Goal: Transaction & Acquisition: Purchase product/service

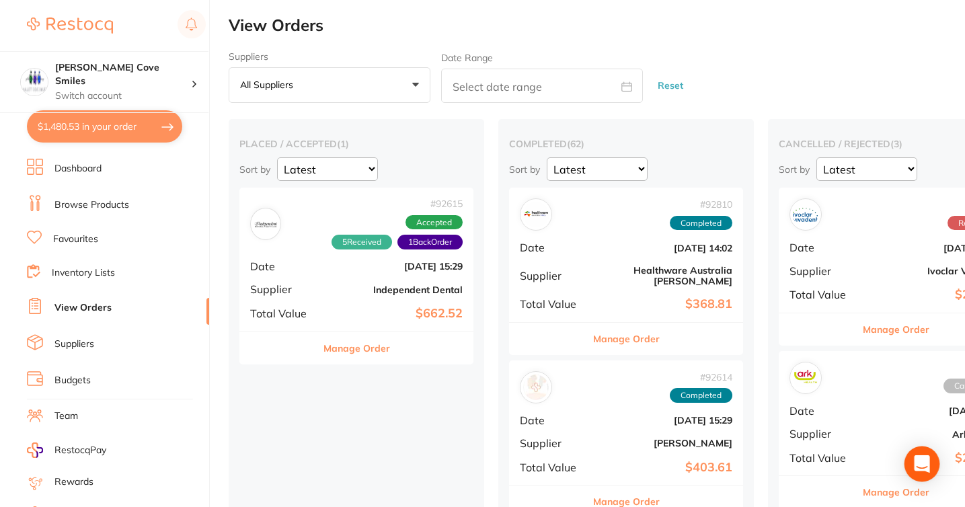
click at [920, 459] on icon "Open Intercom Messenger" at bounding box center [921, 463] width 15 height 17
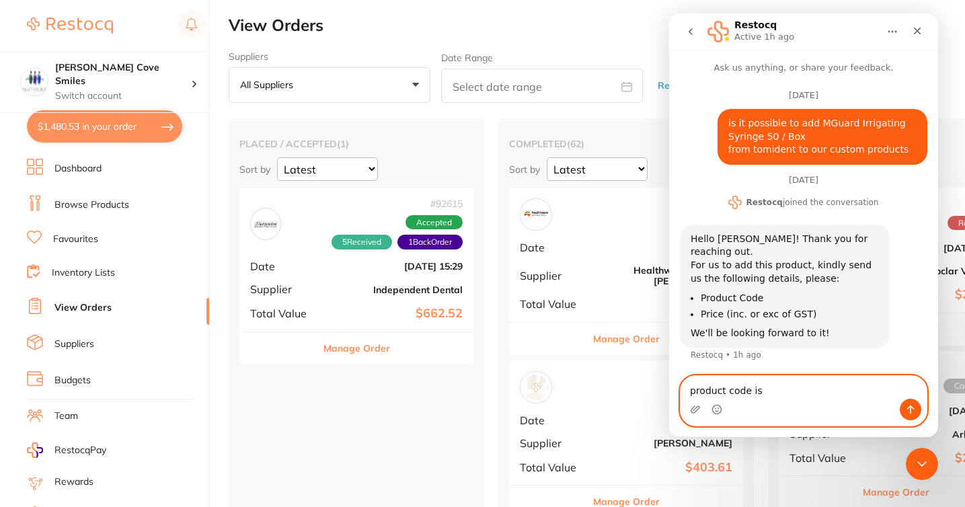
paste textarea "49001"
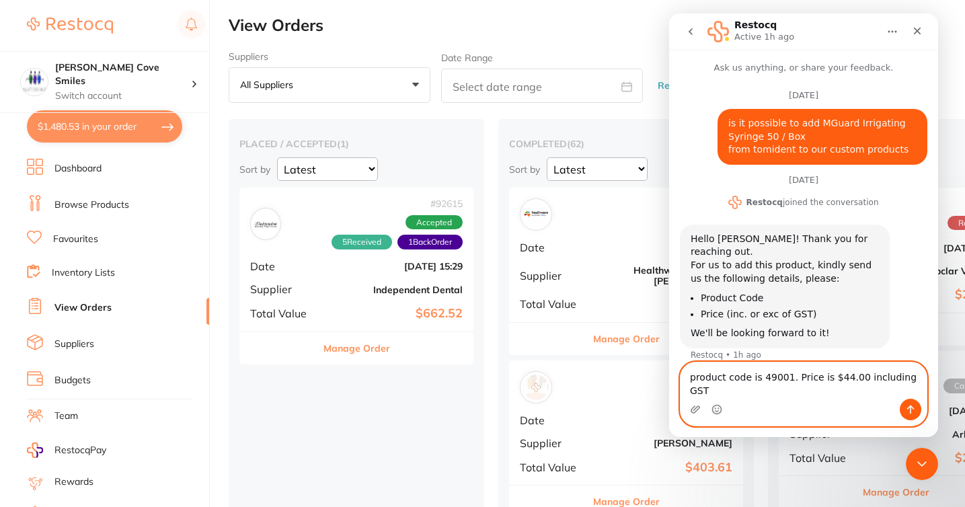
scroll to position [1, 0]
type textarea "product code is 49001. Price is $44.00 including GST"
click at [913, 416] on button "Send a message…" at bounding box center [911, 410] width 22 height 22
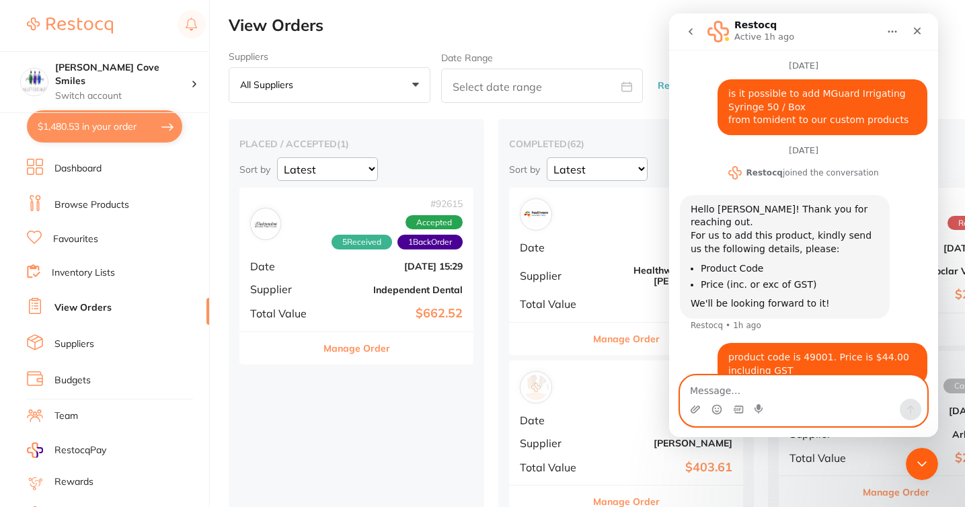
scroll to position [40, 0]
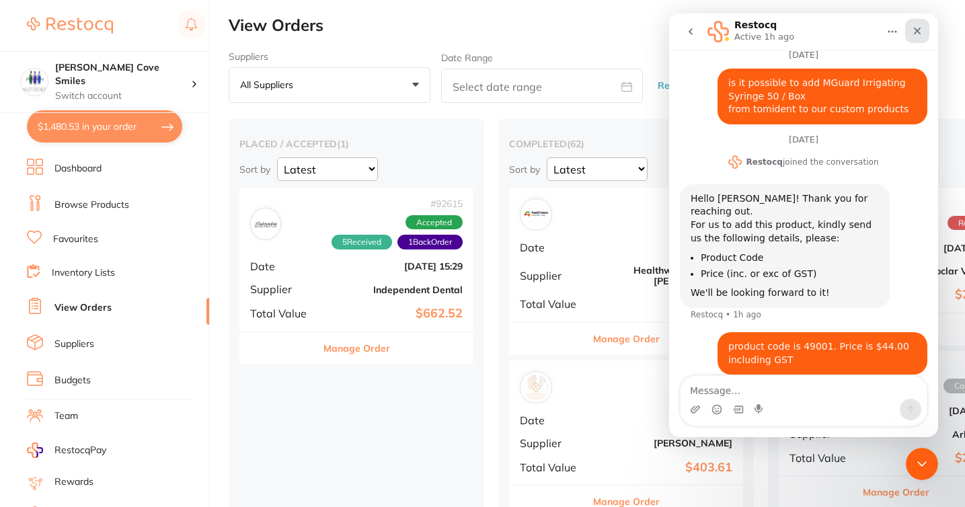
click at [916, 32] on icon "Close" at bounding box center [917, 31] width 7 height 7
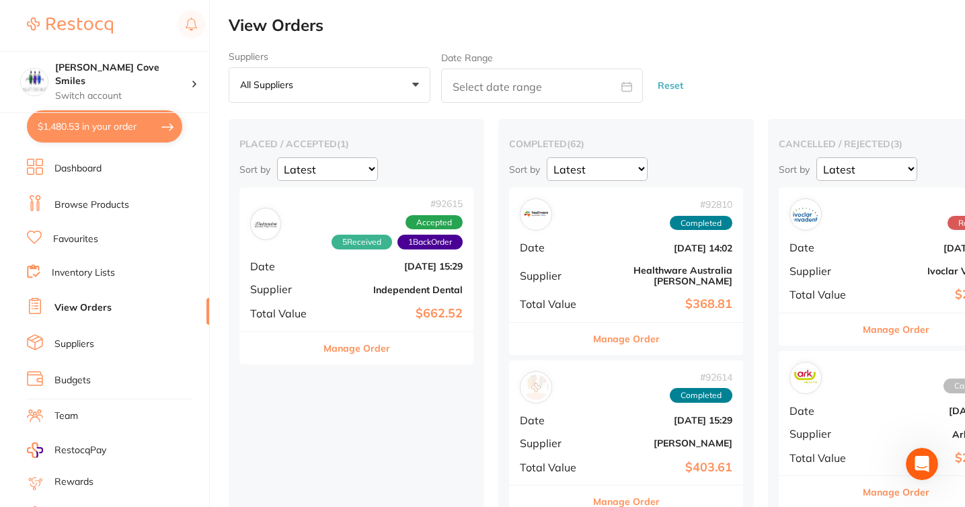
click at [166, 126] on button "$1,480.53 in your order" at bounding box center [104, 126] width 155 height 32
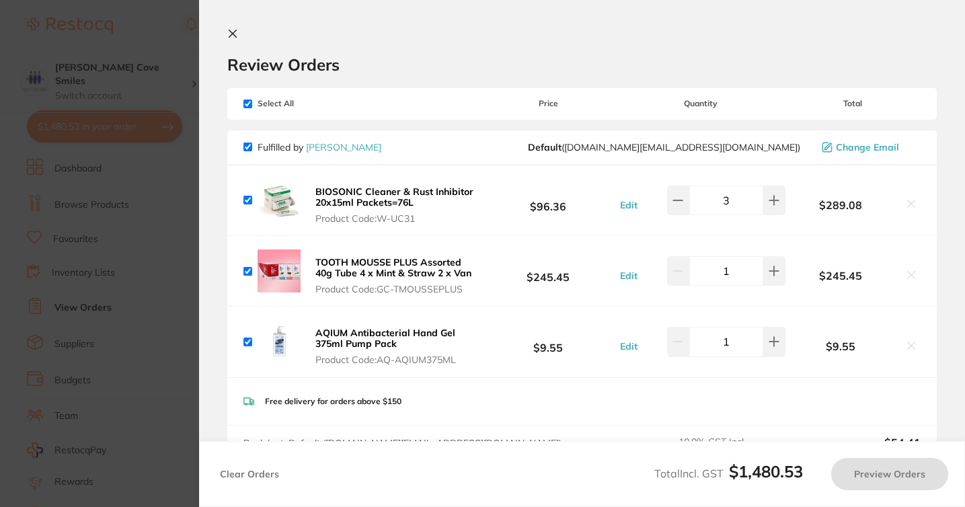
checkbox input "true"
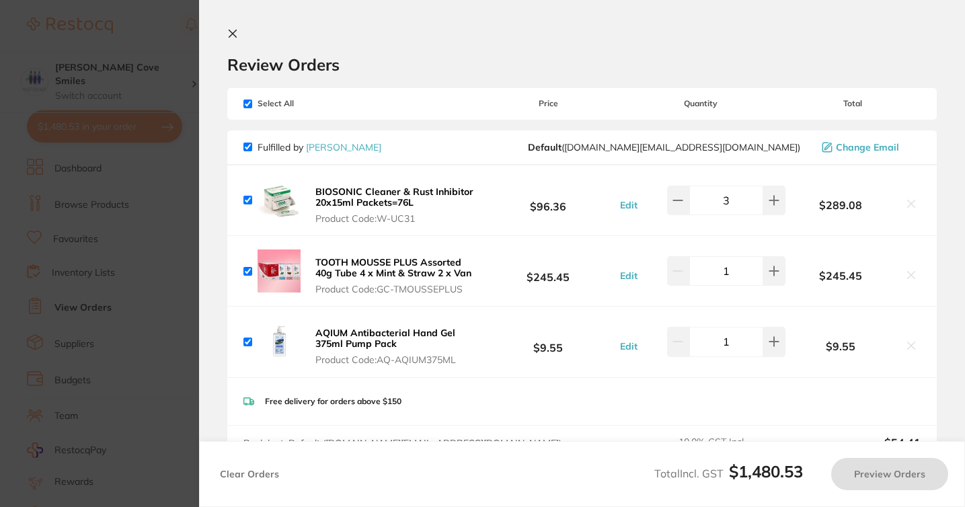
checkbox input "true"
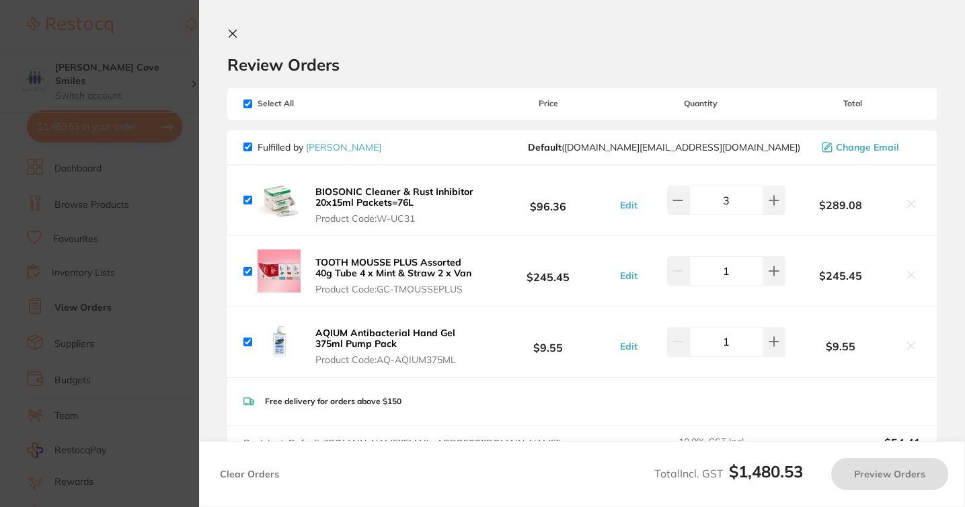
checkbox input "true"
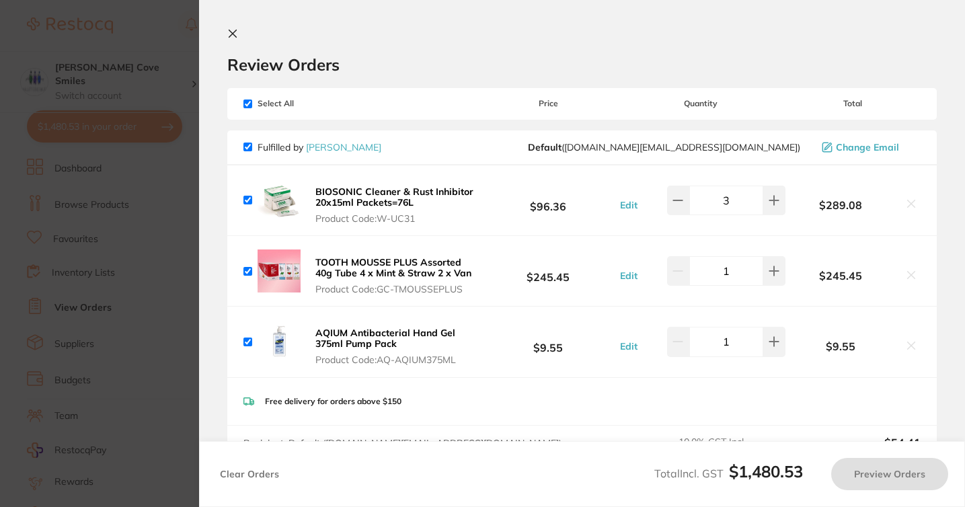
checkbox input "true"
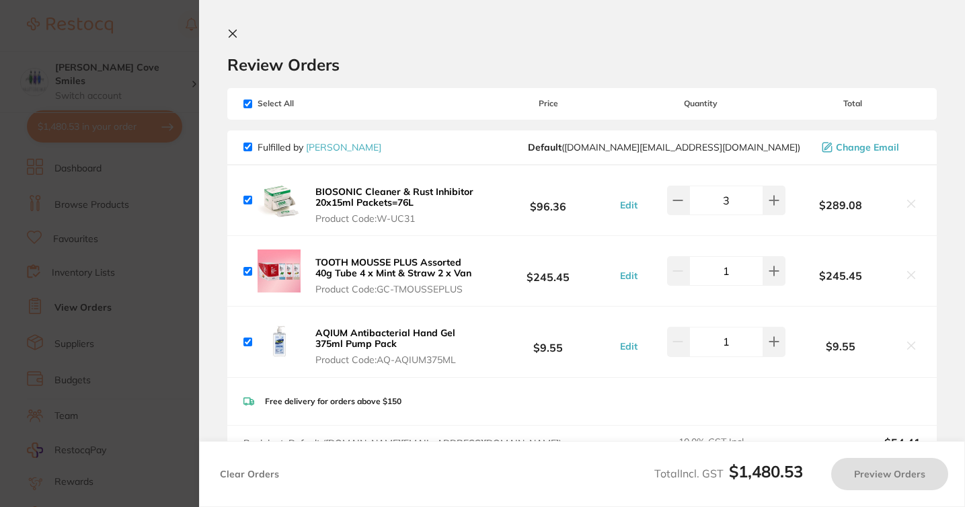
checkbox input "true"
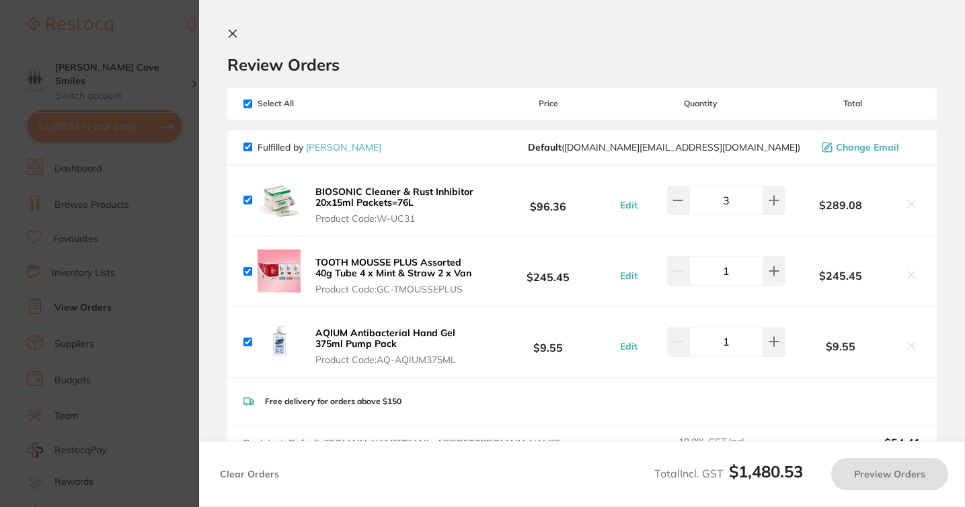
checkbox input "true"
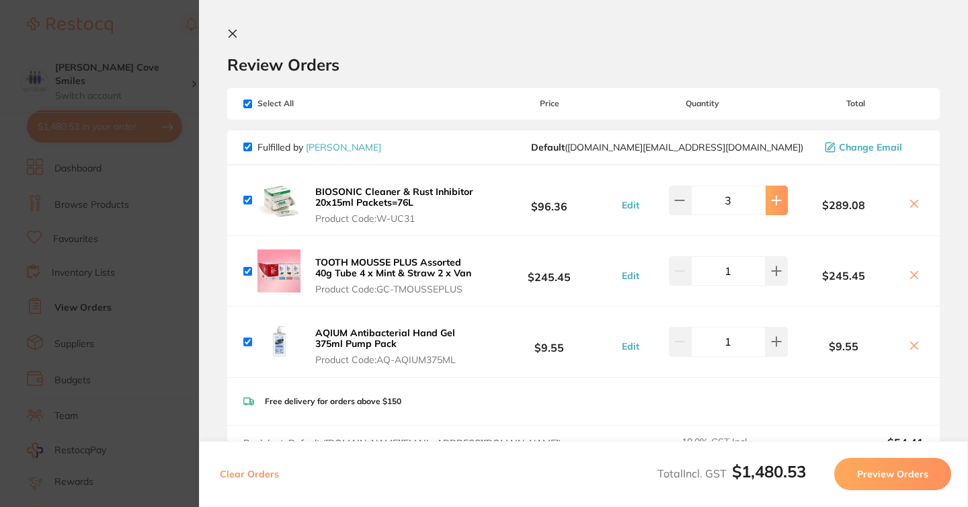
click at [774, 196] on icon at bounding box center [776, 200] width 9 height 9
type input "4"
click at [777, 332] on button at bounding box center [777, 342] width 22 height 30
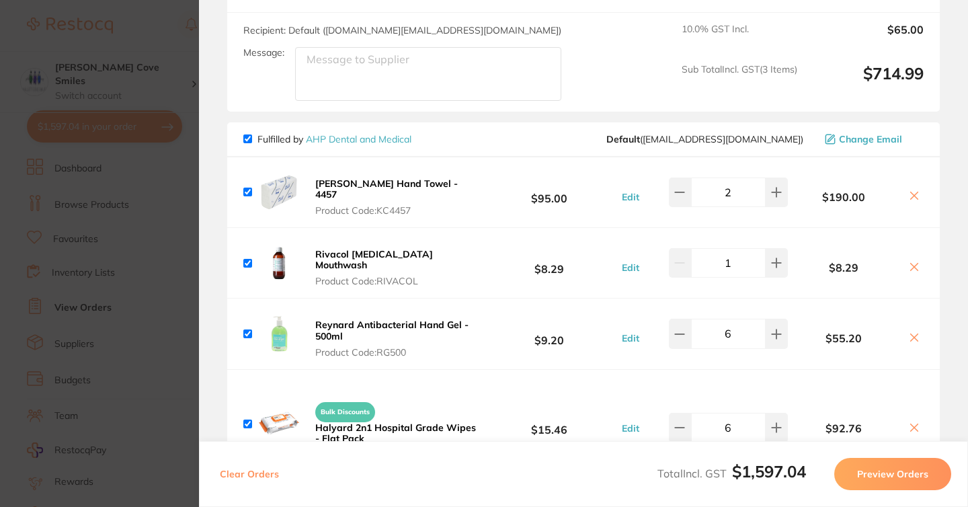
scroll to position [417, 0]
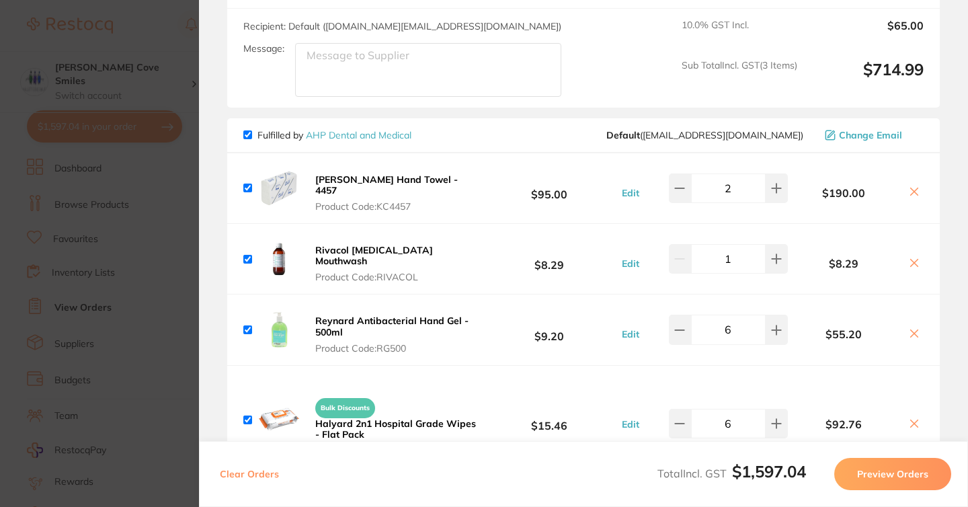
type input "2"
click at [356, 179] on b "[PERSON_NAME] Hand Towel - 4457" at bounding box center [386, 184] width 143 height 23
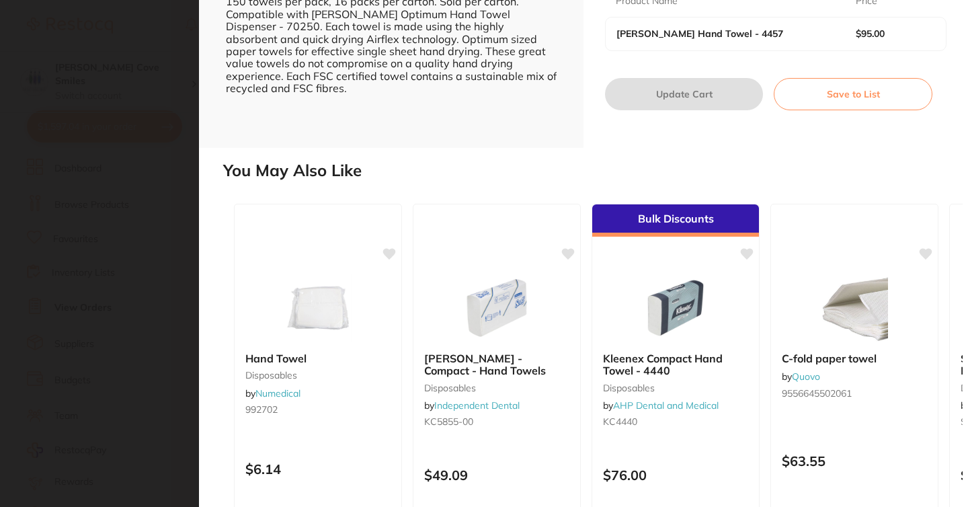
scroll to position [445, 0]
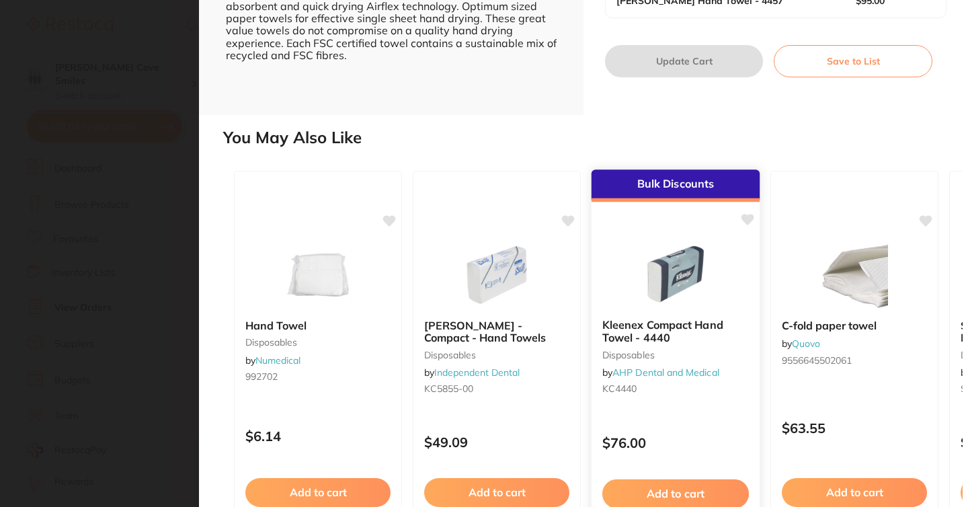
click at [689, 300] on img at bounding box center [675, 274] width 88 height 68
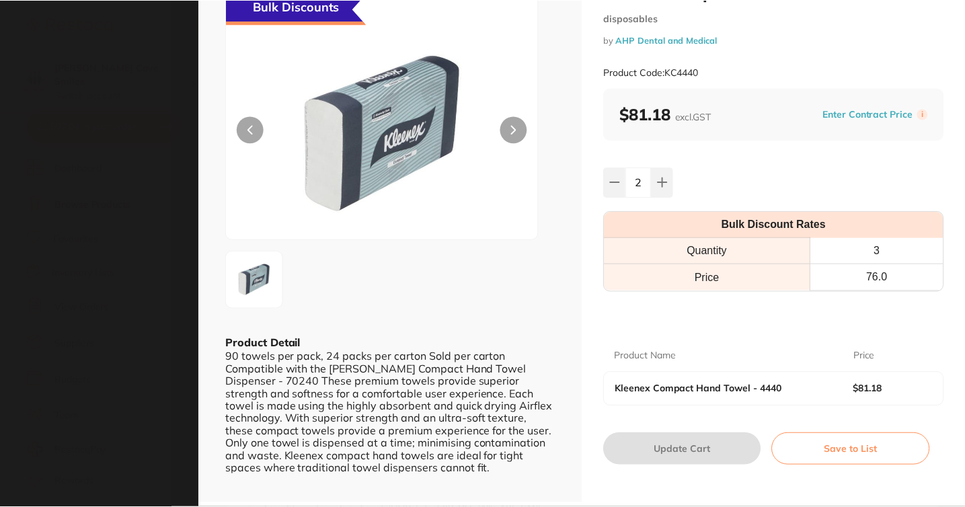
scroll to position [50, 0]
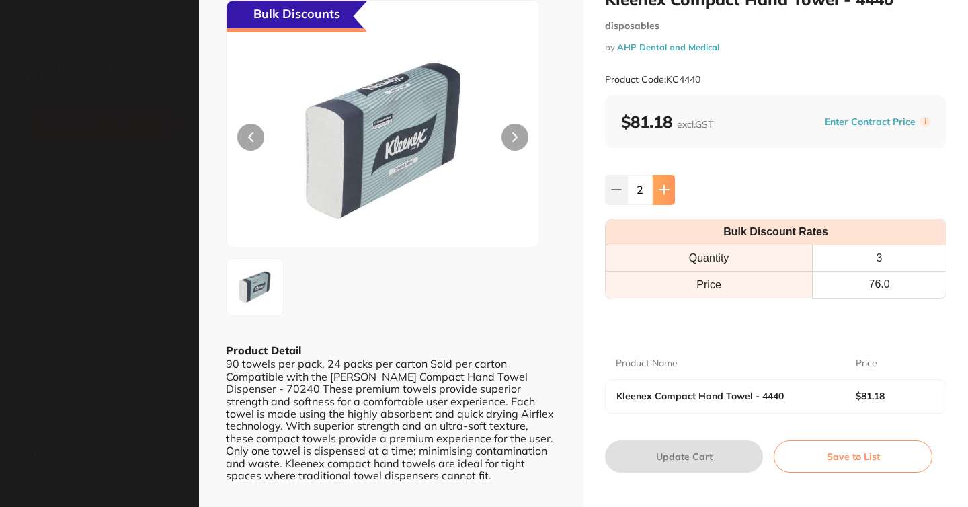
click at [654, 196] on button at bounding box center [664, 190] width 22 height 30
type input "3"
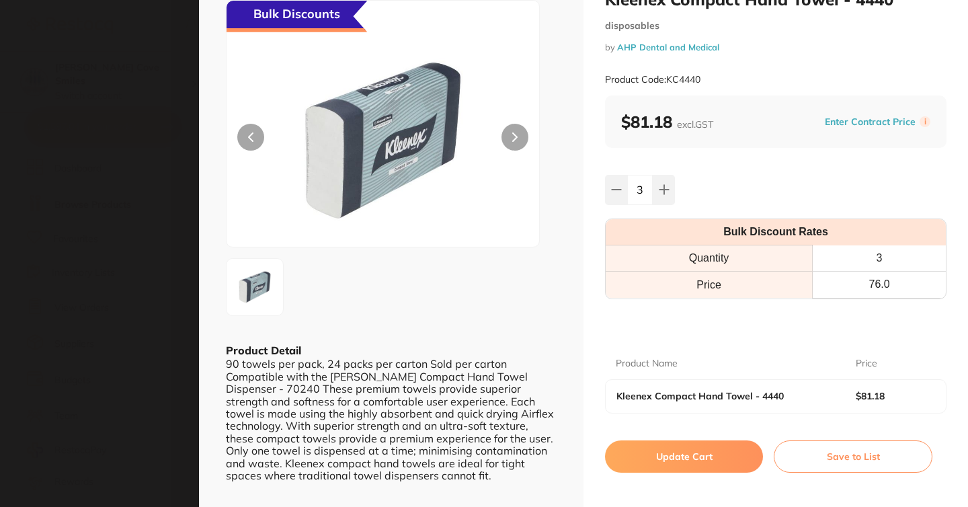
click at [676, 455] on button "Update Cart" at bounding box center [684, 456] width 158 height 32
checkbox input "false"
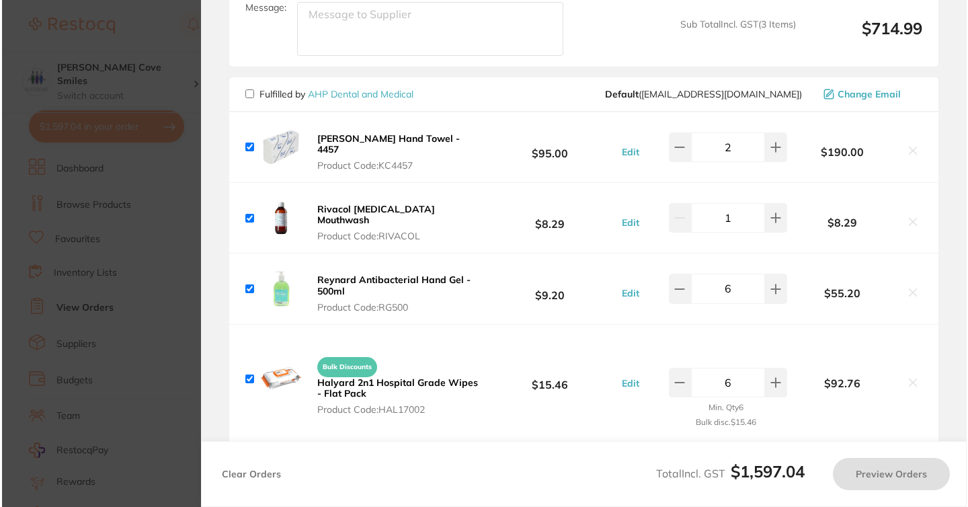
scroll to position [473, 0]
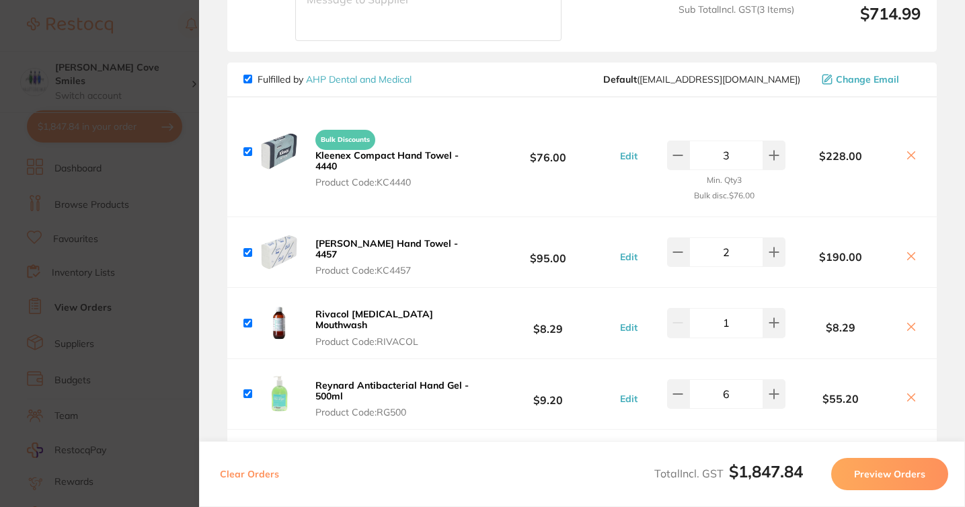
checkbox input "true"
click at [912, 251] on icon at bounding box center [914, 256] width 11 height 11
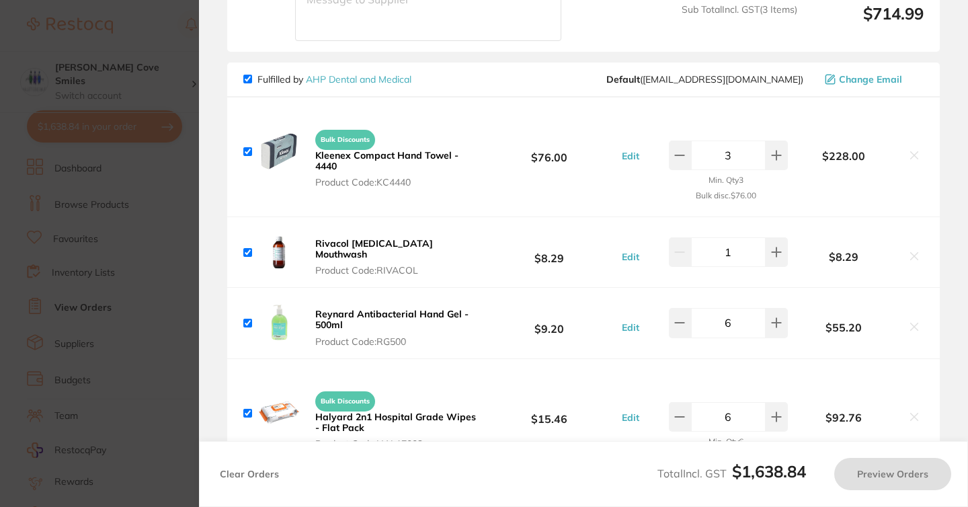
checkbox input "true"
click at [395, 242] on b "Rivacol [MEDICAL_DATA] Mouthwash" at bounding box center [374, 248] width 118 height 23
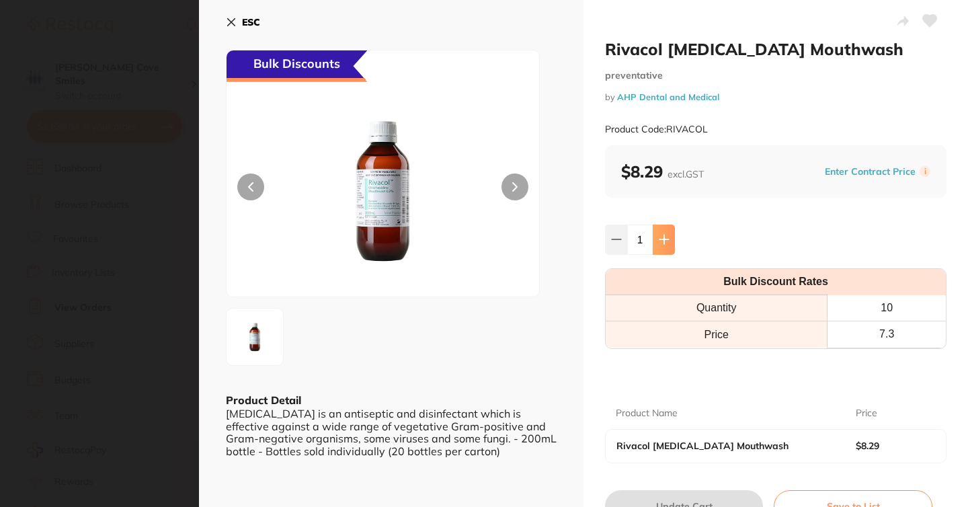
click at [659, 244] on icon at bounding box center [664, 239] width 11 height 11
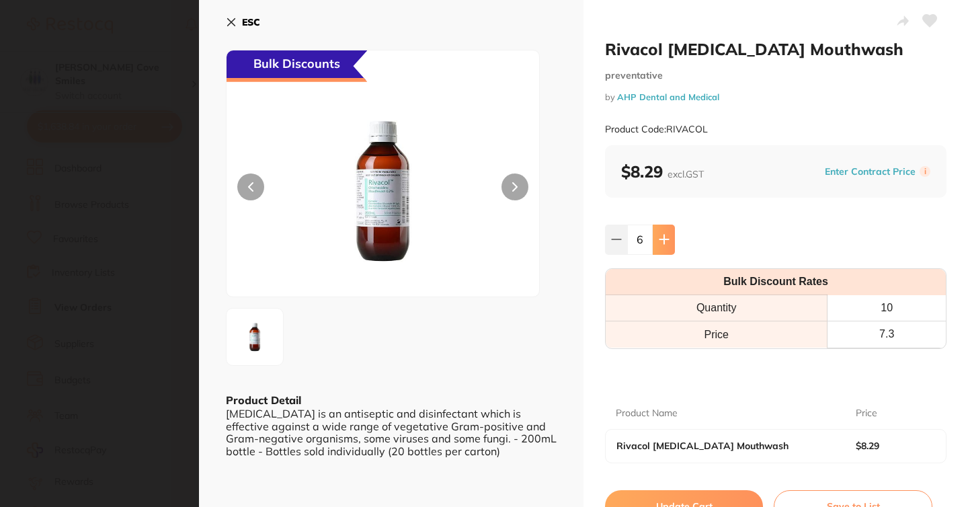
click at [659, 244] on icon at bounding box center [664, 239] width 11 height 11
type input "10"
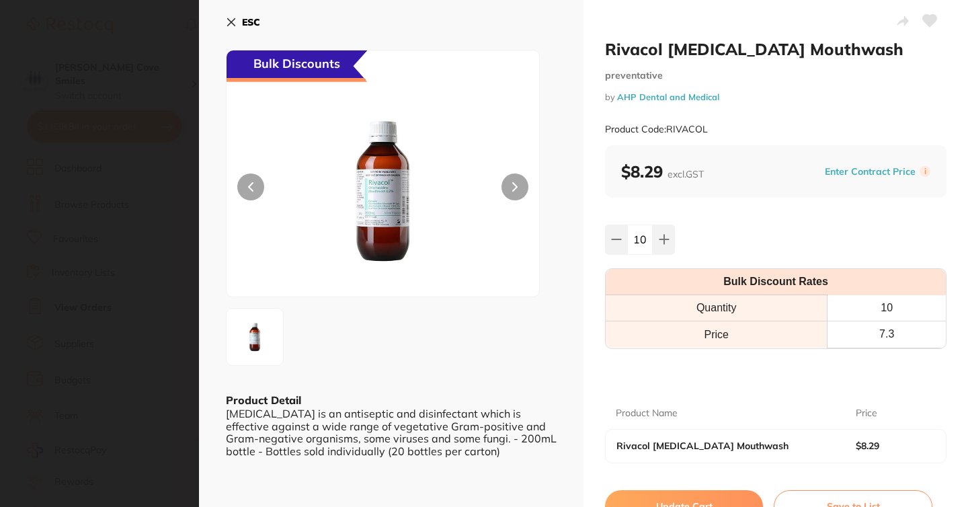
click at [678, 500] on button "Update Cart" at bounding box center [684, 506] width 158 height 32
type input "10"
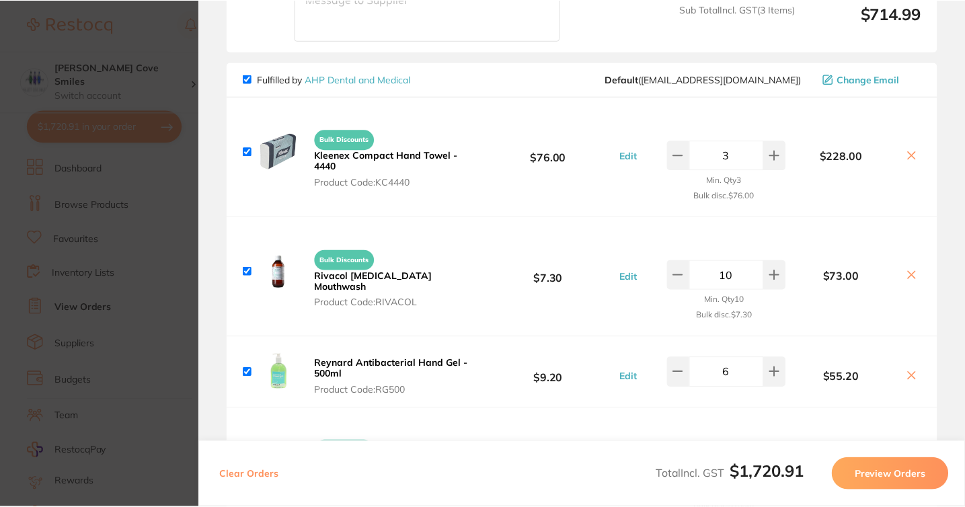
scroll to position [7, 0]
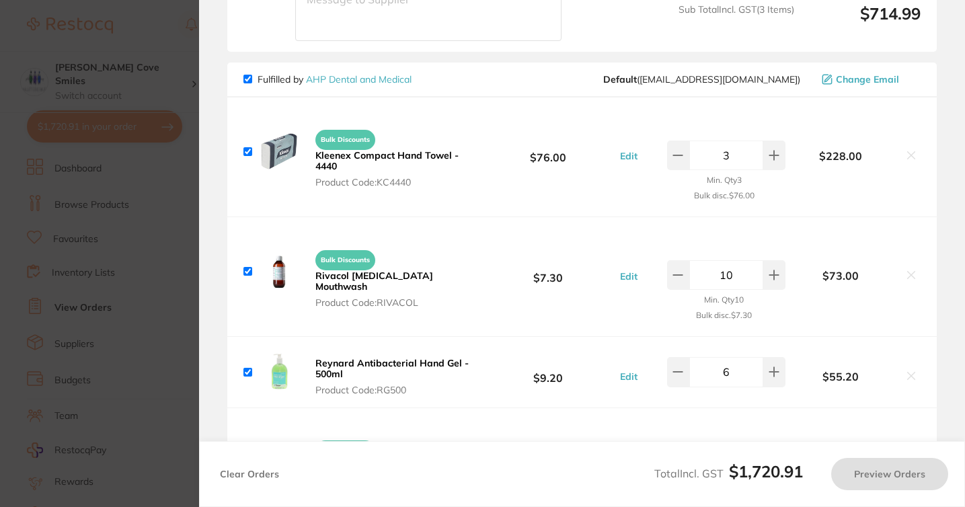
click at [411, 363] on b "Reynard Antibacterial Hand Gel - 500ml" at bounding box center [391, 368] width 153 height 23
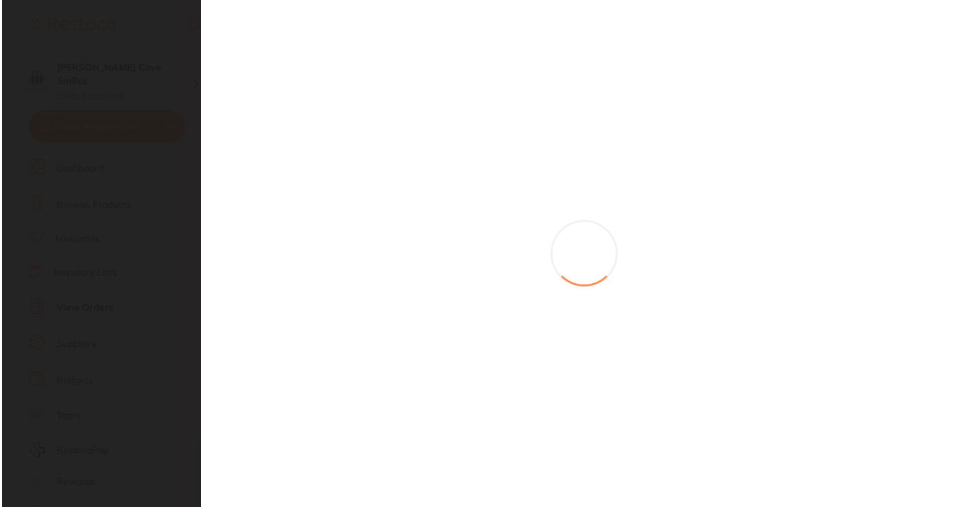
scroll to position [0, 0]
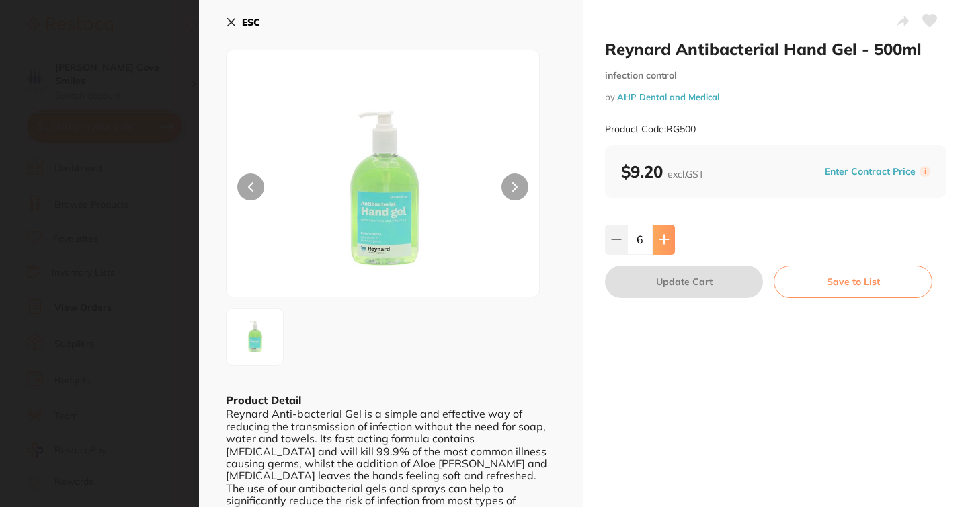
click at [663, 233] on button at bounding box center [664, 240] width 22 height 30
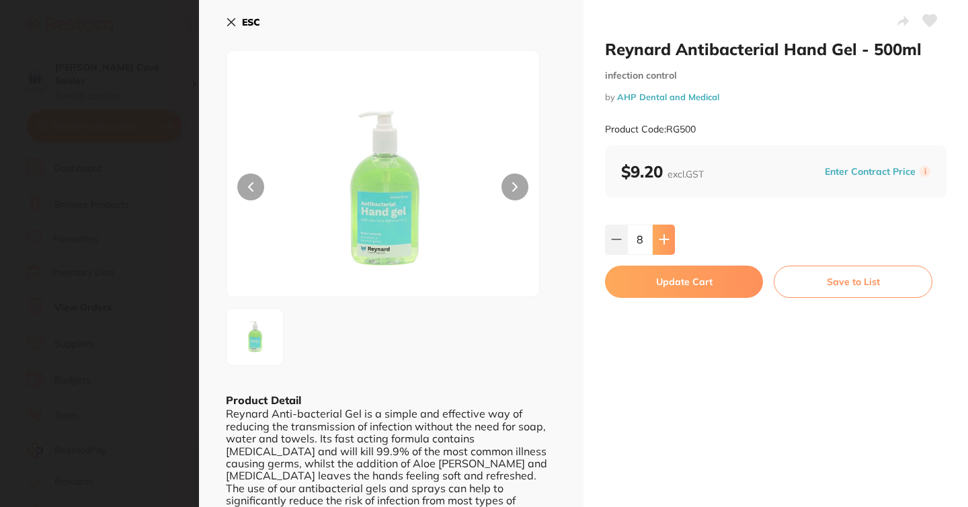
click at [663, 233] on button at bounding box center [664, 240] width 22 height 30
type input "10"
click at [709, 278] on button "Update Cart" at bounding box center [684, 282] width 158 height 32
type input "10"
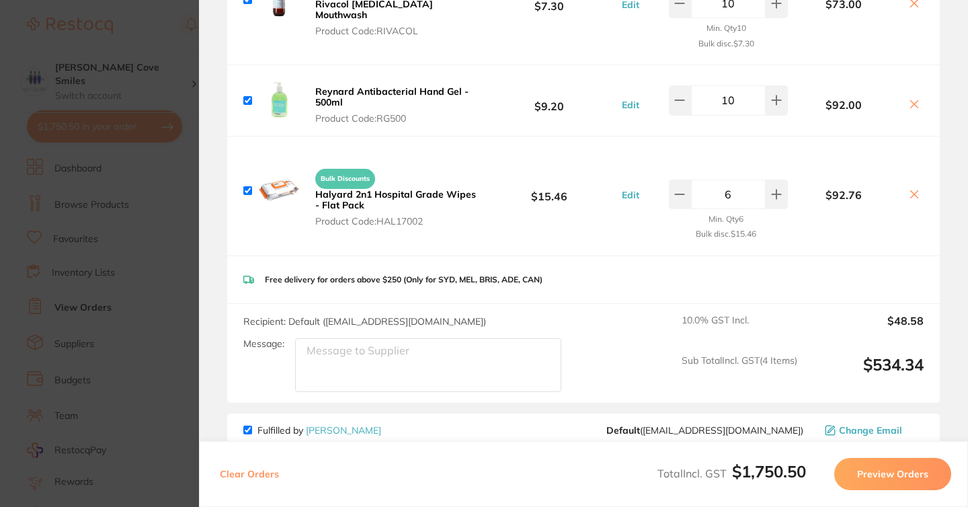
click at [347, 196] on b "Halyard 2n1 Hospital Grade Wipes - Flat Pack" at bounding box center [395, 199] width 161 height 23
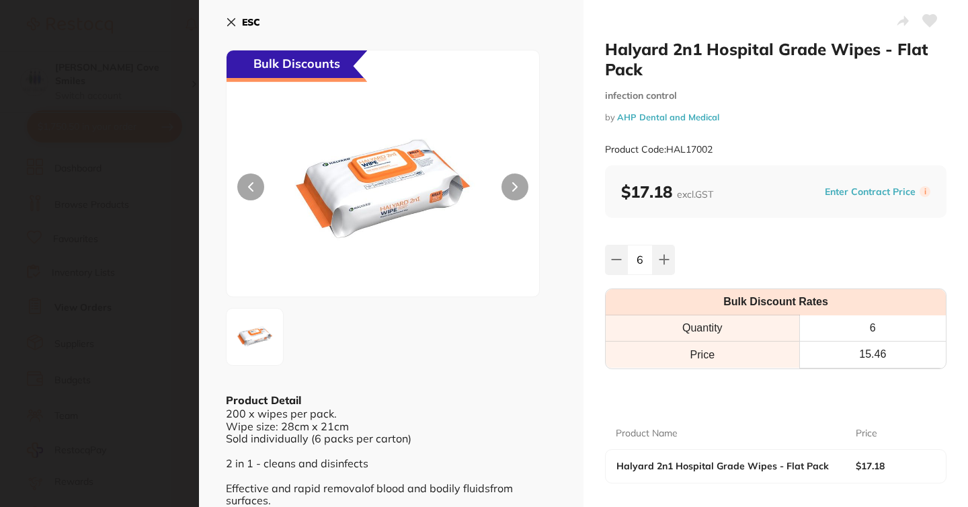
click at [229, 19] on icon at bounding box center [231, 22] width 7 height 7
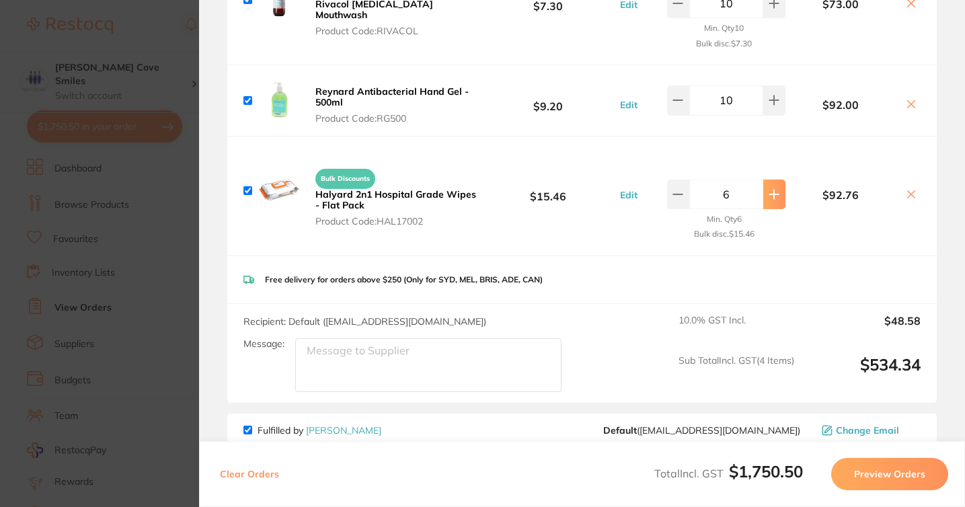
click at [774, 186] on button at bounding box center [774, 194] width 22 height 30
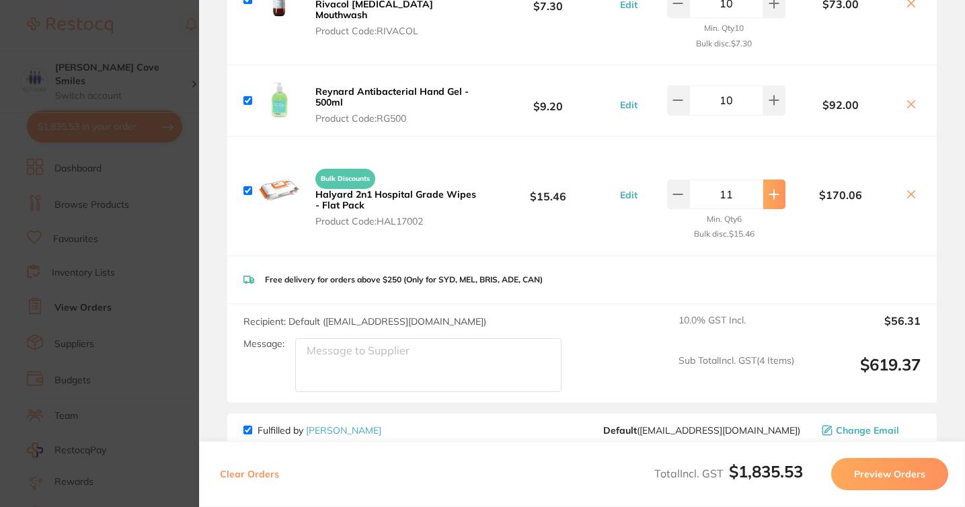
click at [774, 186] on button at bounding box center [774, 194] width 22 height 30
type input "12"
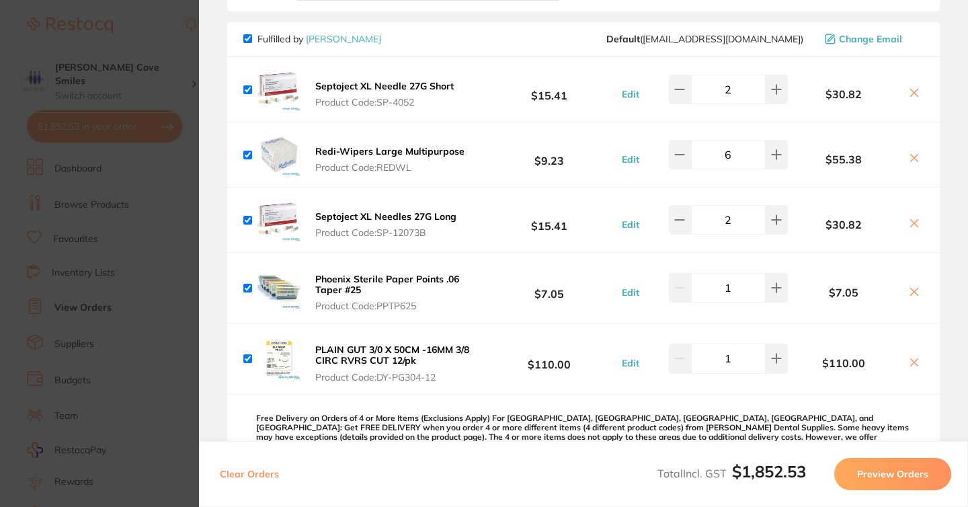
scroll to position [1136, 0]
click at [772, 153] on icon at bounding box center [776, 153] width 9 height 9
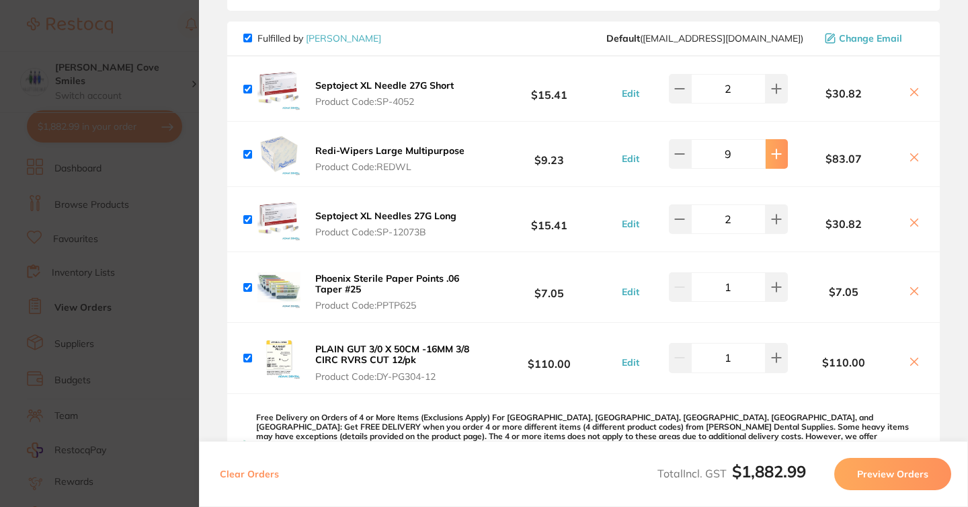
type input "10"
click at [909, 293] on icon at bounding box center [914, 291] width 11 height 11
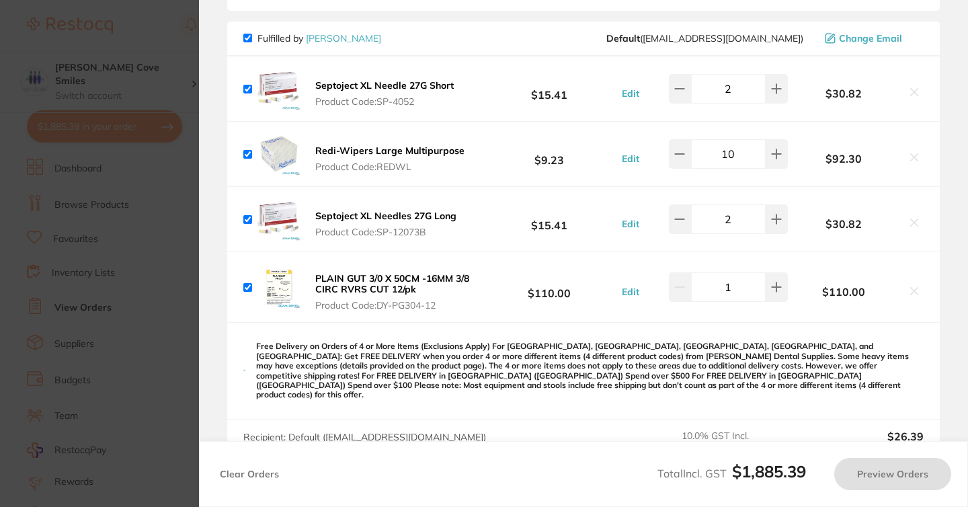
checkbox input "true"
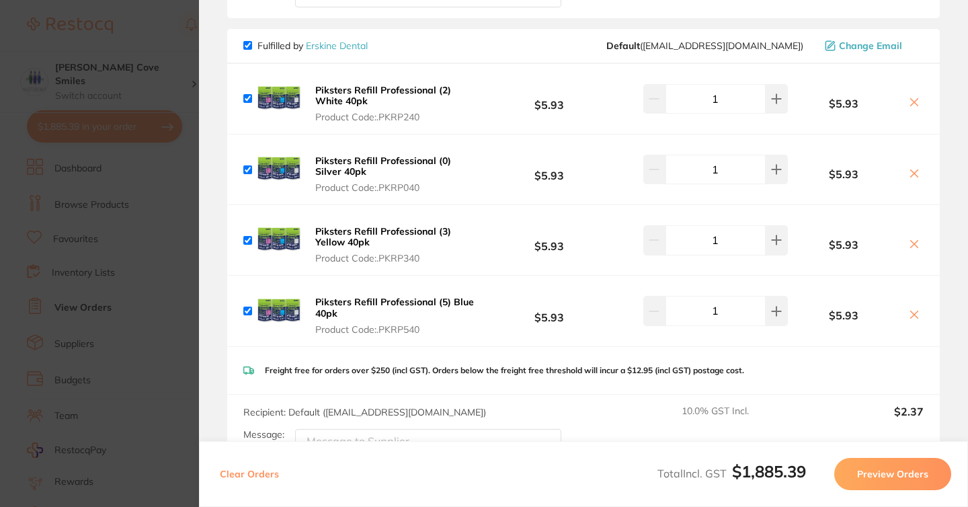
scroll to position [1620, 0]
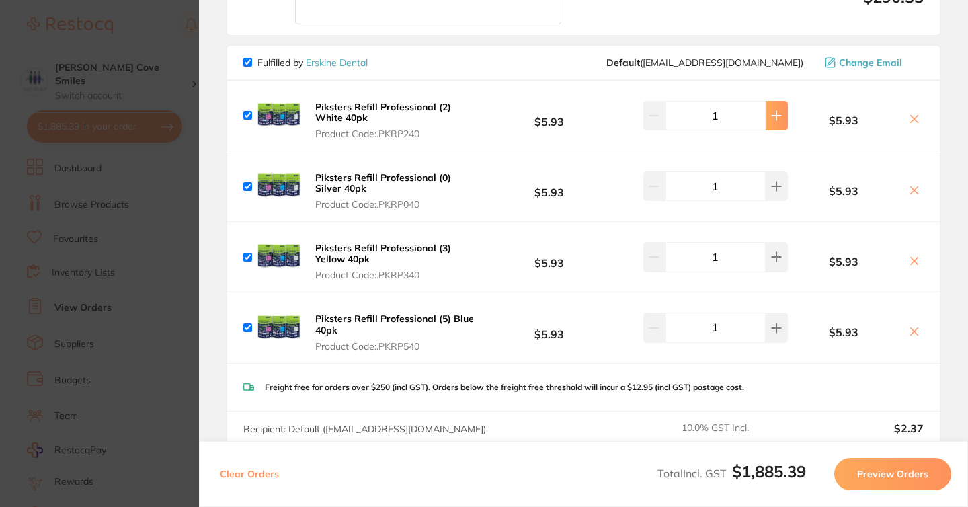
click at [778, 110] on icon at bounding box center [776, 115] width 11 height 11
type input "2"
click at [775, 181] on icon at bounding box center [776, 186] width 11 height 11
type input "2"
click at [770, 255] on button at bounding box center [777, 257] width 22 height 30
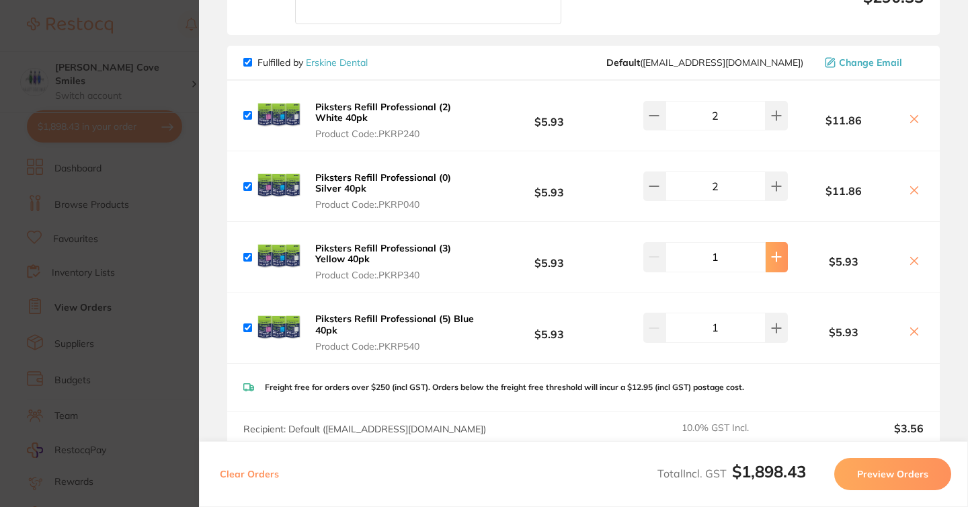
type input "2"
click at [773, 324] on button at bounding box center [777, 328] width 22 height 30
type input "2"
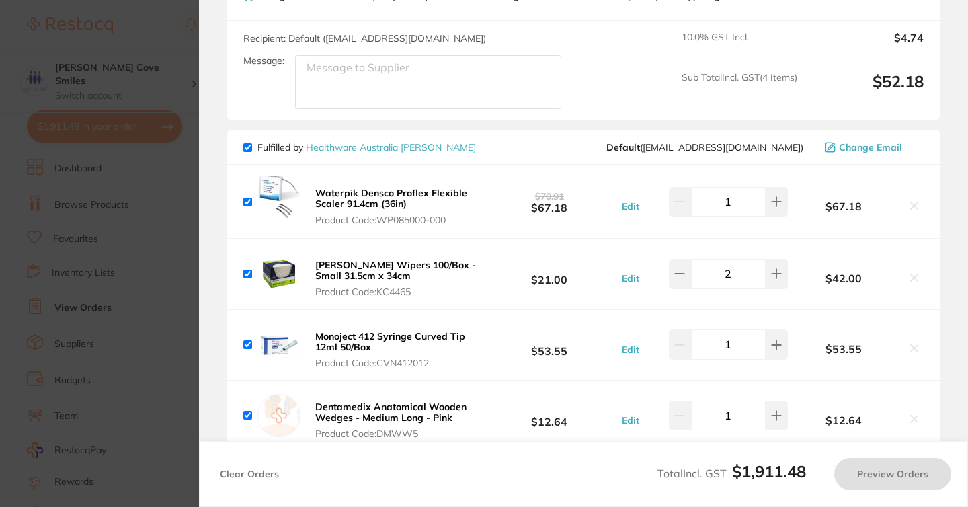
type input "1"
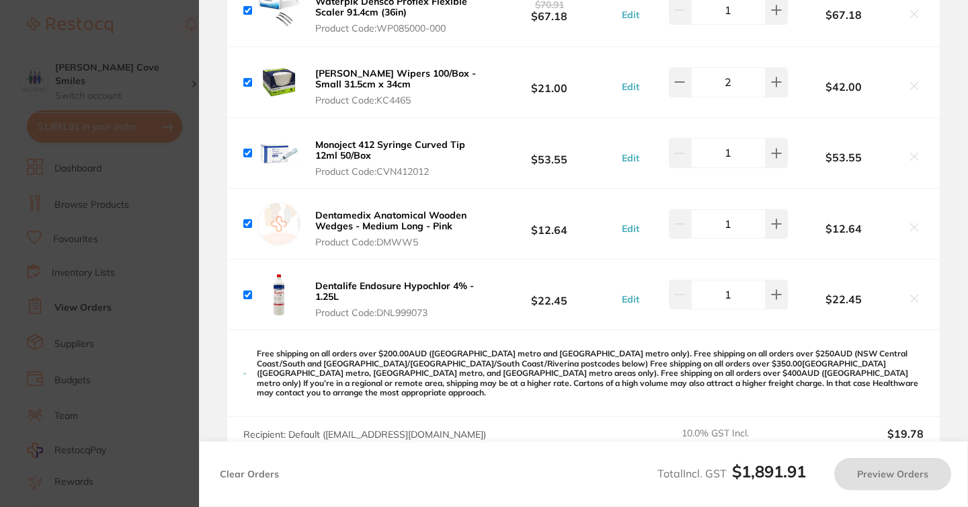
type input "2"
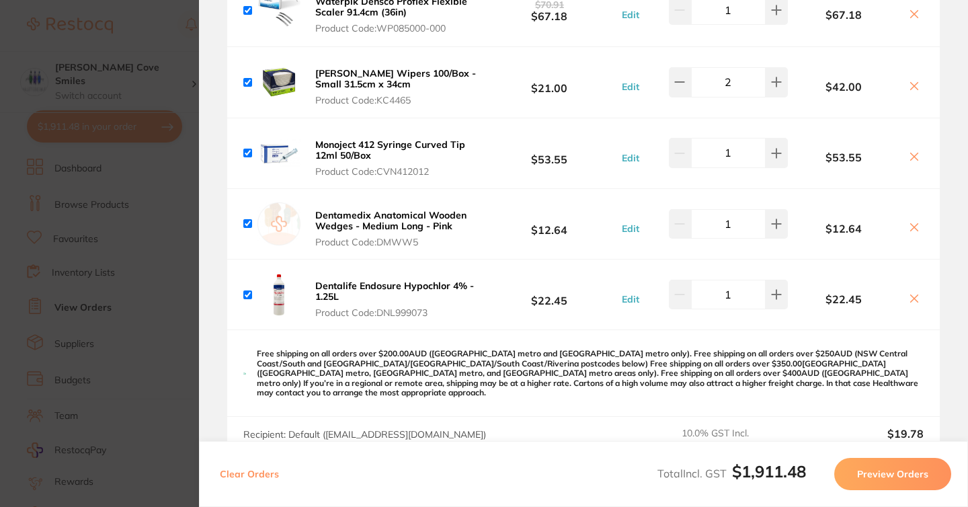
scroll to position [2190, 0]
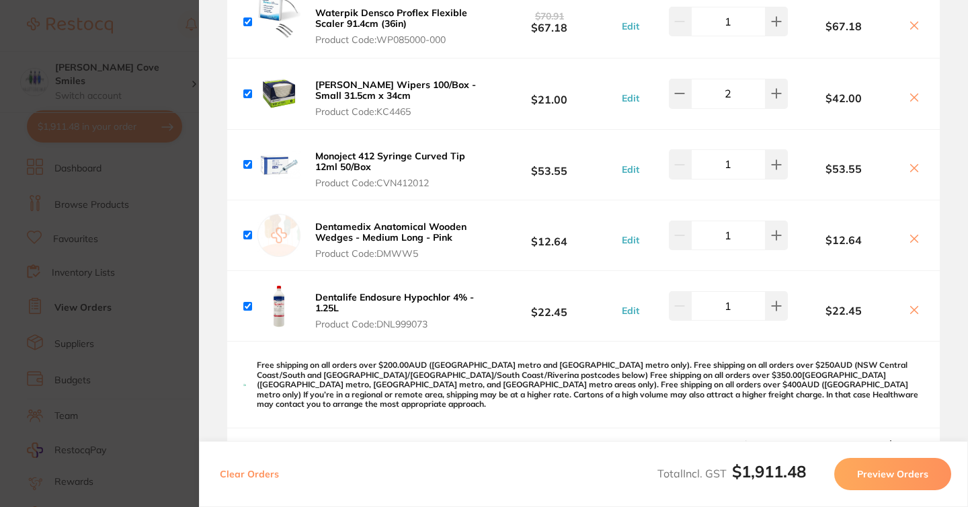
click at [910, 163] on icon at bounding box center [914, 168] width 11 height 11
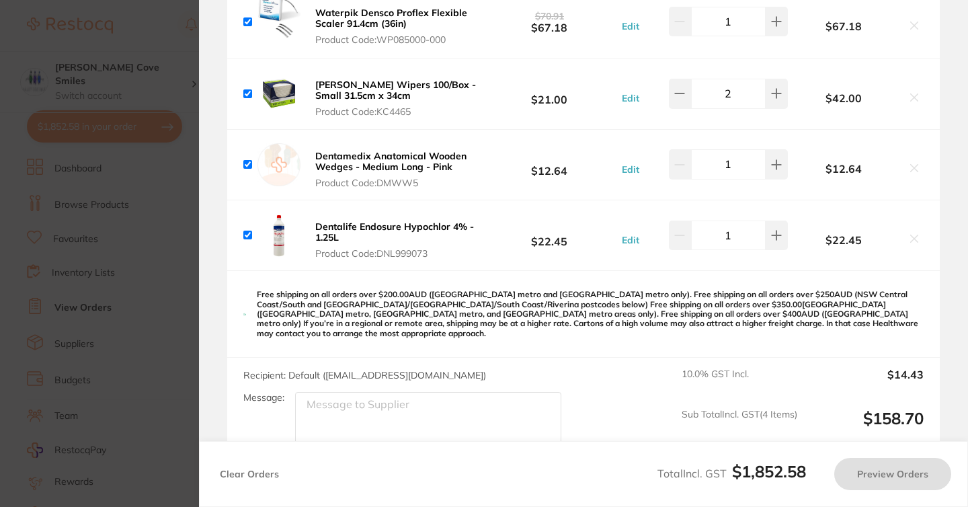
checkbox input "true"
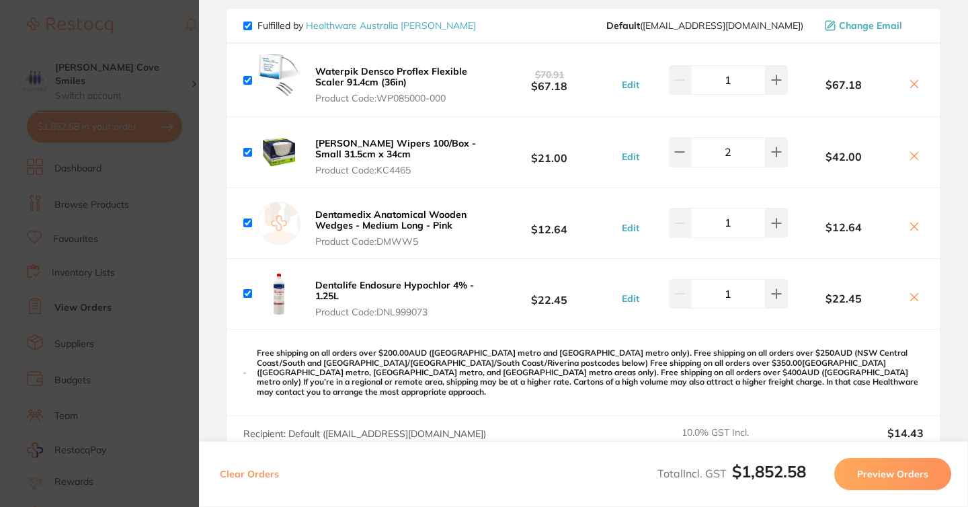
scroll to position [2127, 0]
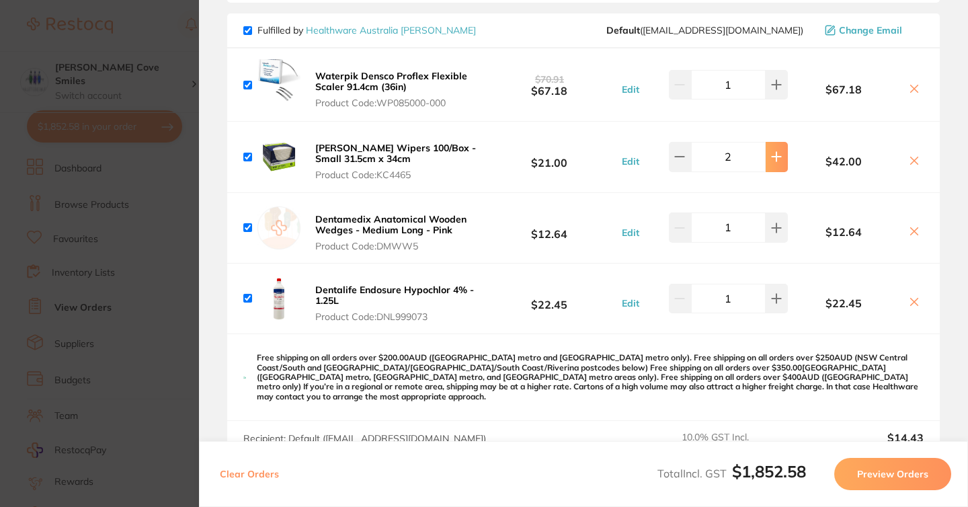
click at [770, 153] on button at bounding box center [777, 157] width 22 height 30
type input "4"
click at [774, 284] on button at bounding box center [777, 299] width 22 height 30
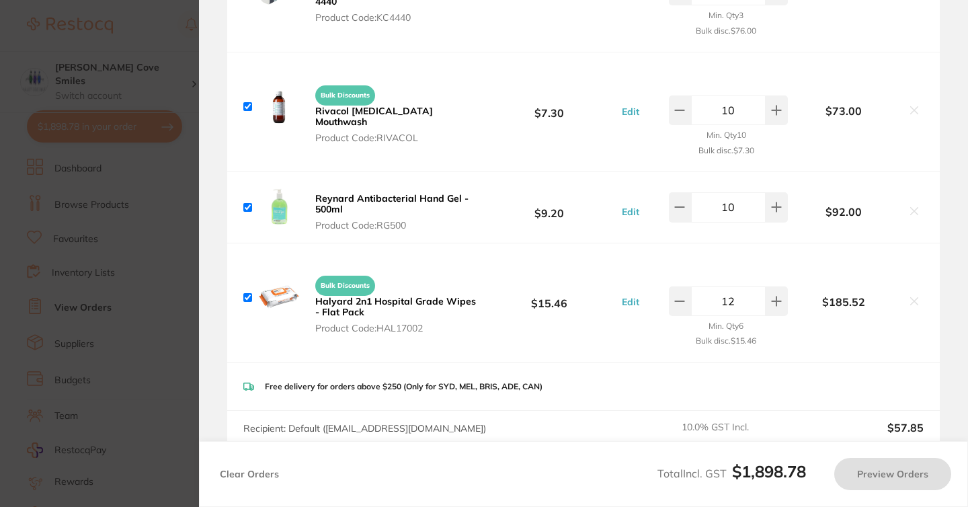
type input "2"
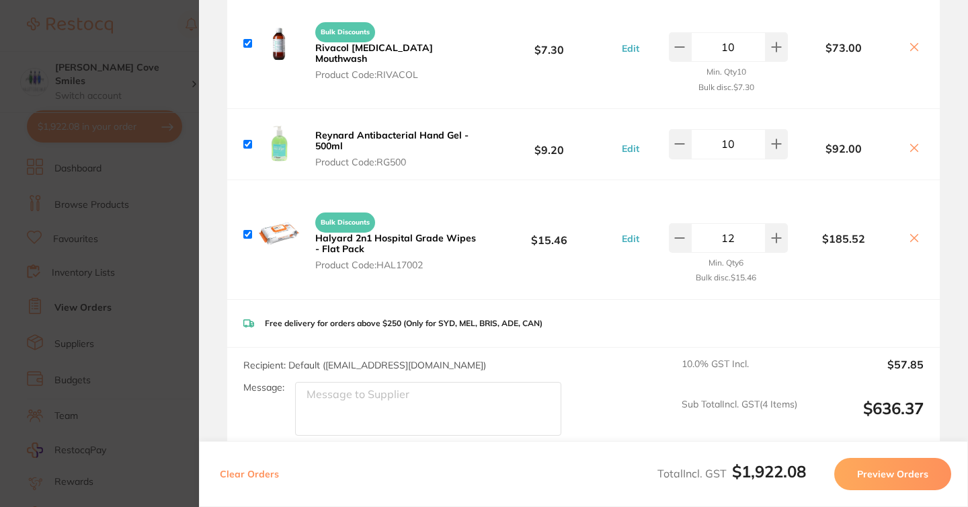
scroll to position [0, 0]
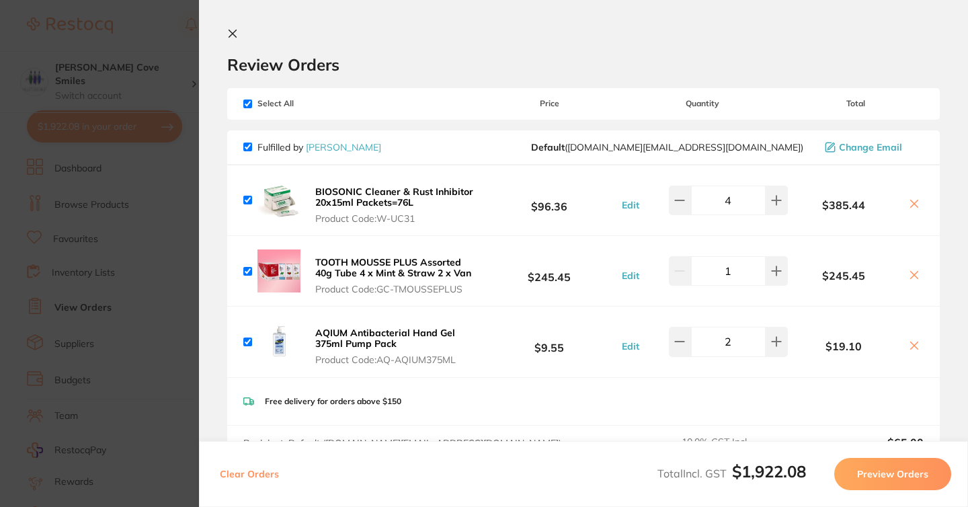
click at [231, 32] on icon at bounding box center [232, 33] width 7 height 7
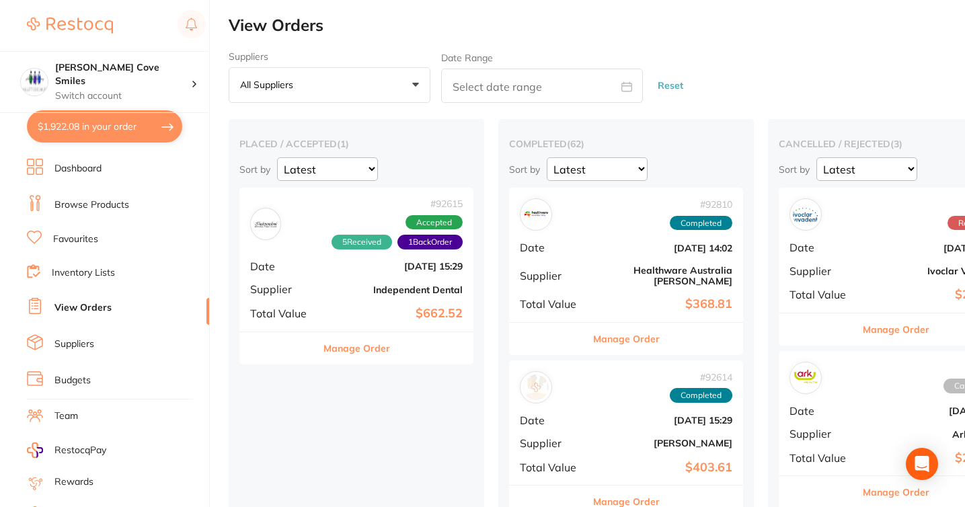
click at [89, 169] on link "Dashboard" at bounding box center [77, 168] width 47 height 13
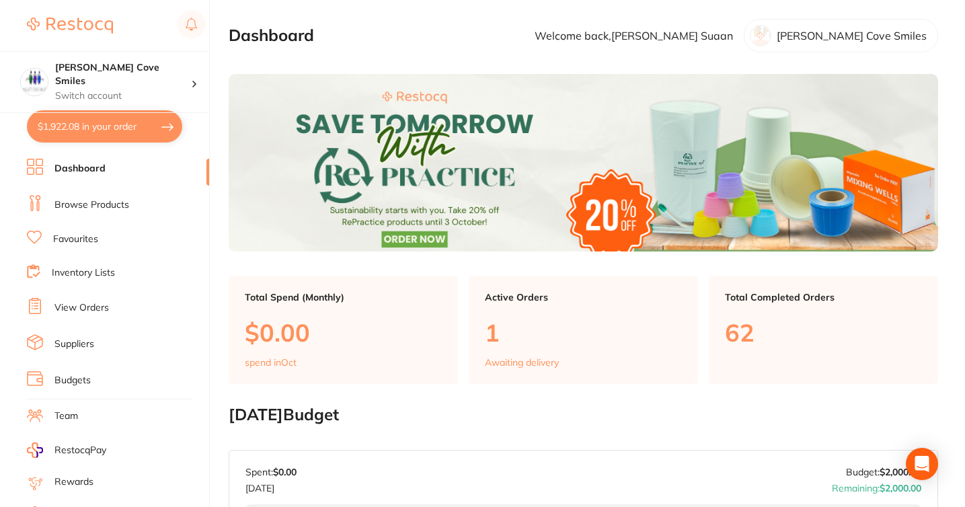
click at [120, 207] on link "Browse Products" at bounding box center [91, 204] width 75 height 13
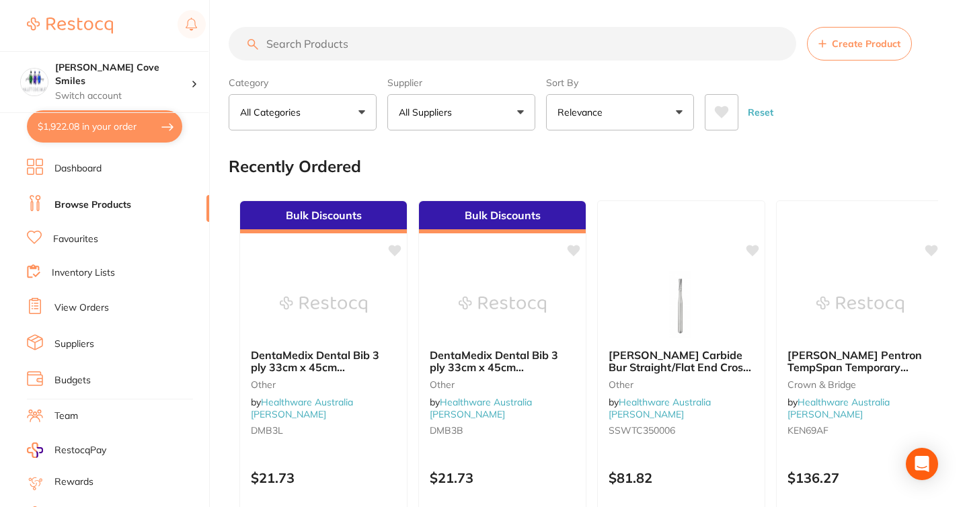
click at [450, 30] on input "search" at bounding box center [512, 44] width 567 height 34
click at [449, 40] on input "search" at bounding box center [512, 44] width 567 height 34
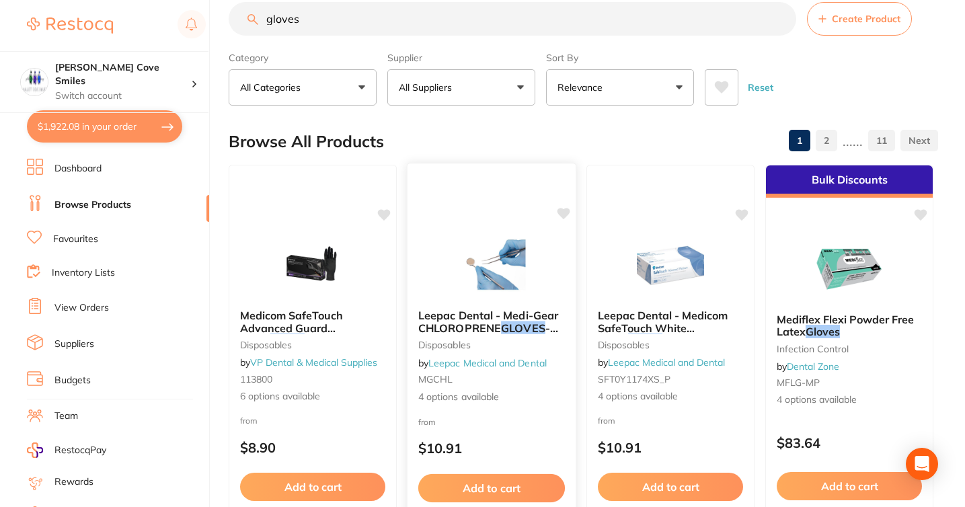
scroll to position [24, 0]
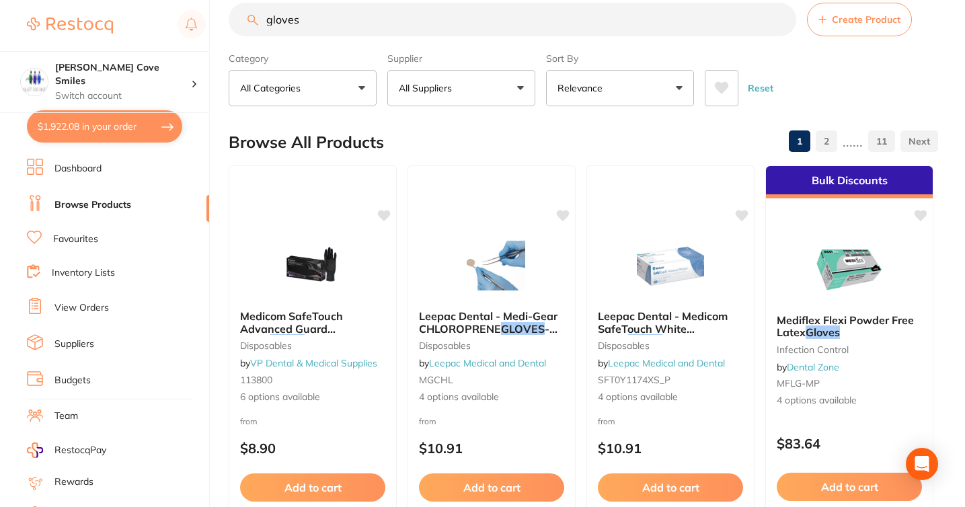
type input "gloves"
click at [676, 89] on button "Relevance" at bounding box center [620, 88] width 148 height 36
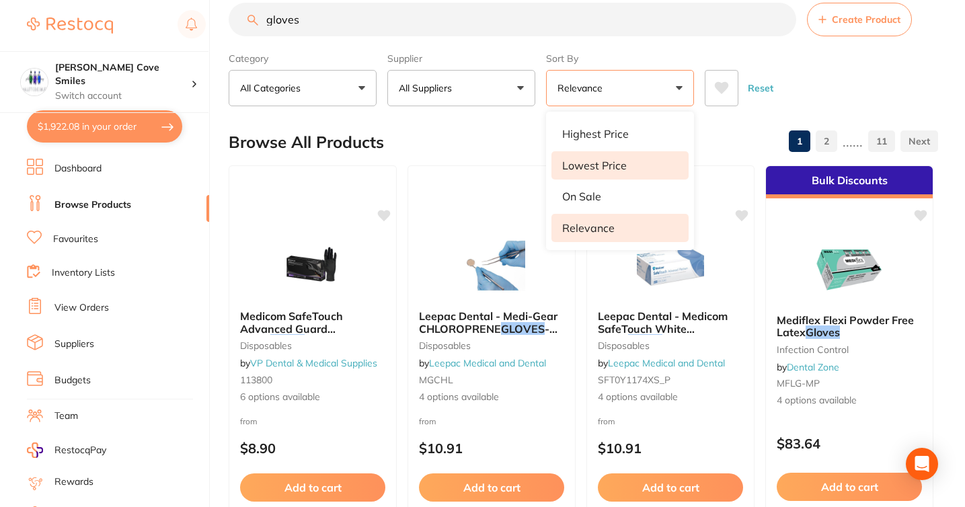
click at [637, 159] on li "Lowest Price" at bounding box center [619, 165] width 137 height 28
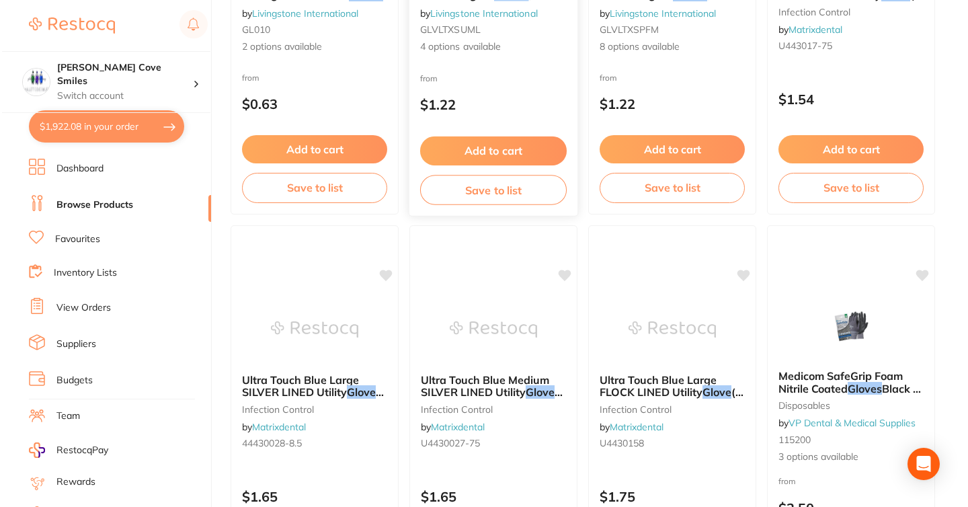
scroll to position [0, 0]
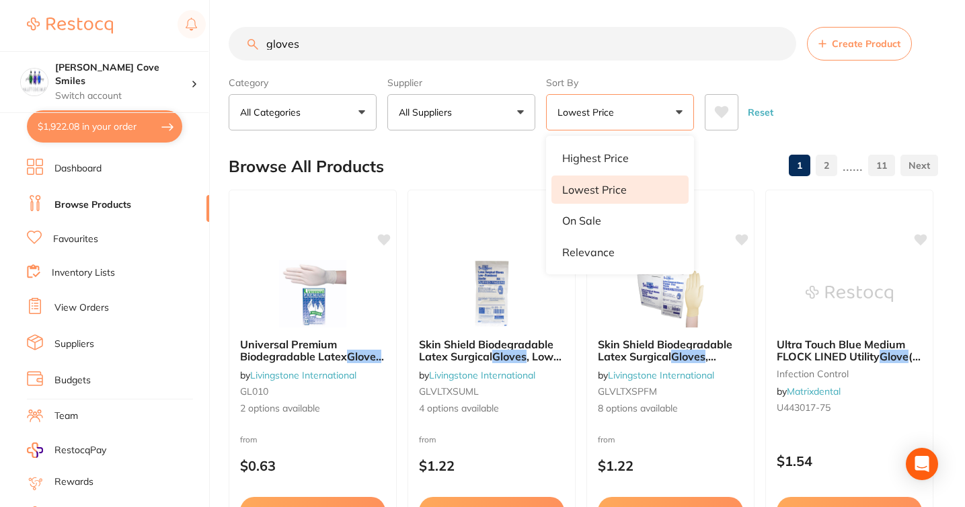
click at [161, 126] on button "$1,922.08 in your order" at bounding box center [104, 126] width 155 height 32
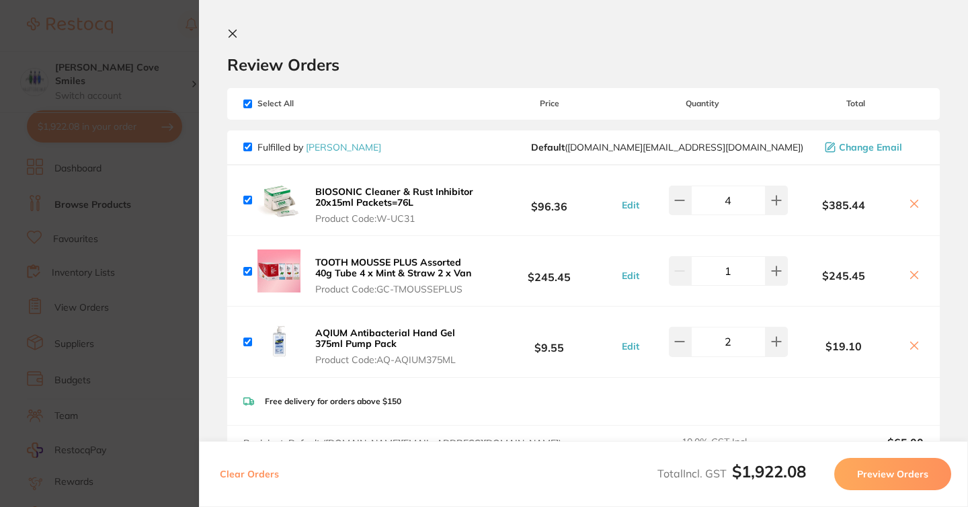
click at [228, 34] on icon at bounding box center [232, 33] width 11 height 11
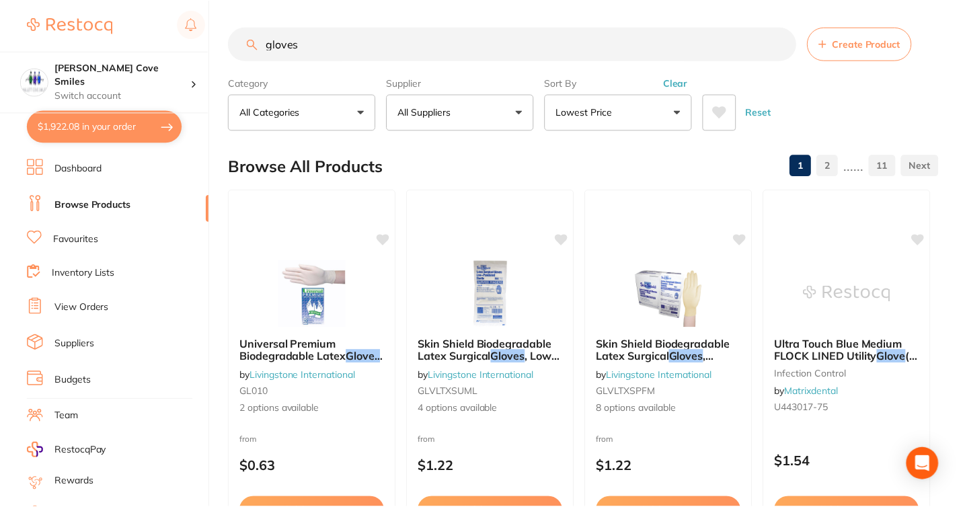
scroll to position [46, 0]
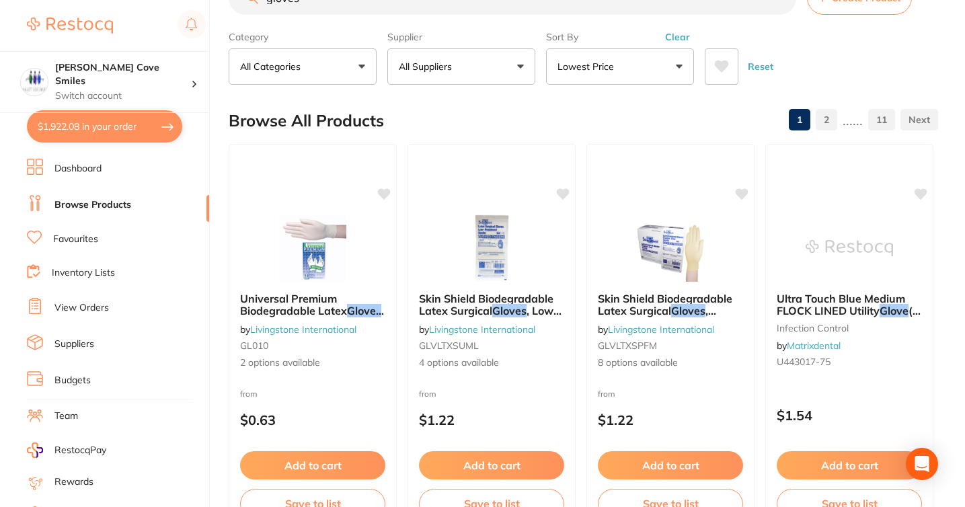
click at [493, 73] on button "All Suppliers" at bounding box center [461, 66] width 148 height 36
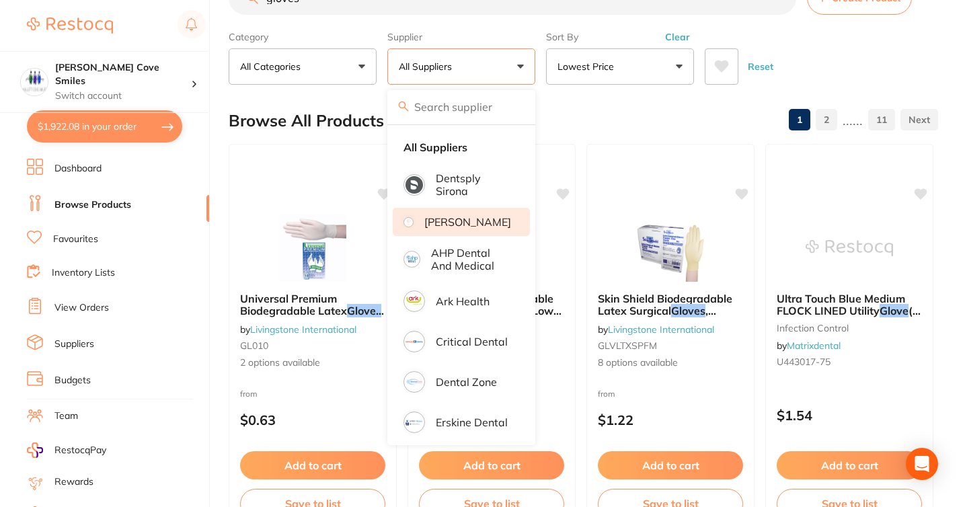
click at [471, 234] on li "[PERSON_NAME]" at bounding box center [461, 222] width 137 height 28
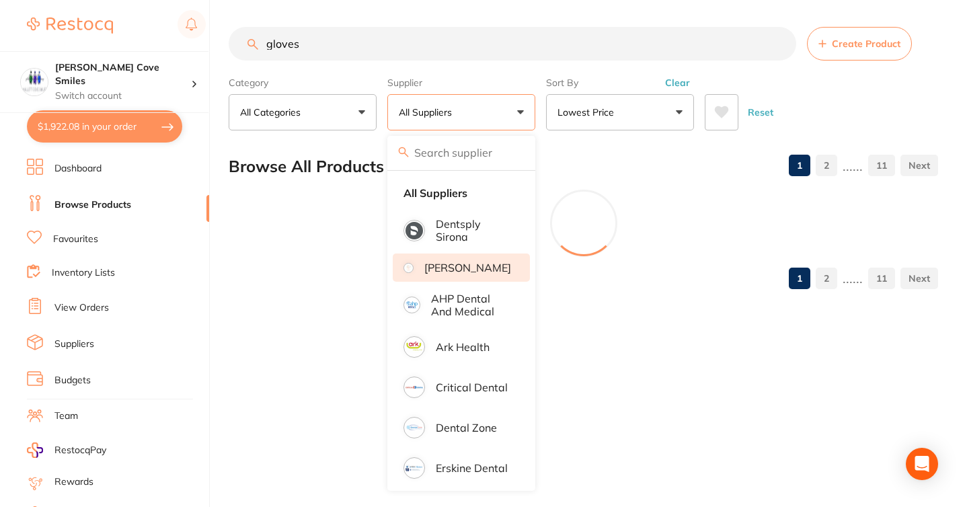
scroll to position [0, 0]
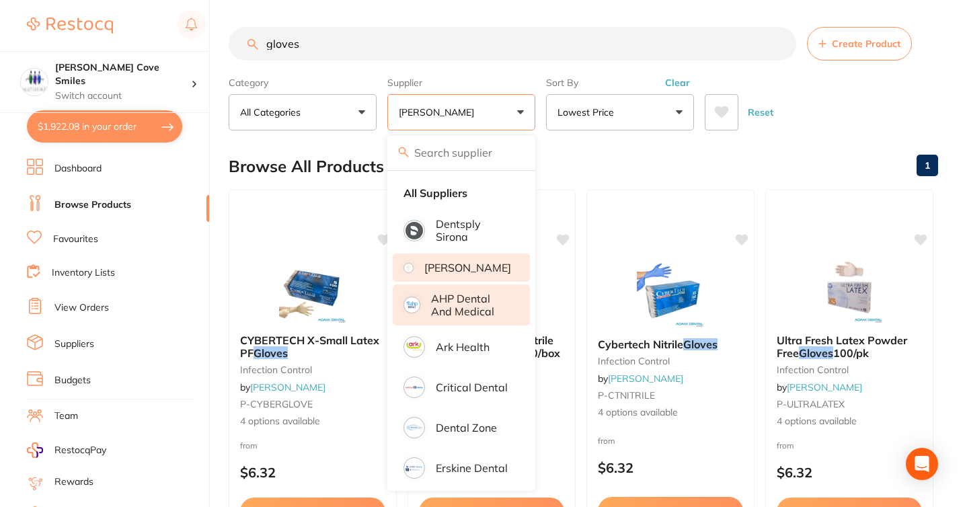
click at [467, 310] on p "AHP Dental and Medical" at bounding box center [471, 304] width 80 height 25
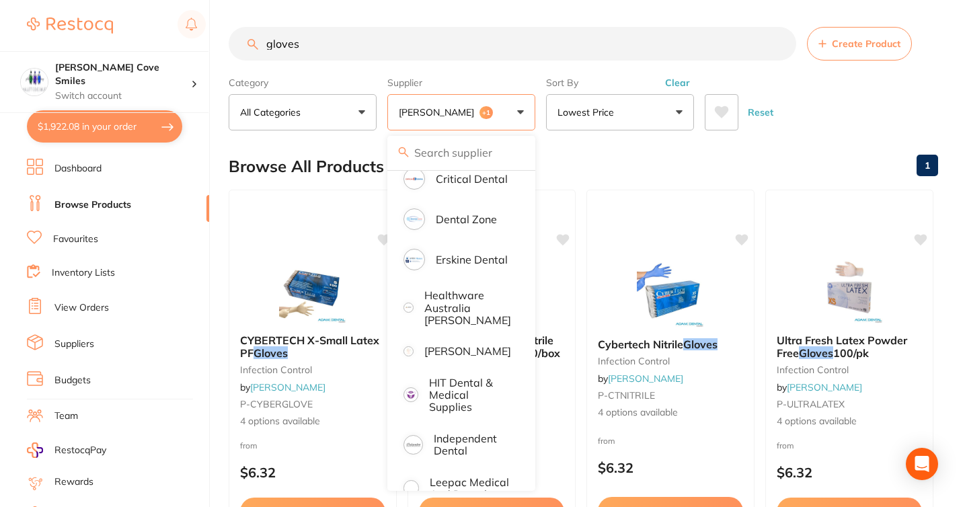
scroll to position [222, 0]
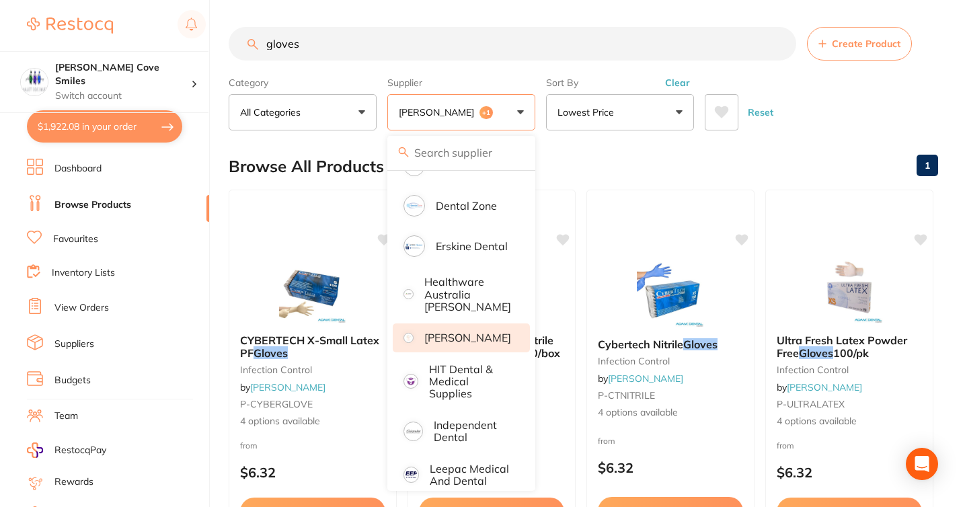
click at [452, 337] on p "[PERSON_NAME]" at bounding box center [467, 337] width 87 height 12
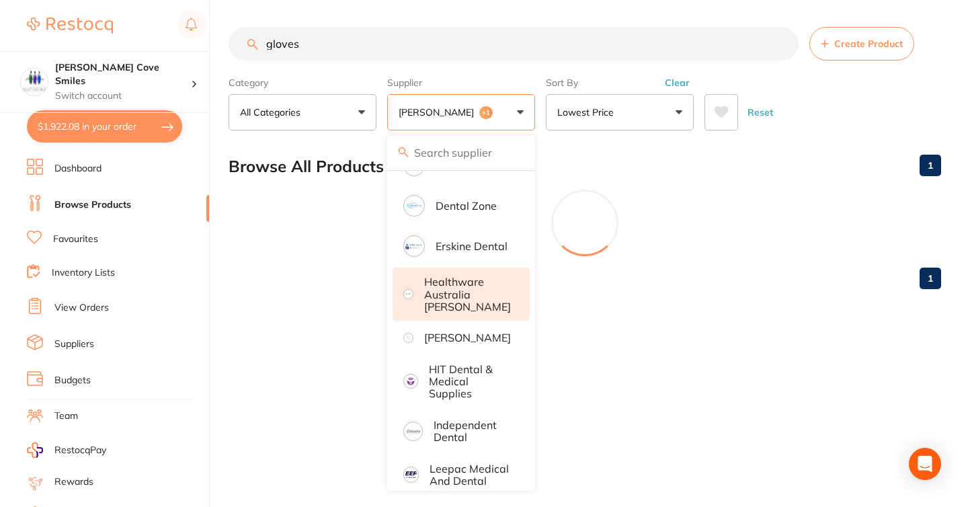
click at [458, 305] on p "Healthware Australia [PERSON_NAME]" at bounding box center [467, 294] width 87 height 37
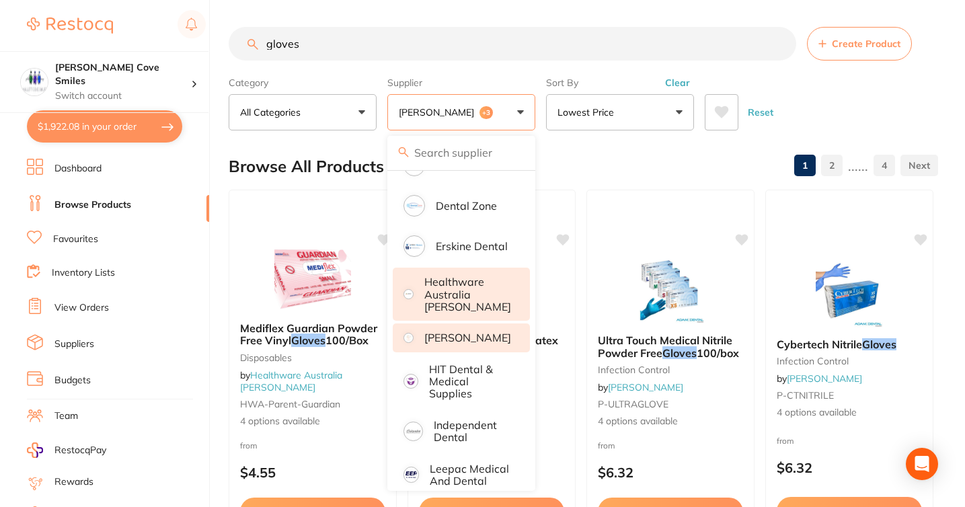
click at [839, 88] on div "Reset" at bounding box center [816, 106] width 223 height 47
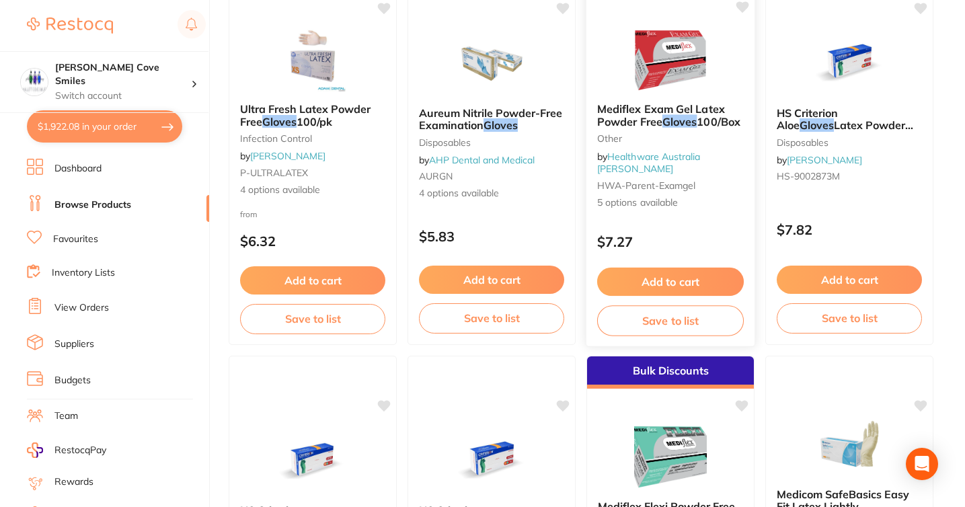
scroll to position [614, 0]
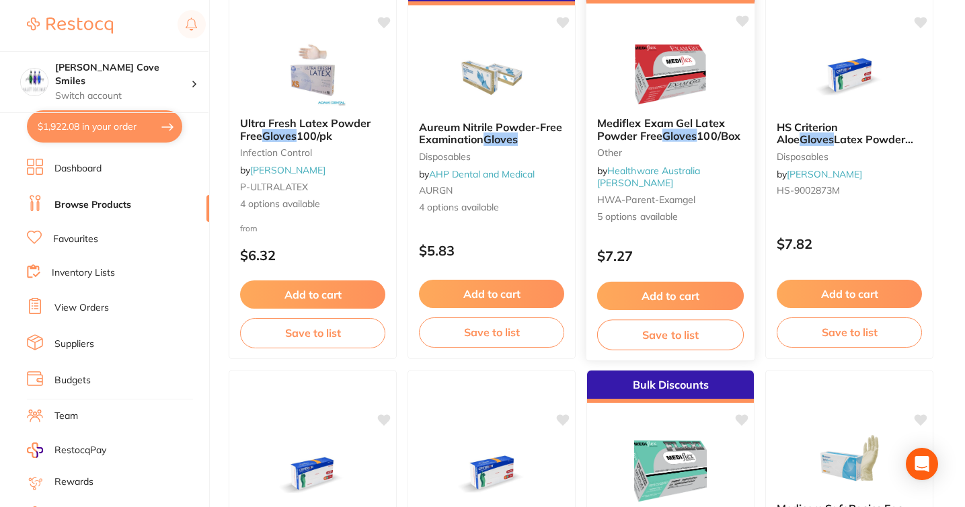
click at [688, 96] on img at bounding box center [670, 72] width 88 height 68
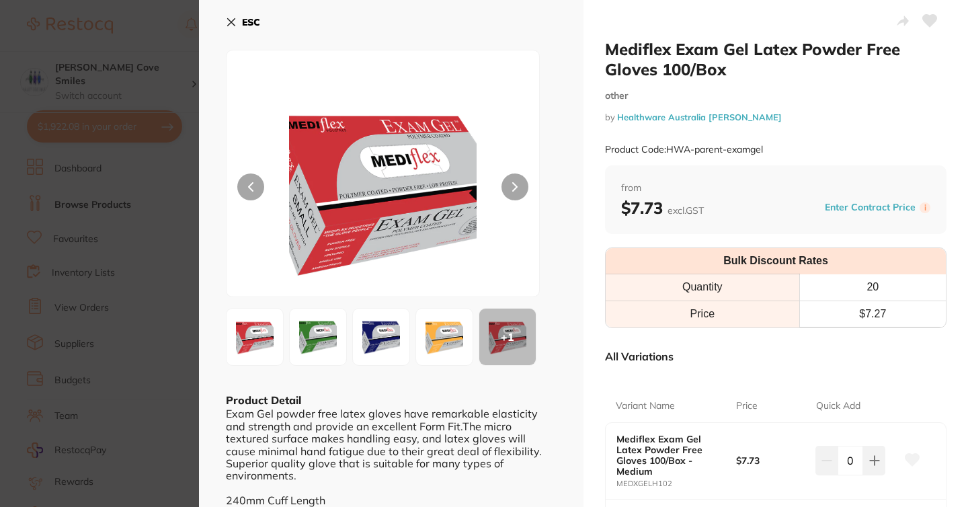
click at [319, 342] on img at bounding box center [318, 336] width 48 height 46
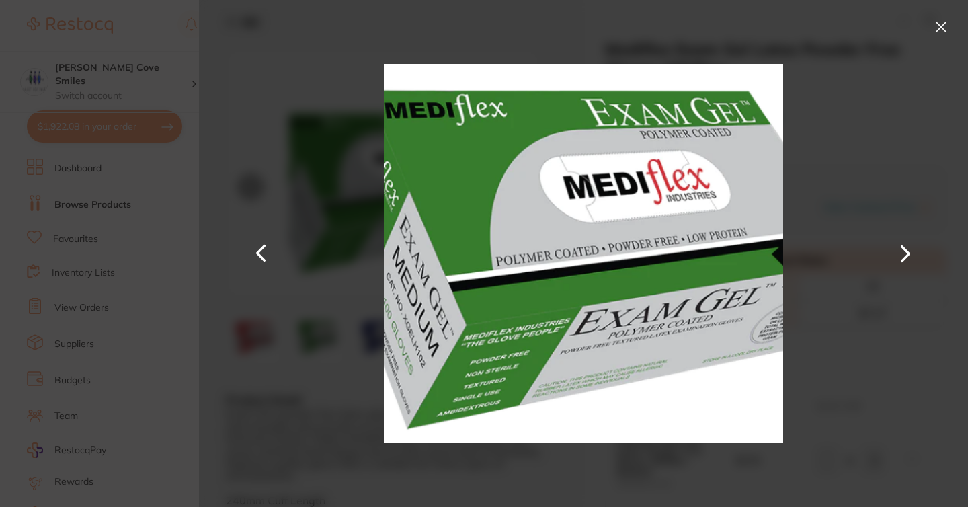
click at [940, 28] on button at bounding box center [941, 27] width 22 height 22
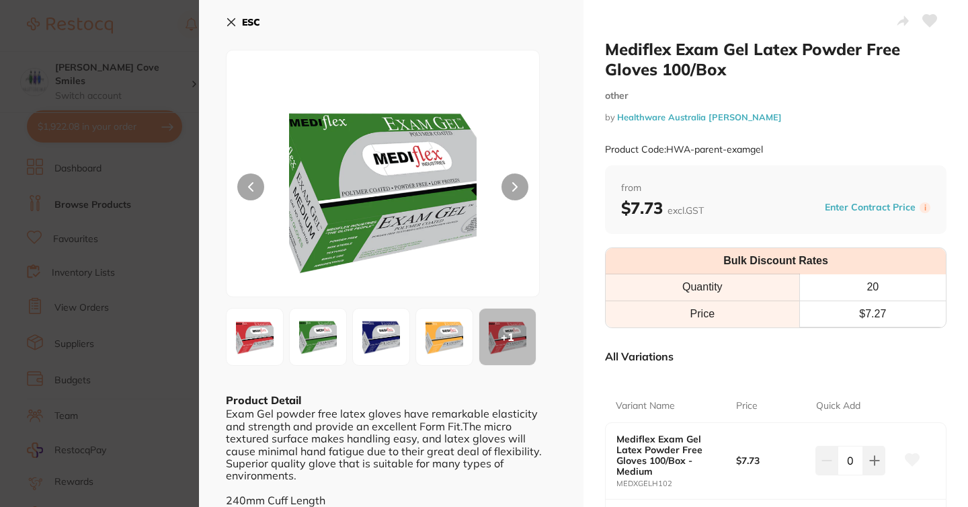
click at [241, 14] on button "ESC" at bounding box center [243, 22] width 34 height 23
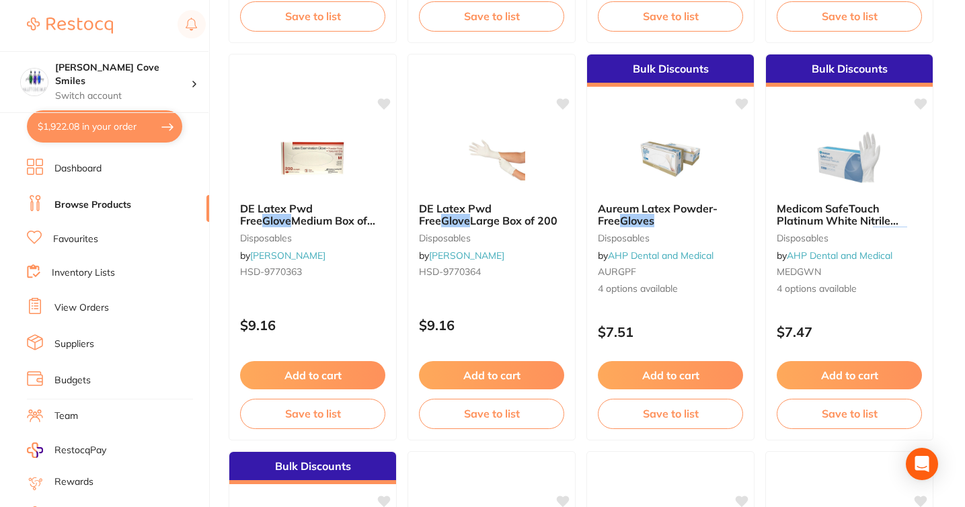
scroll to position [2167, 0]
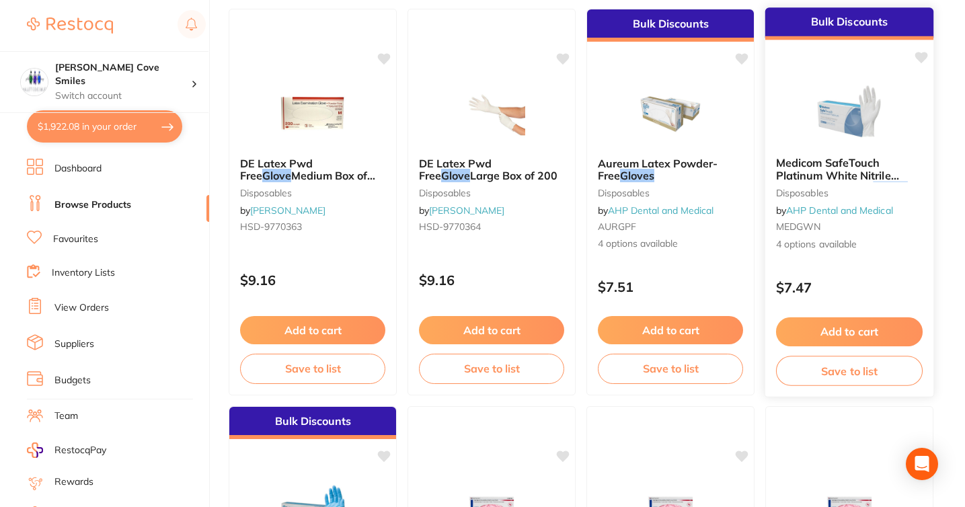
click at [852, 134] on img at bounding box center [849, 112] width 88 height 68
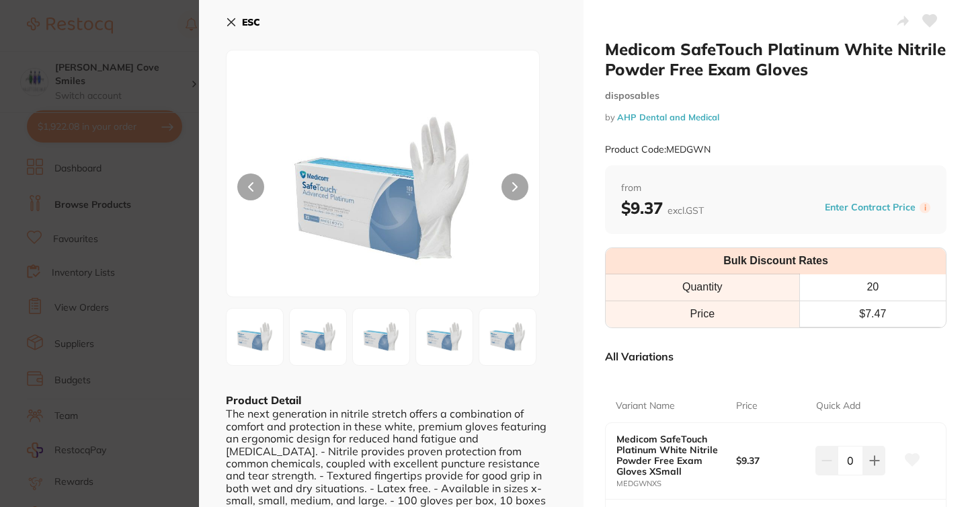
click at [240, 26] on button "ESC" at bounding box center [243, 22] width 34 height 23
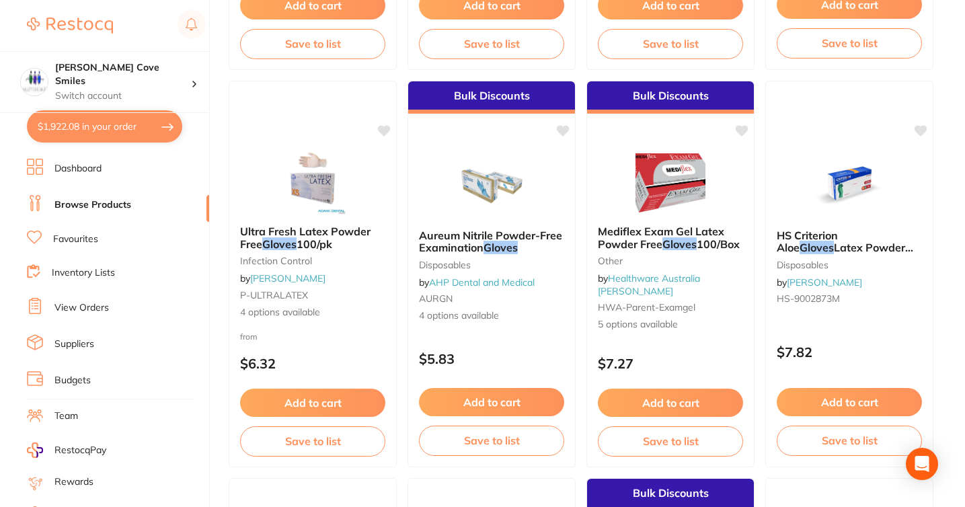
scroll to position [500, 0]
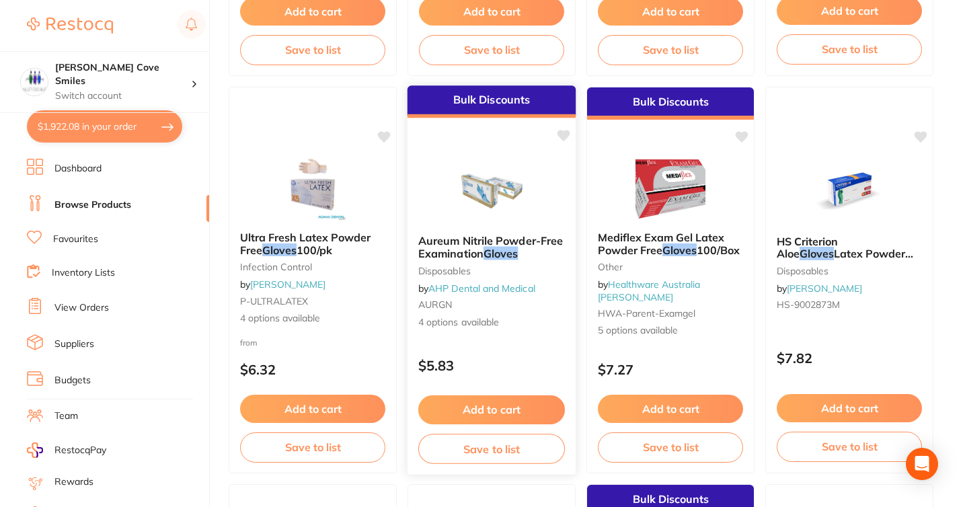
click at [492, 206] on img at bounding box center [491, 190] width 88 height 68
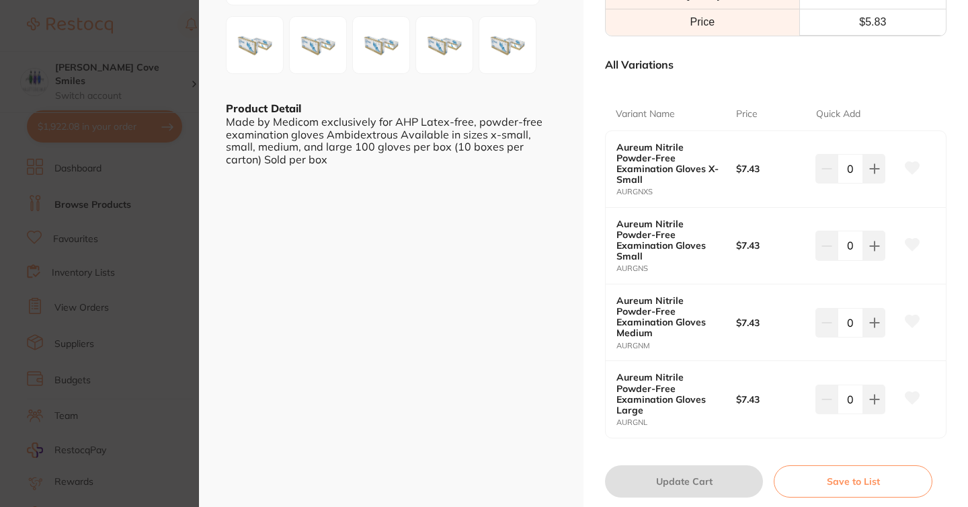
scroll to position [312, 0]
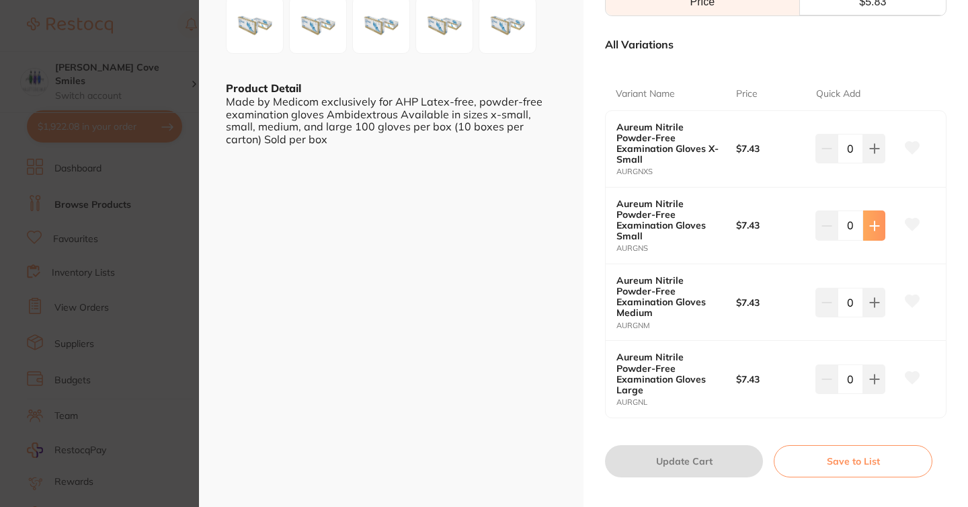
click at [869, 221] on icon at bounding box center [874, 226] width 11 height 11
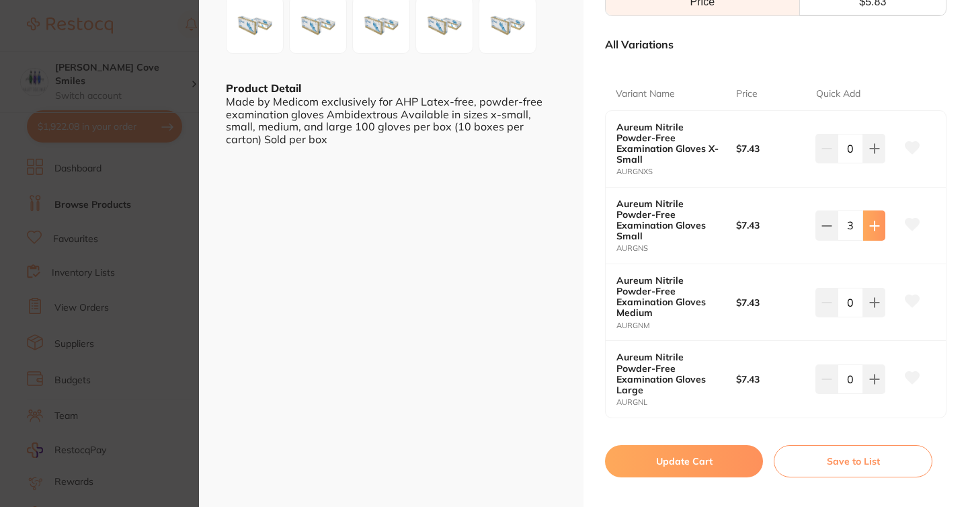
click at [869, 221] on icon at bounding box center [874, 226] width 11 height 11
type input "7"
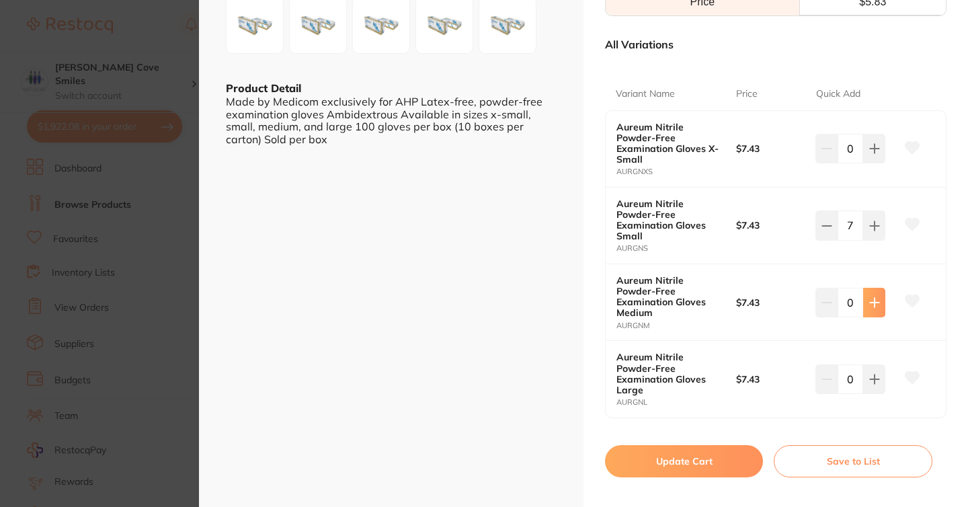
click at [871, 298] on icon at bounding box center [874, 302] width 9 height 9
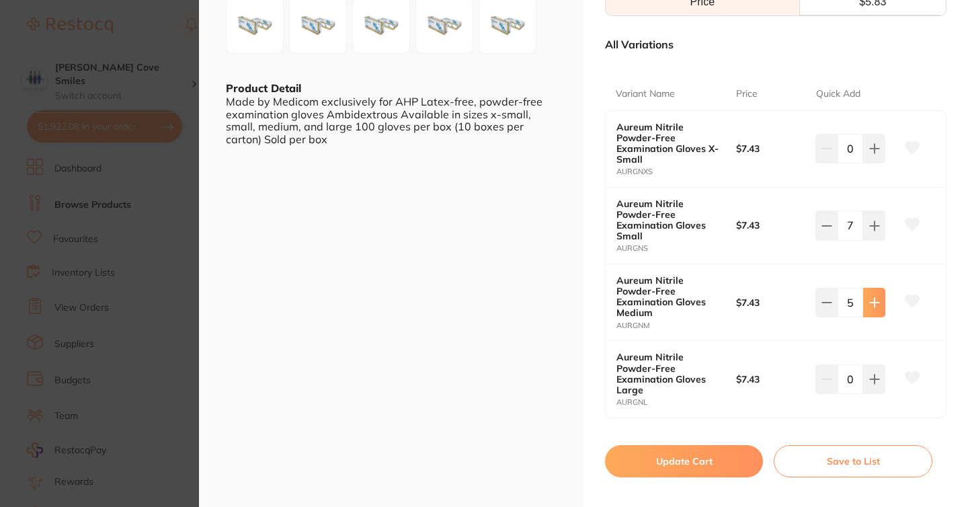
click at [871, 298] on icon at bounding box center [874, 302] width 9 height 9
type input "7"
click at [869, 374] on icon at bounding box center [874, 379] width 11 height 11
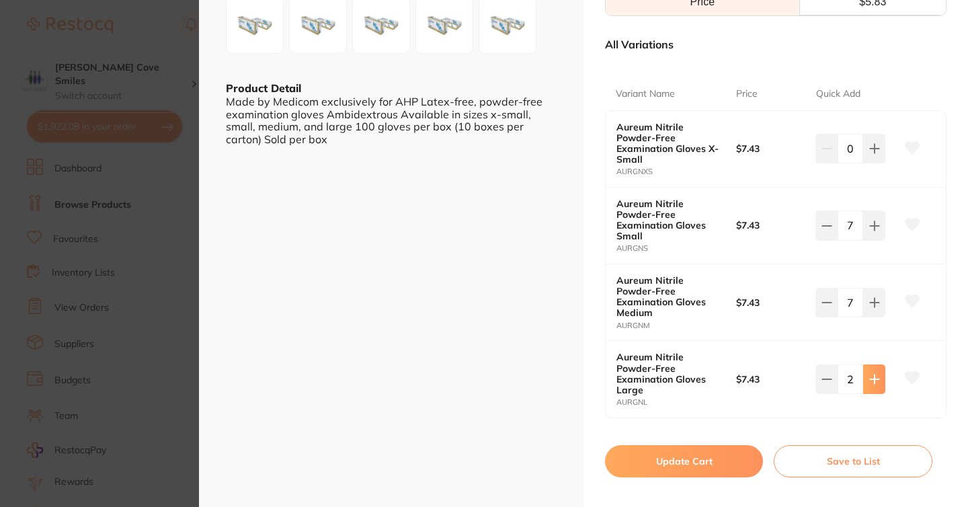
click at [869, 374] on icon at bounding box center [874, 379] width 11 height 11
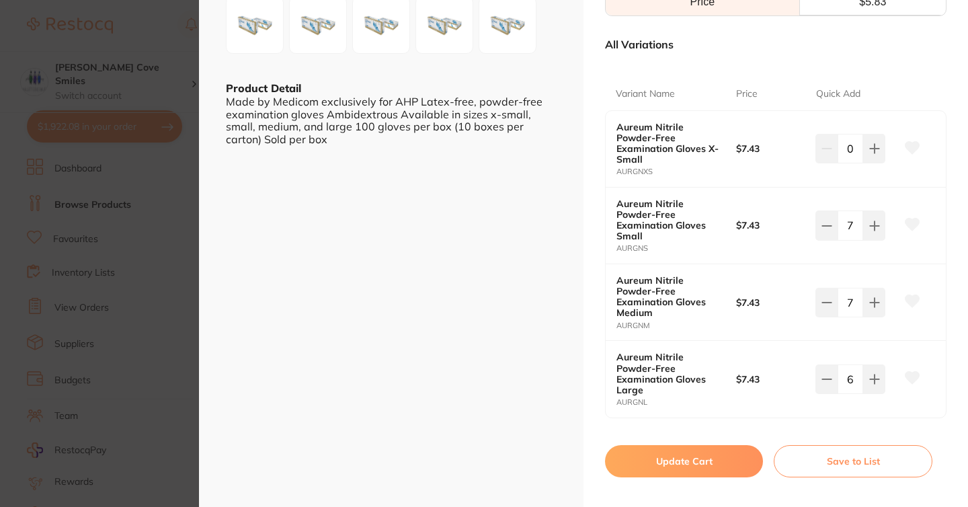
type input "7"
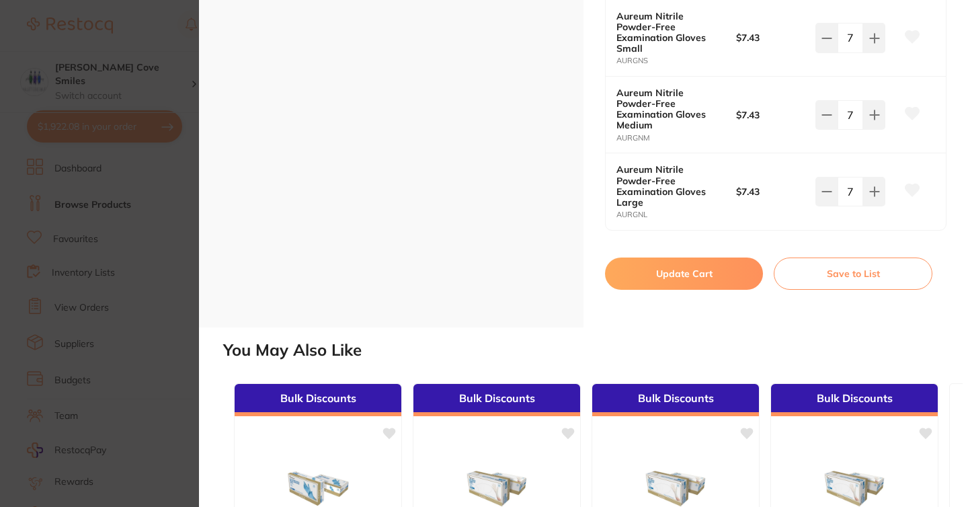
scroll to position [488, 0]
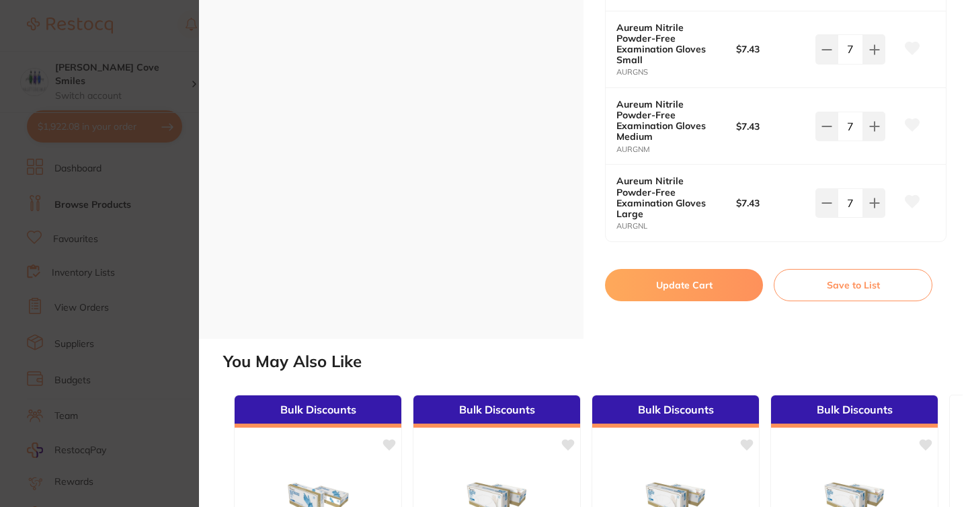
click at [655, 269] on button "Update Cart" at bounding box center [684, 285] width 158 height 32
checkbox input "false"
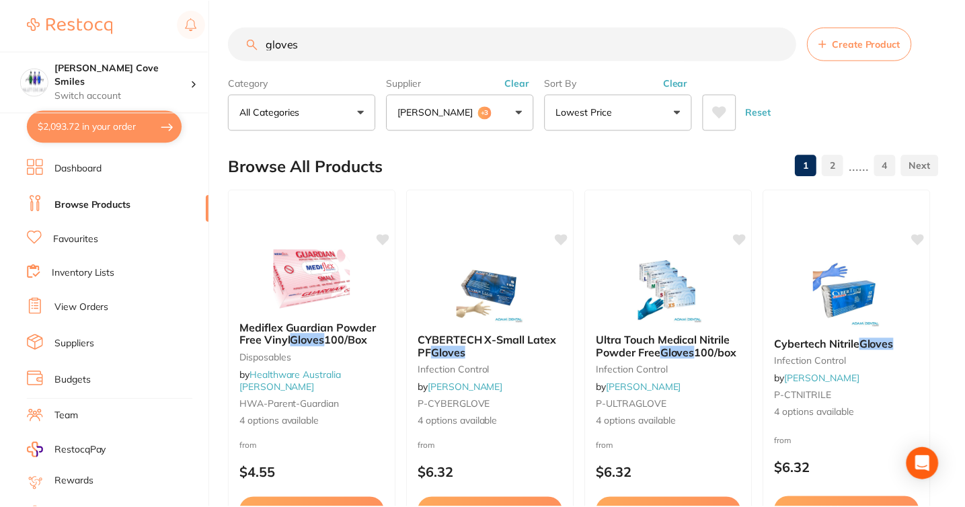
scroll to position [500, 0]
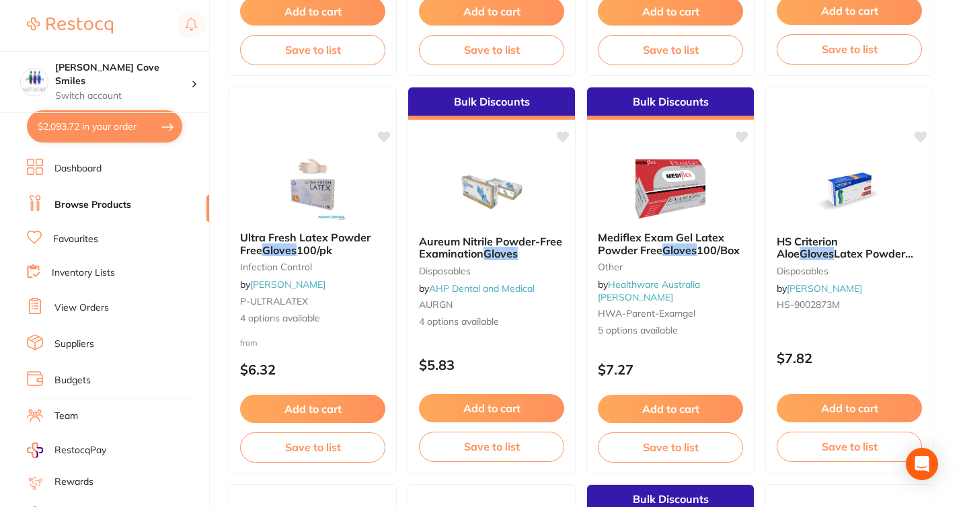
click at [143, 126] on button "$2,093.72 in your order" at bounding box center [104, 126] width 155 height 32
checkbox input "true"
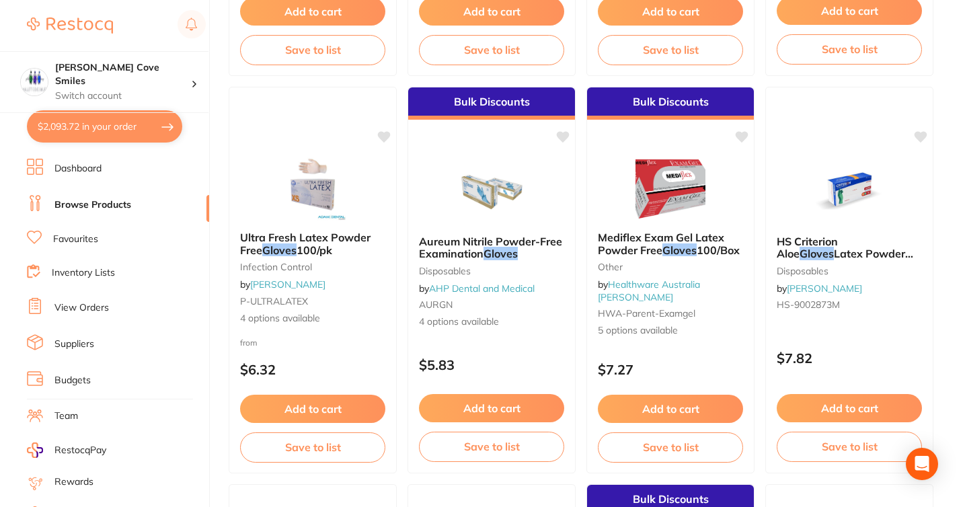
checkbox input "true"
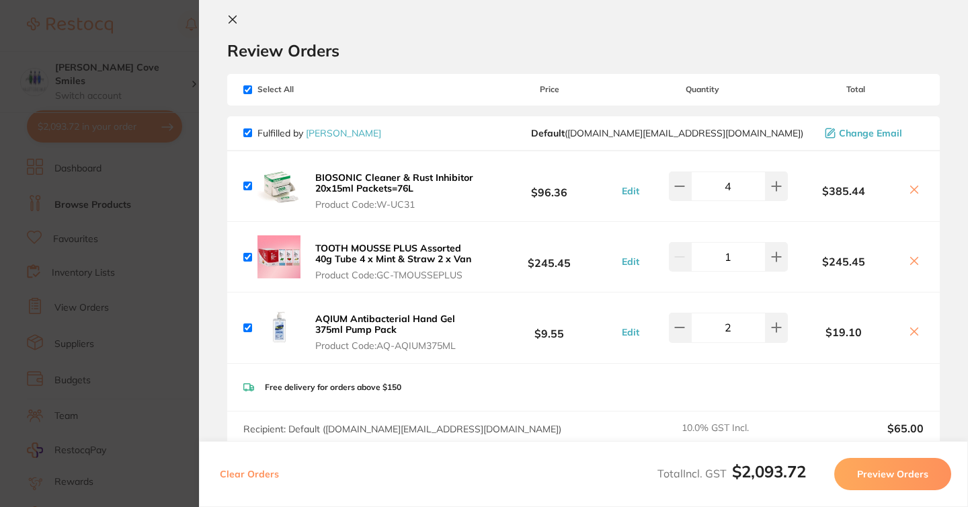
scroll to position [0, 0]
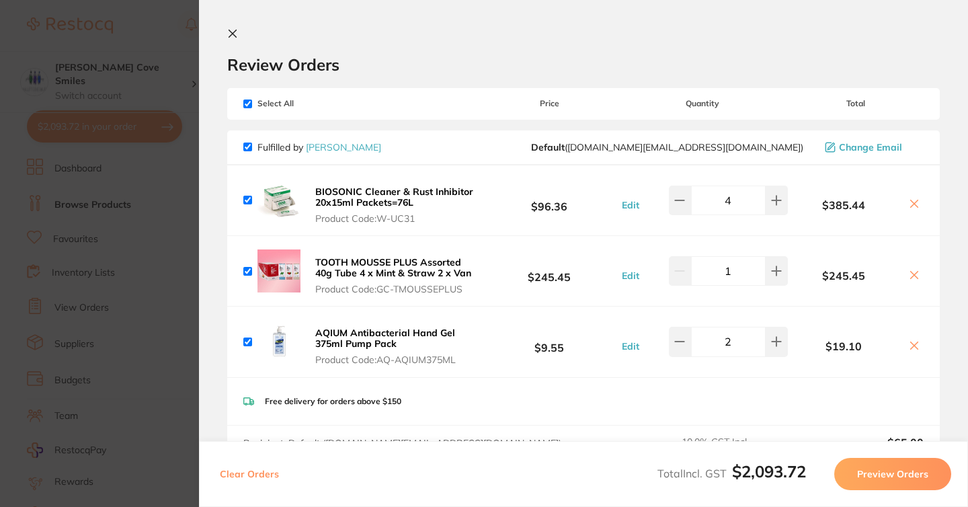
click at [234, 32] on icon at bounding box center [232, 33] width 7 height 7
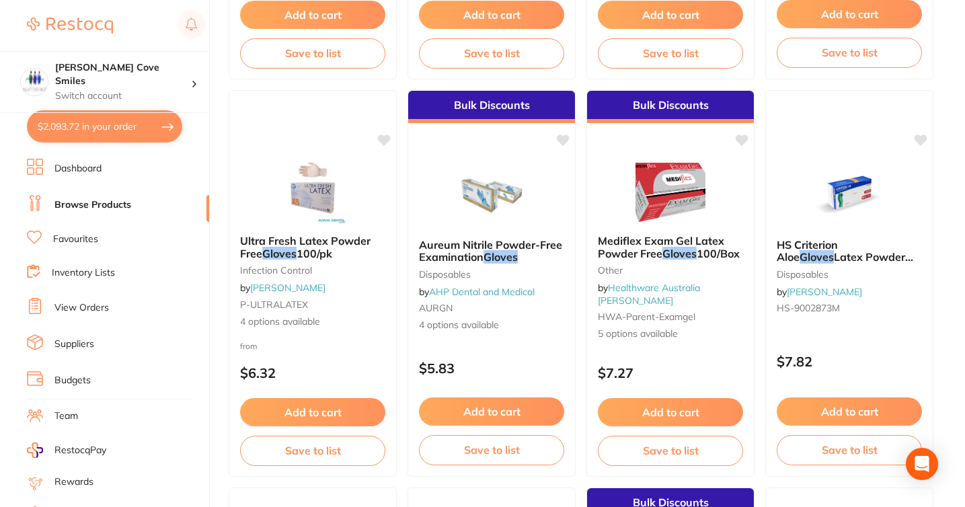
scroll to position [505, 0]
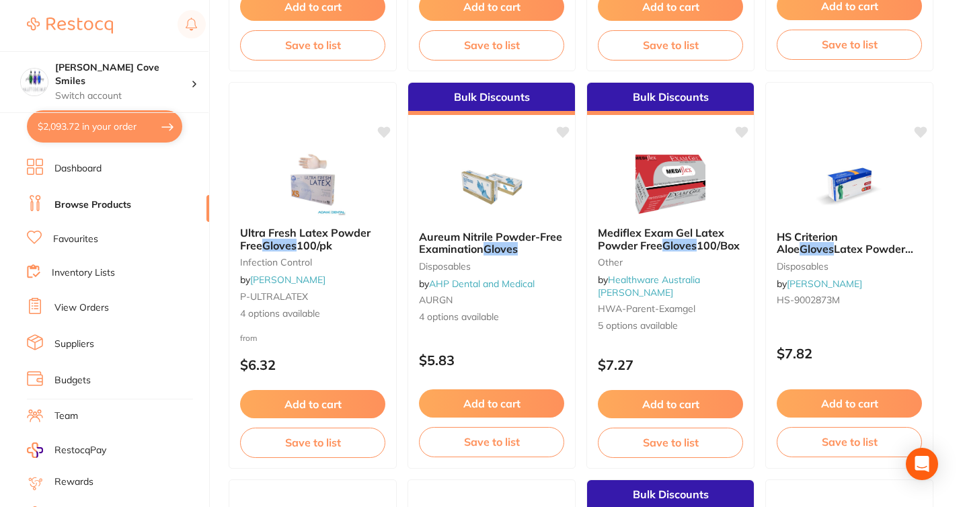
click at [163, 116] on button "$2,093.72 in your order" at bounding box center [104, 126] width 155 height 32
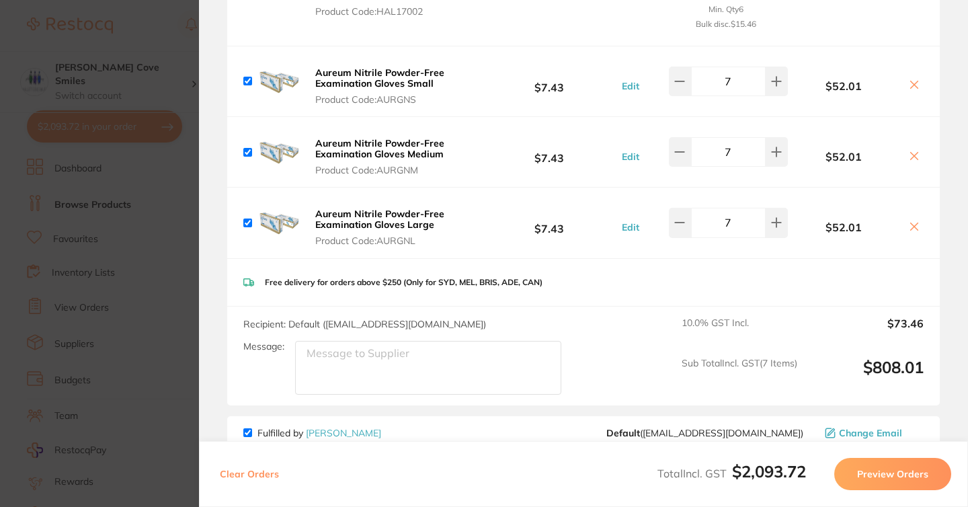
scroll to position [927, 0]
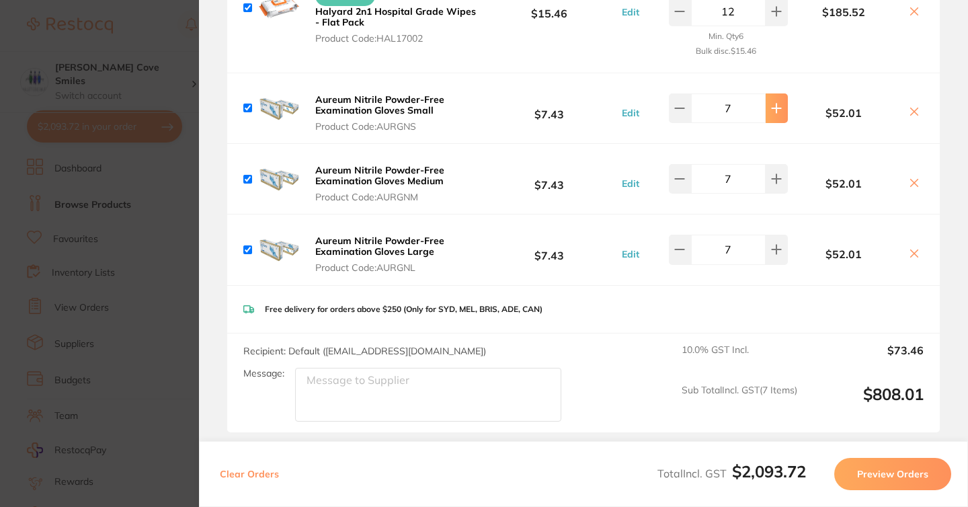
click at [774, 103] on icon at bounding box center [776, 108] width 11 height 11
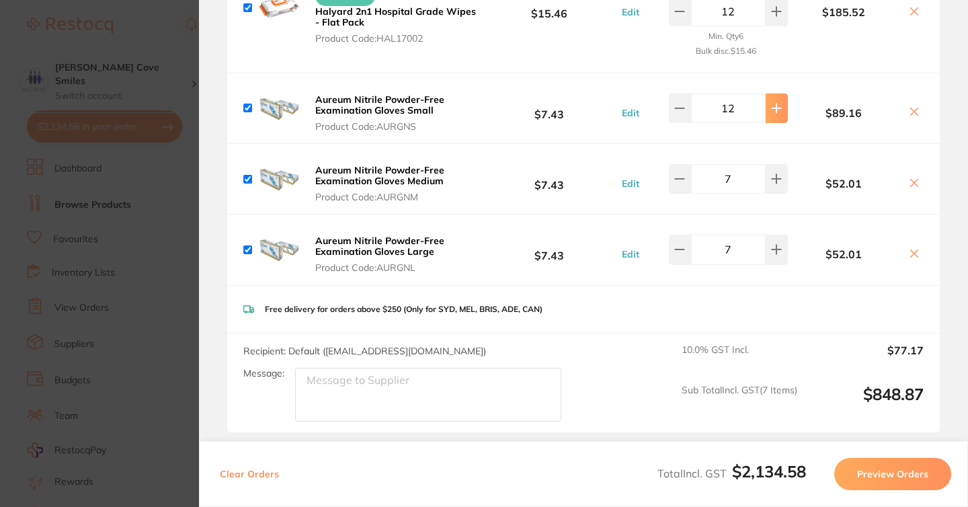
click at [774, 103] on icon at bounding box center [776, 108] width 11 height 11
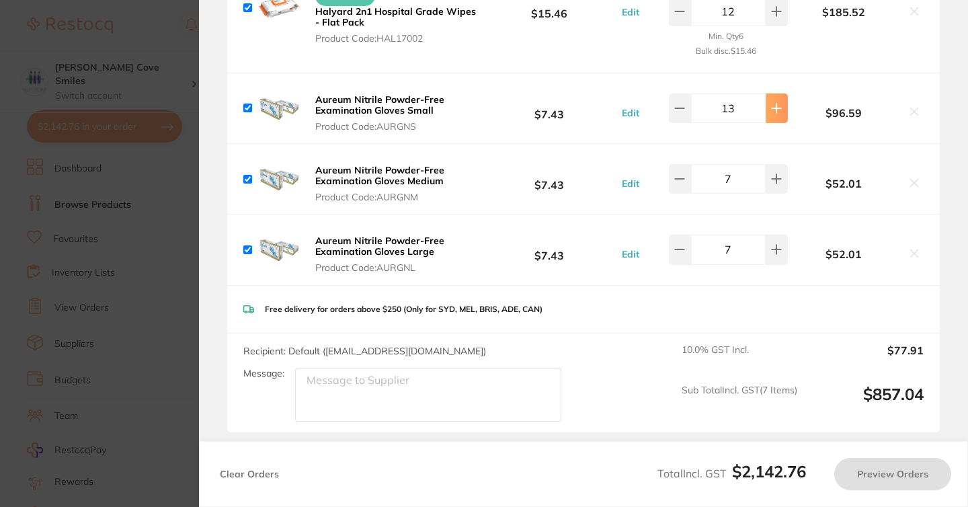
click at [774, 103] on icon at bounding box center [776, 108] width 11 height 11
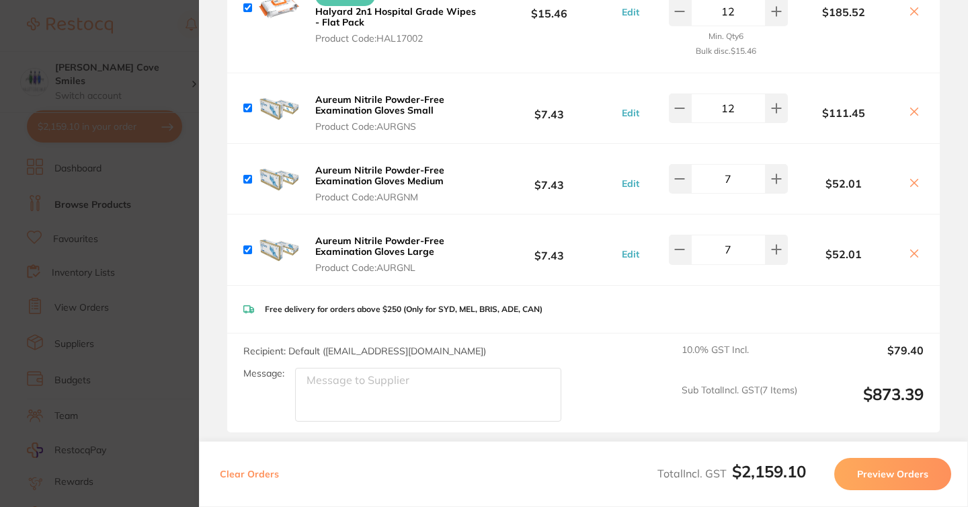
type input "15"
click at [912, 113] on icon at bounding box center [914, 111] width 7 height 7
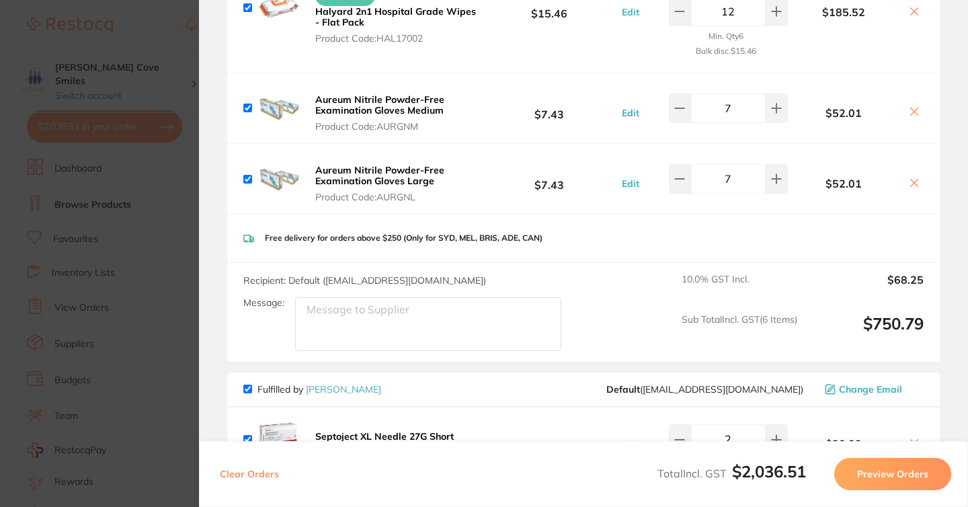
click at [911, 111] on icon at bounding box center [914, 111] width 7 height 7
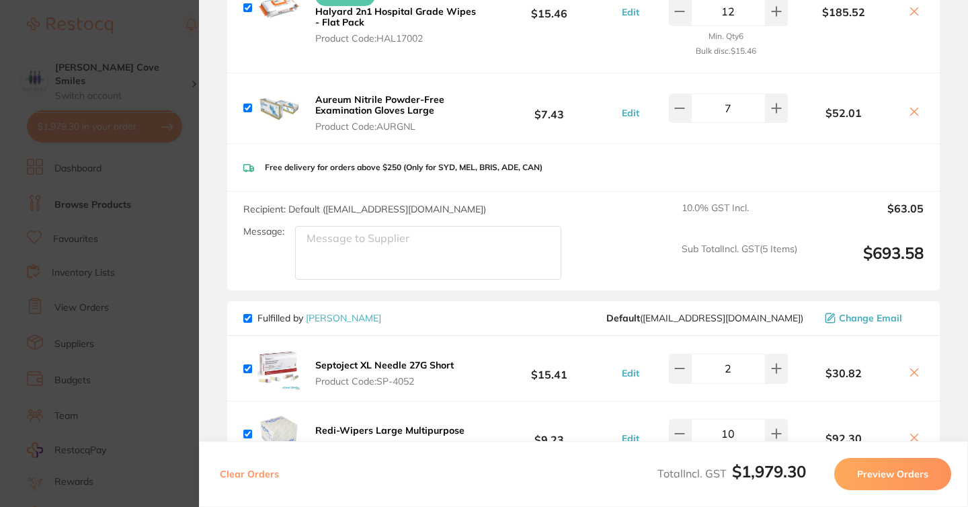
click at [911, 111] on icon at bounding box center [914, 111] width 7 height 7
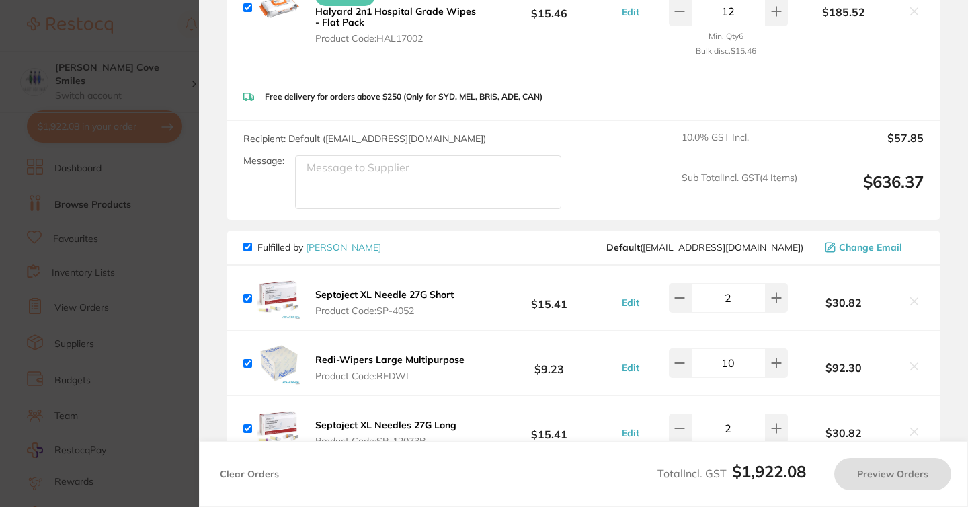
checkbox input "true"
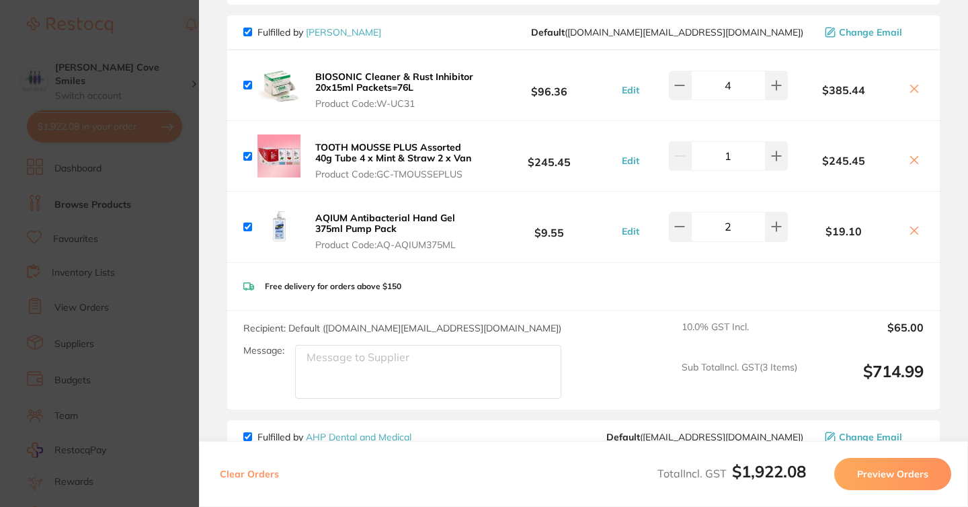
scroll to position [0, 0]
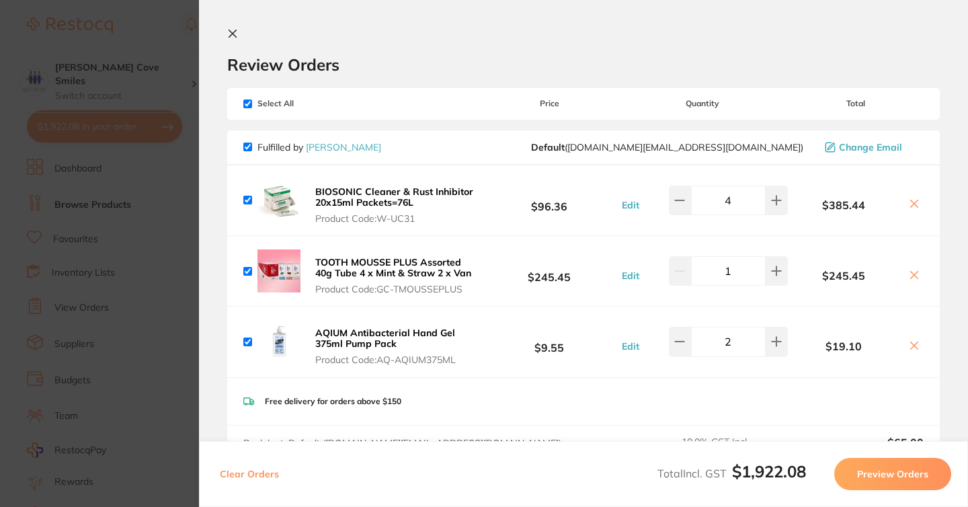
click at [232, 34] on icon at bounding box center [232, 33] width 11 height 11
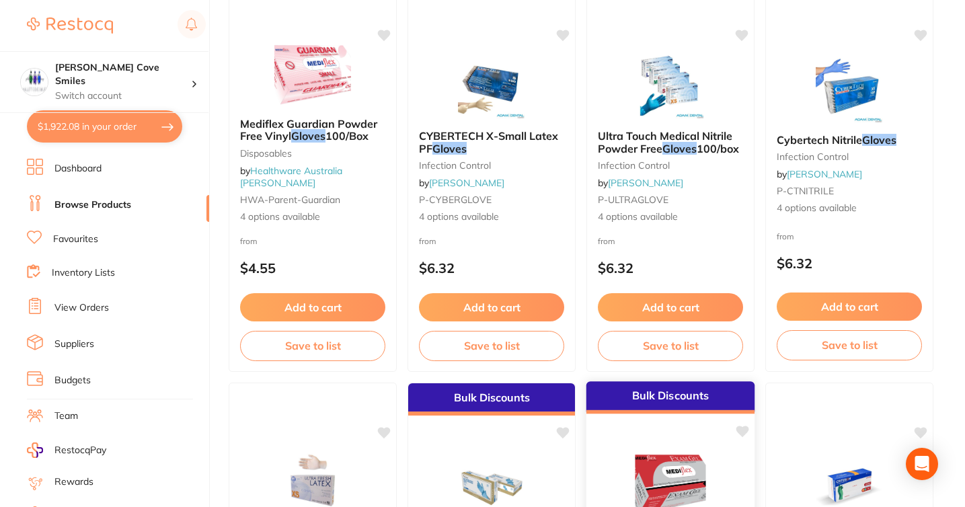
scroll to position [194, 0]
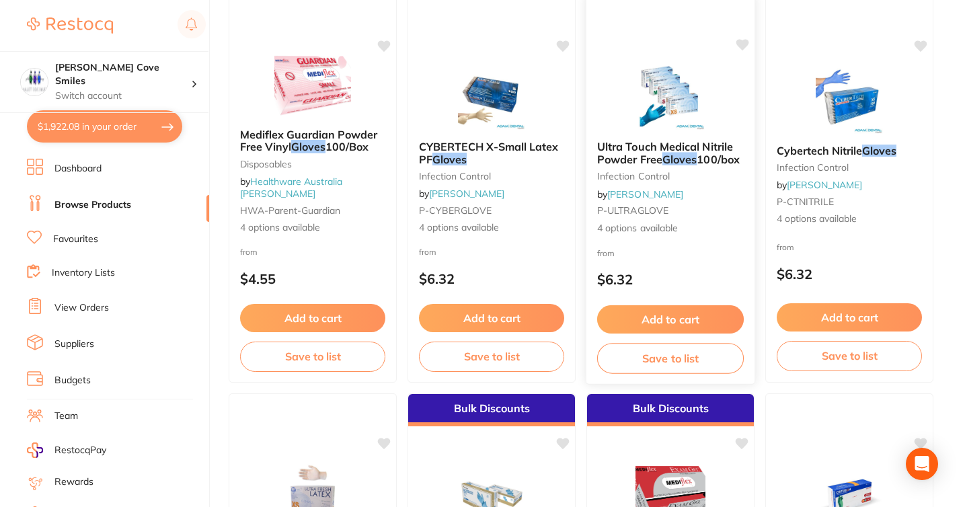
click at [653, 155] on span "Ultra Touch Medical Nitrile Powder Free" at bounding box center [665, 153] width 136 height 26
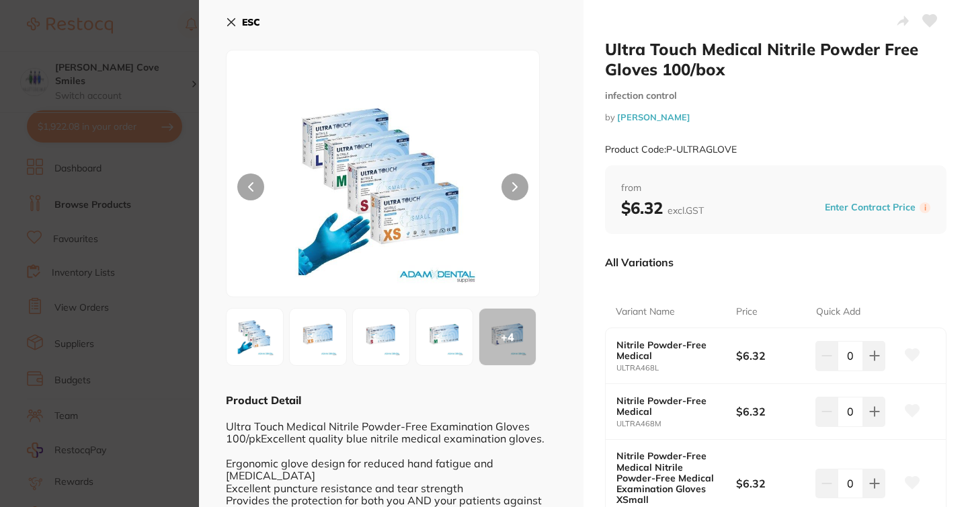
click at [231, 23] on icon at bounding box center [231, 22] width 11 height 11
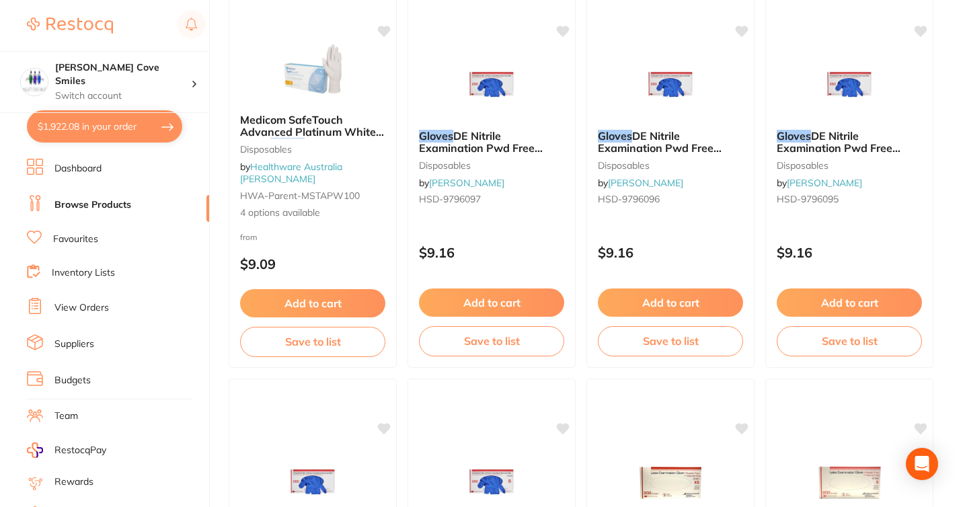
scroll to position [1400, 0]
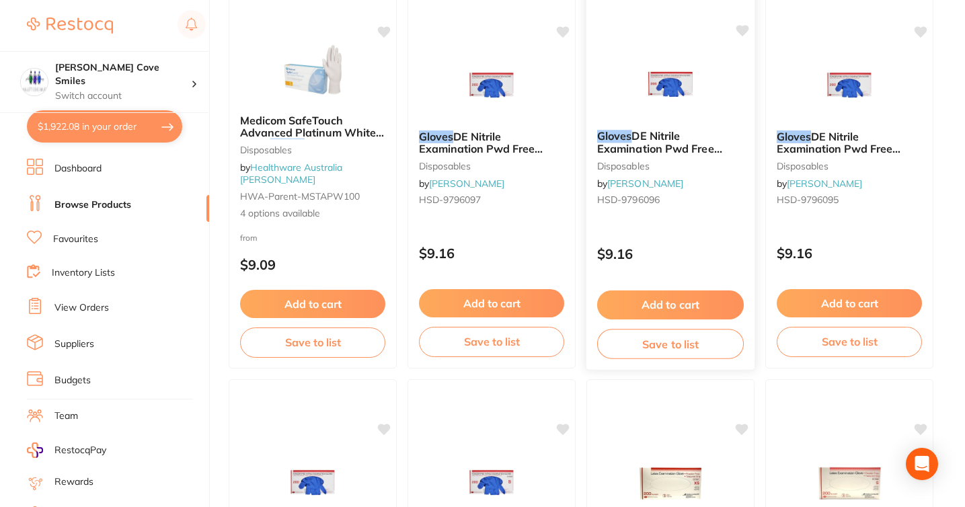
click at [669, 148] on span "DE Nitrile Examination Pwd Free Large Box 200" at bounding box center [659, 148] width 125 height 38
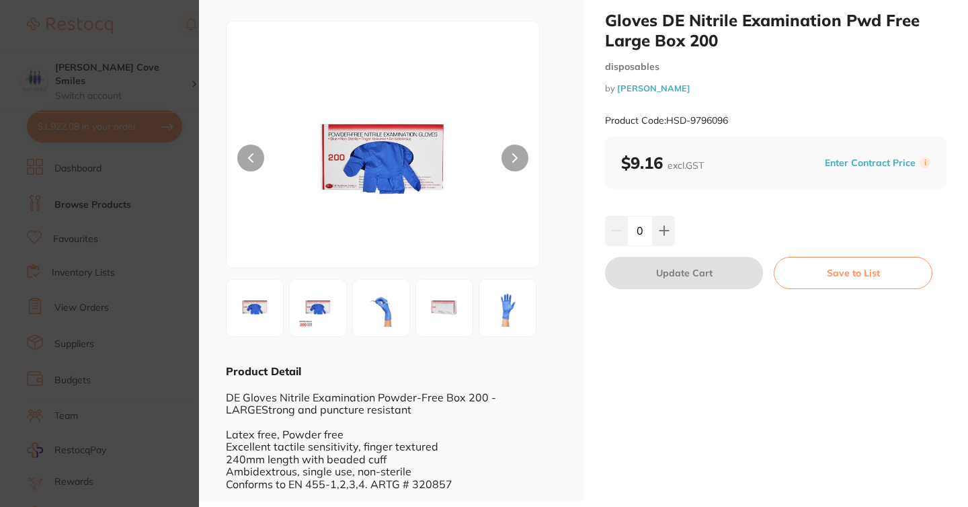
scroll to position [33, 0]
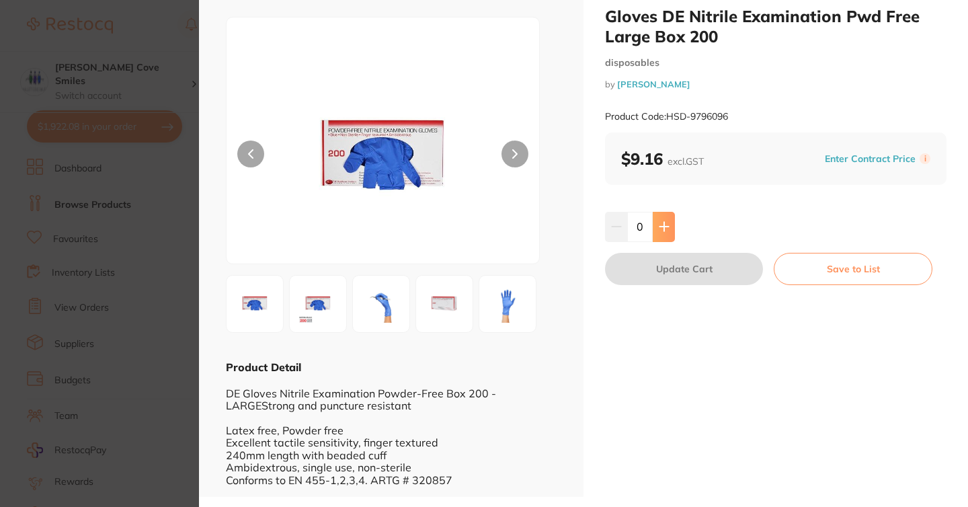
click at [666, 234] on button at bounding box center [664, 227] width 22 height 30
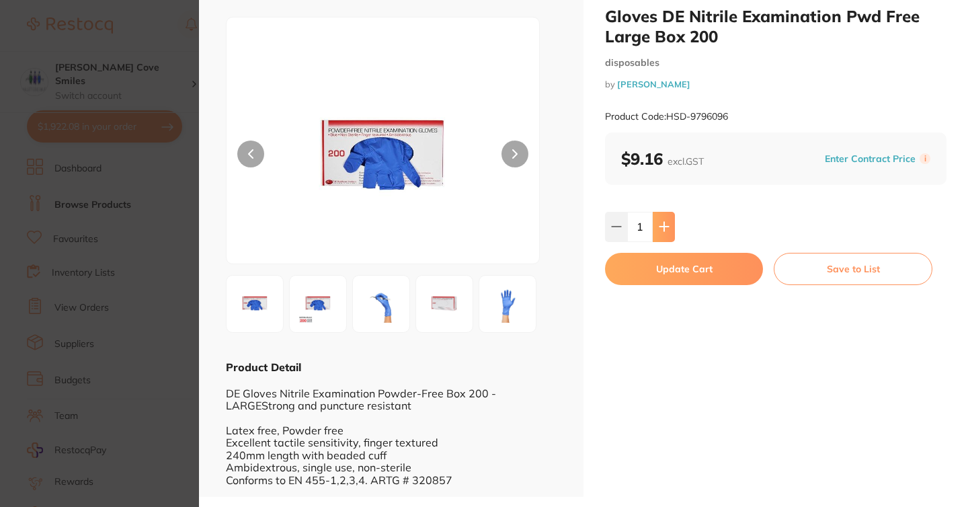
click at [664, 234] on button at bounding box center [664, 227] width 22 height 30
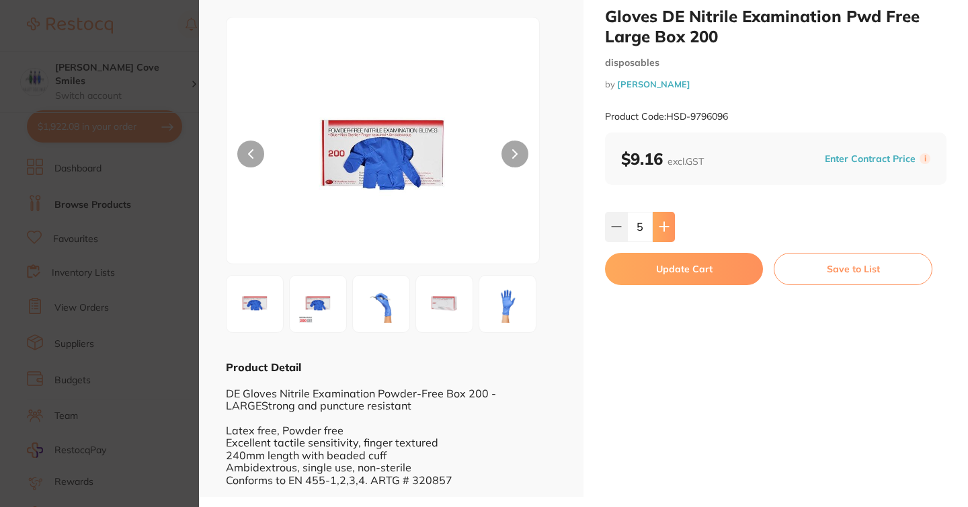
type input "6"
click at [668, 279] on button "Update Cart" at bounding box center [684, 269] width 158 height 32
checkbox input "false"
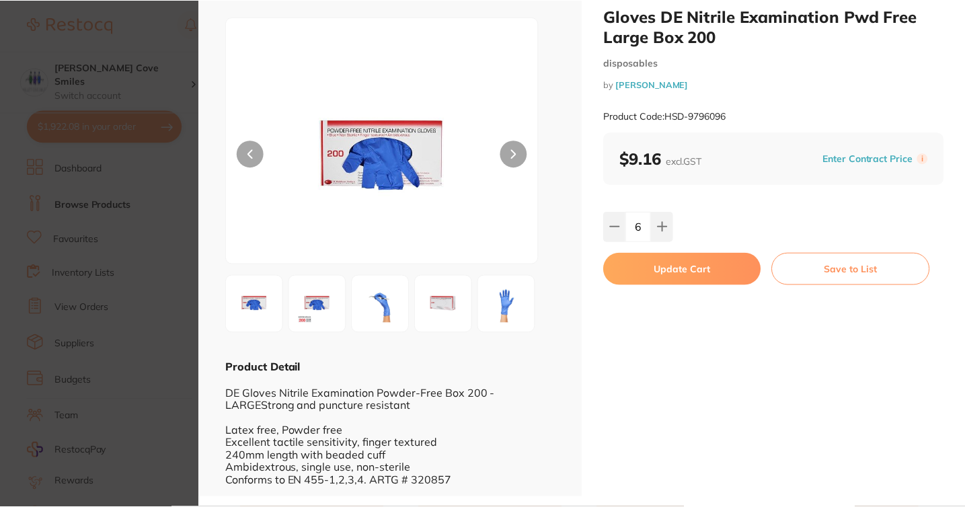
scroll to position [1400, 0]
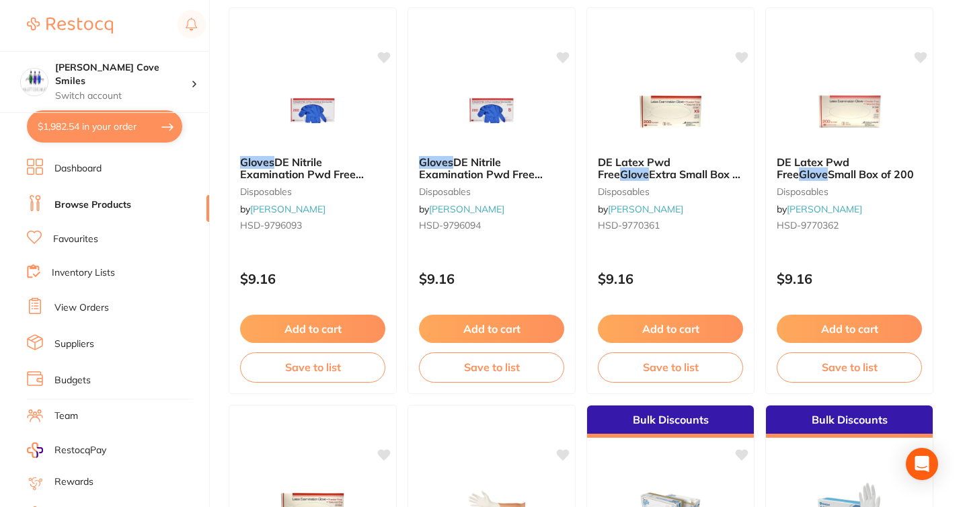
scroll to position [1788, 0]
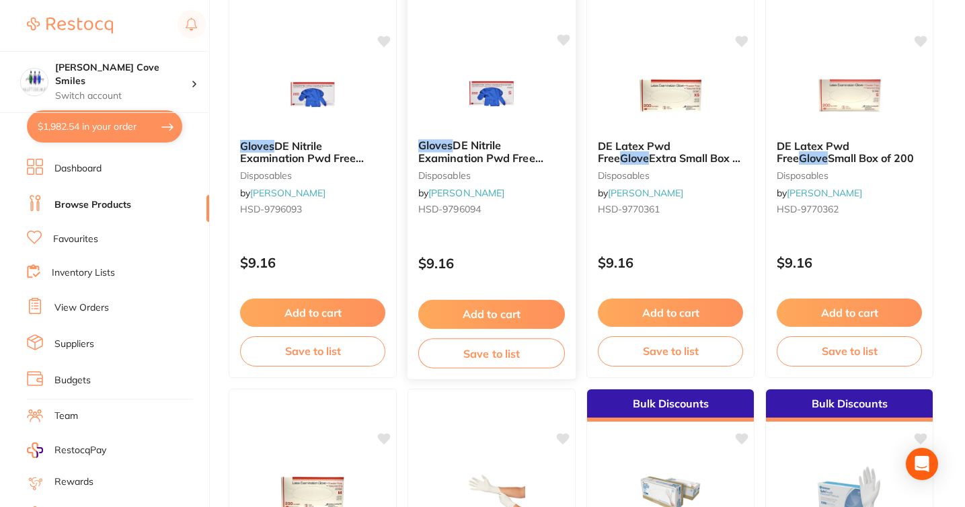
click at [506, 162] on span "DE Nitrile Examination Pwd Free Small Box 200" at bounding box center [480, 157] width 125 height 38
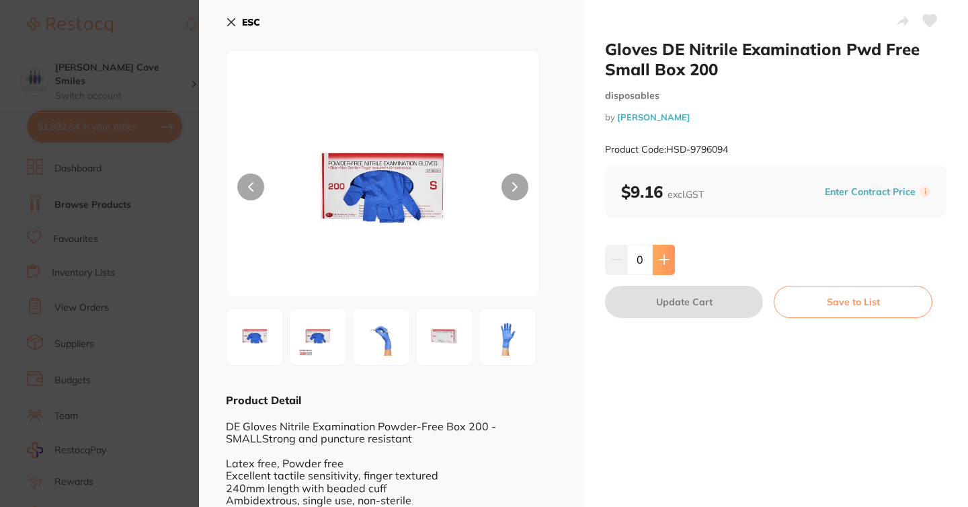
click at [660, 257] on icon at bounding box center [664, 259] width 11 height 11
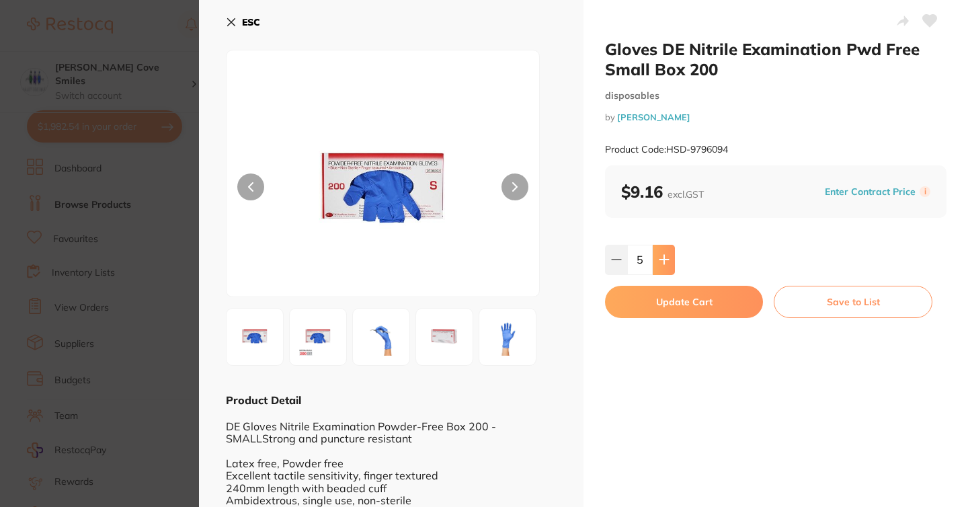
click at [660, 257] on icon at bounding box center [664, 259] width 11 height 11
type input "6"
click at [663, 295] on button "Update Cart" at bounding box center [684, 302] width 158 height 32
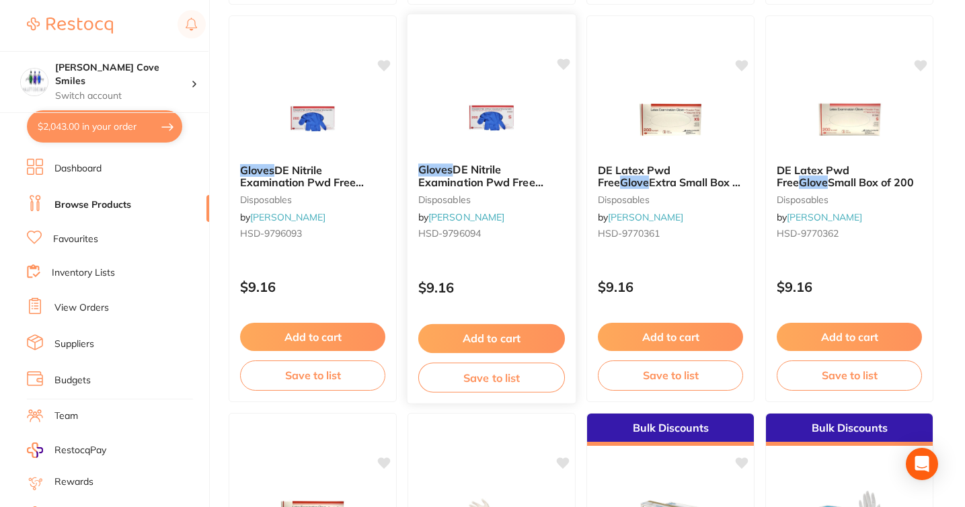
scroll to position [1759, 0]
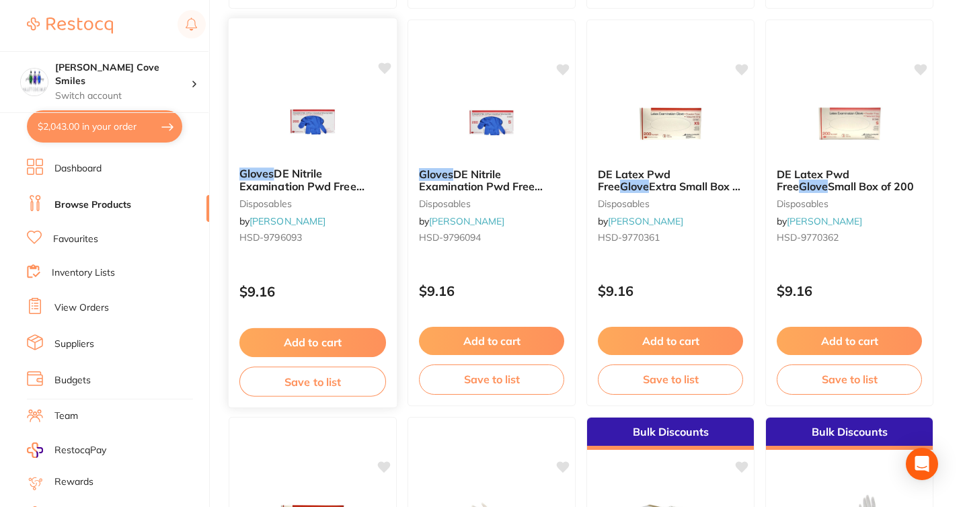
click at [303, 174] on span "DE Nitrile Examination Pwd Free Extra Small Box 200" at bounding box center [301, 186] width 125 height 38
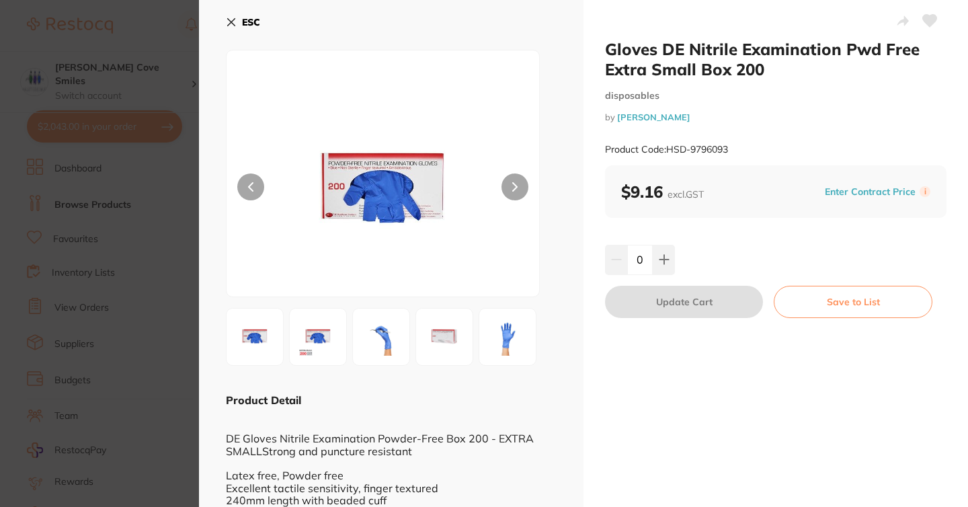
click at [247, 25] on b "ESC" at bounding box center [251, 22] width 18 height 12
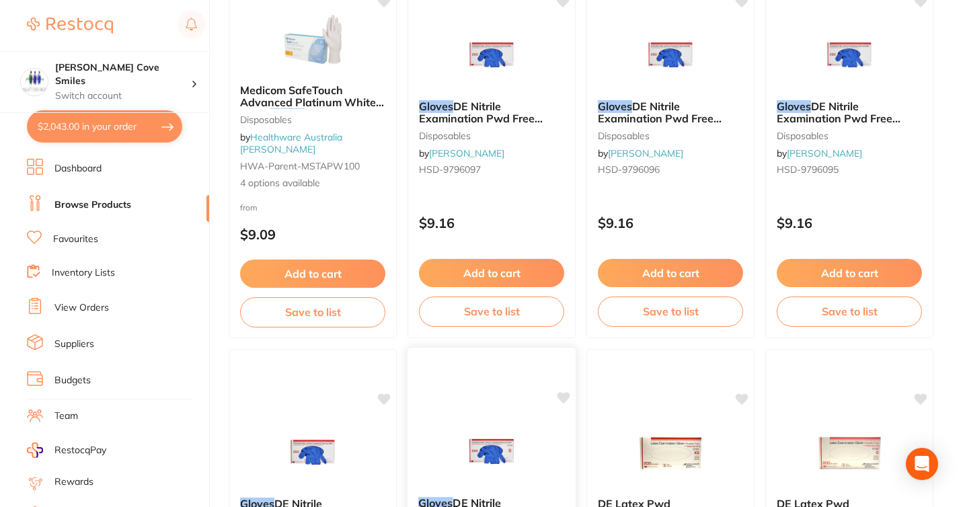
scroll to position [1429, 0]
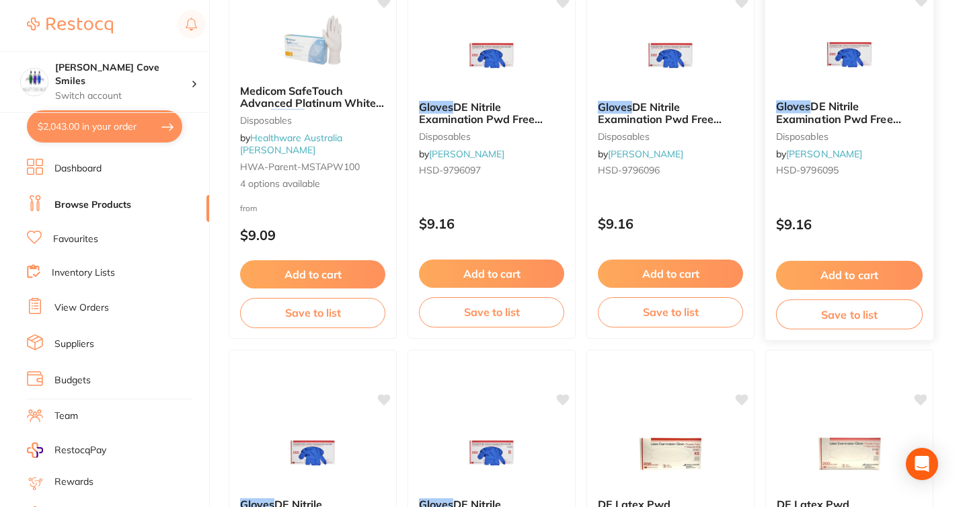
click at [815, 110] on span "DE Nitrile Examination Pwd Free Medium Box 200" at bounding box center [838, 118] width 125 height 38
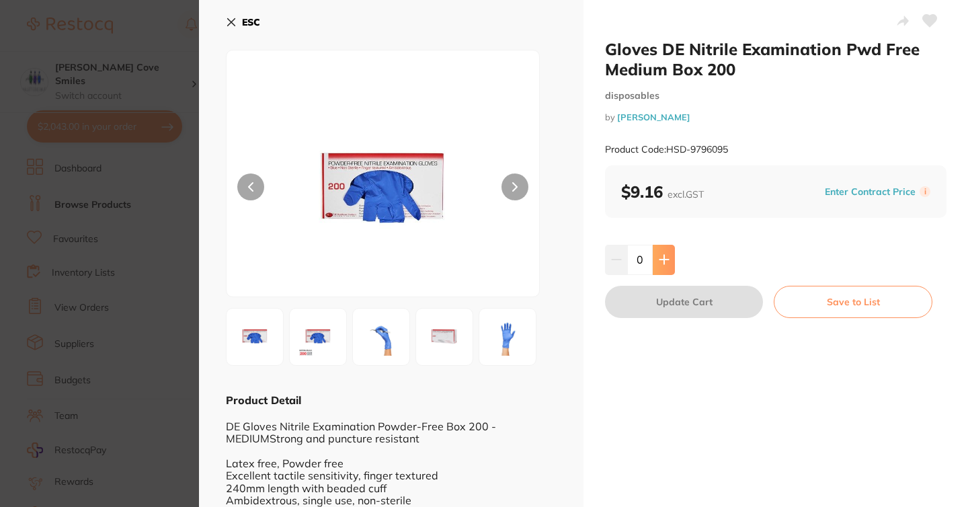
click at [665, 256] on icon at bounding box center [664, 259] width 11 height 11
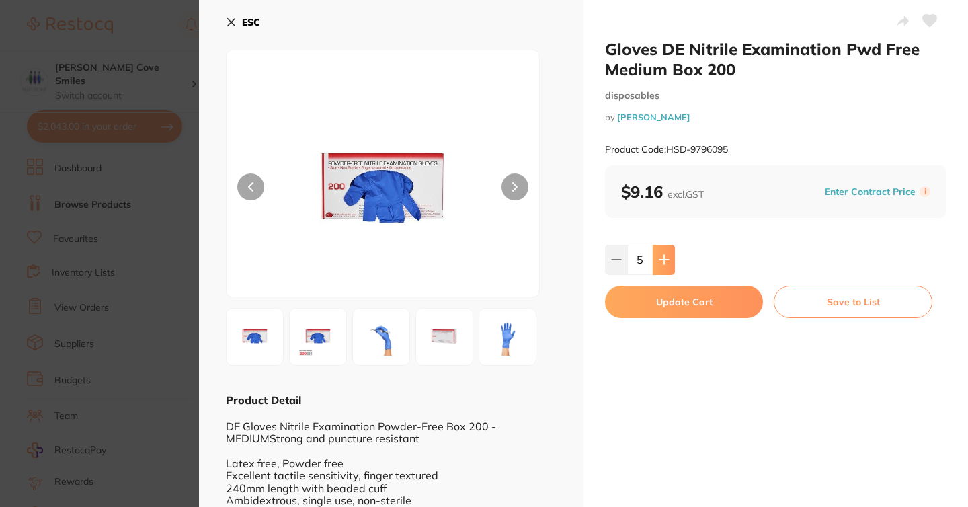
click at [665, 256] on icon at bounding box center [664, 259] width 11 height 11
type input "6"
click at [662, 301] on button "Update Cart" at bounding box center [684, 302] width 158 height 32
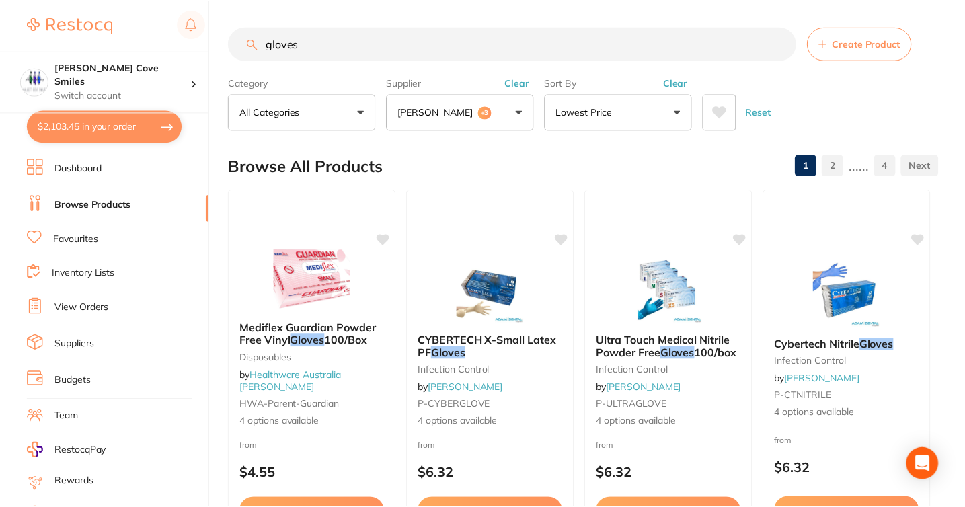
scroll to position [1429, 0]
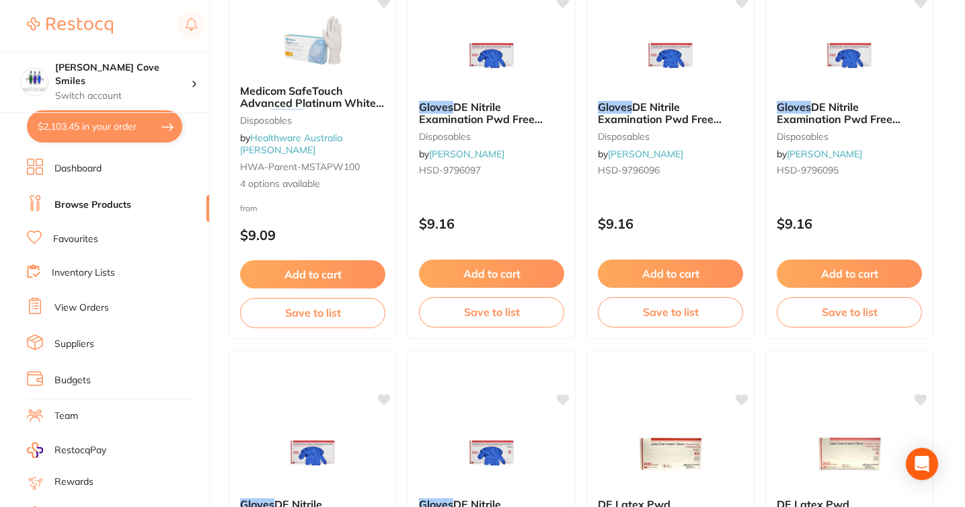
click at [164, 122] on button "$2,103.45 in your order" at bounding box center [104, 126] width 155 height 32
checkbox input "true"
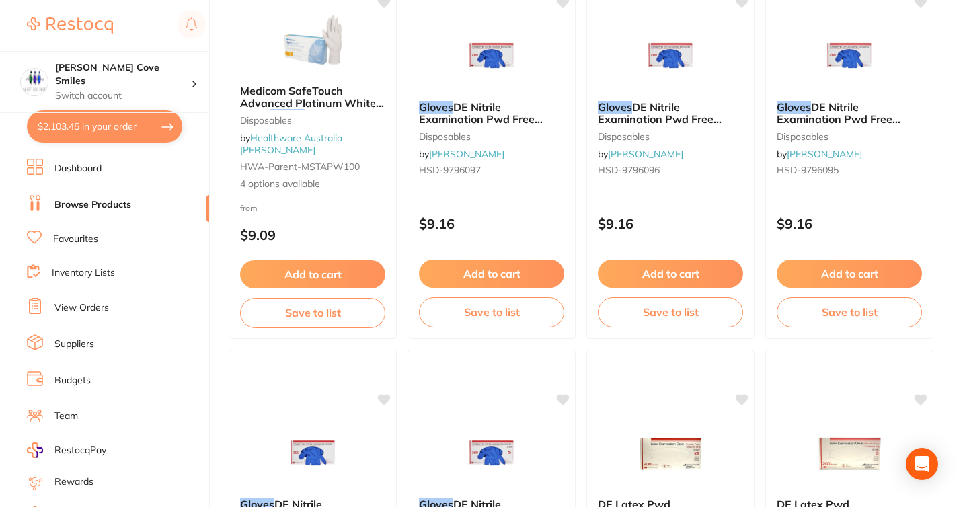
checkbox input "true"
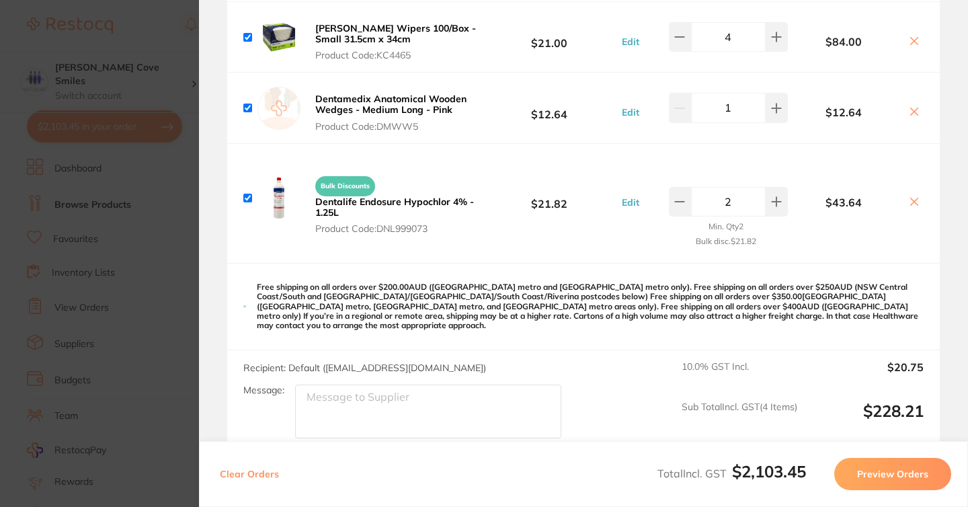
scroll to position [2313, 0]
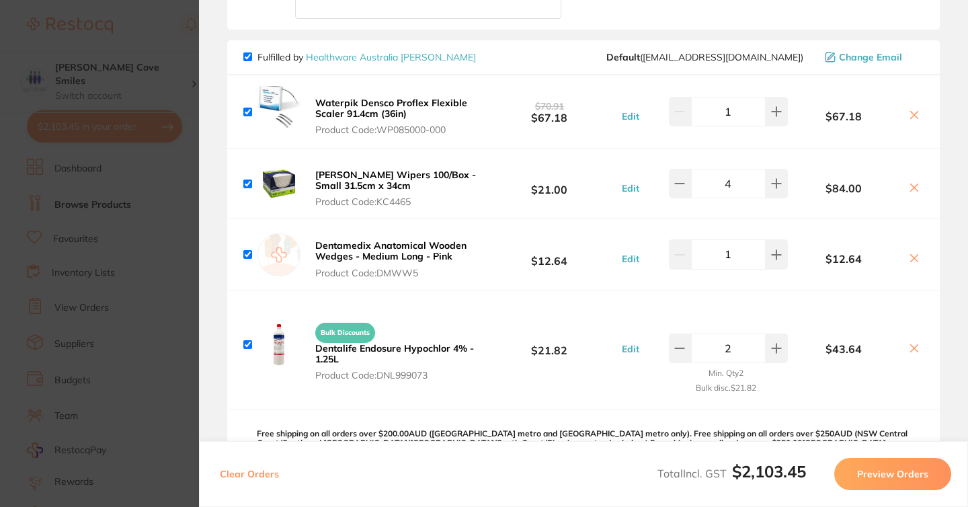
click at [342, 323] on span "Bulk Discounts" at bounding box center [345, 333] width 60 height 20
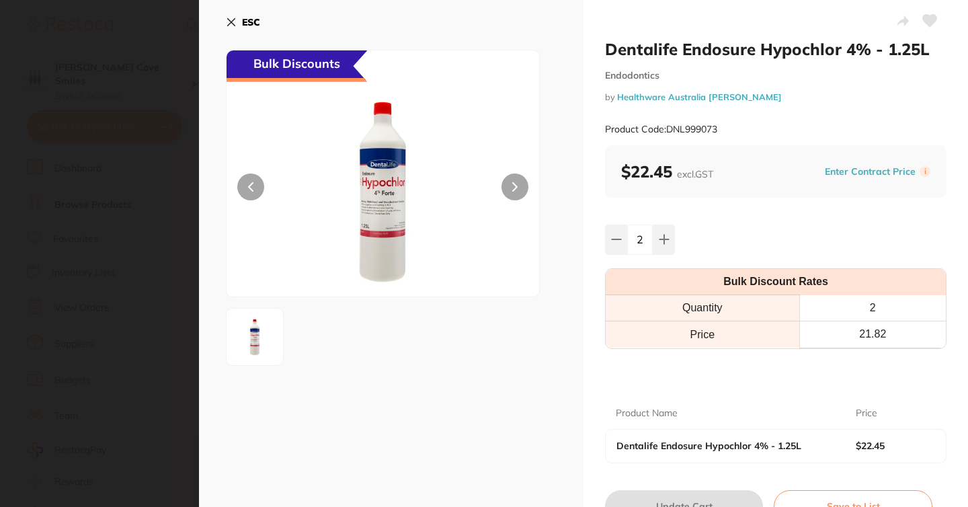
click at [230, 22] on icon at bounding box center [231, 22] width 7 height 7
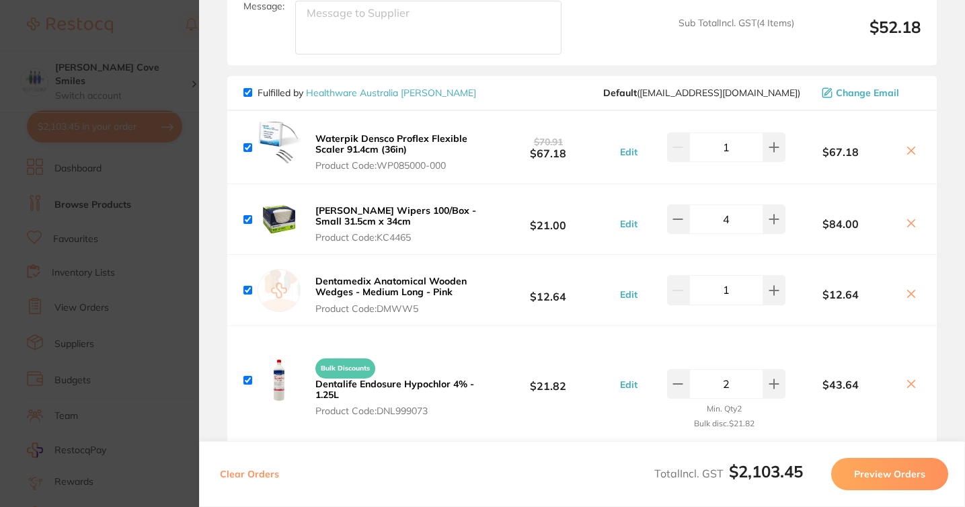
scroll to position [2276, 0]
click at [386, 205] on b "[PERSON_NAME] Wipers 100/Box - Small 31.5cm x 34cm" at bounding box center [395, 216] width 161 height 23
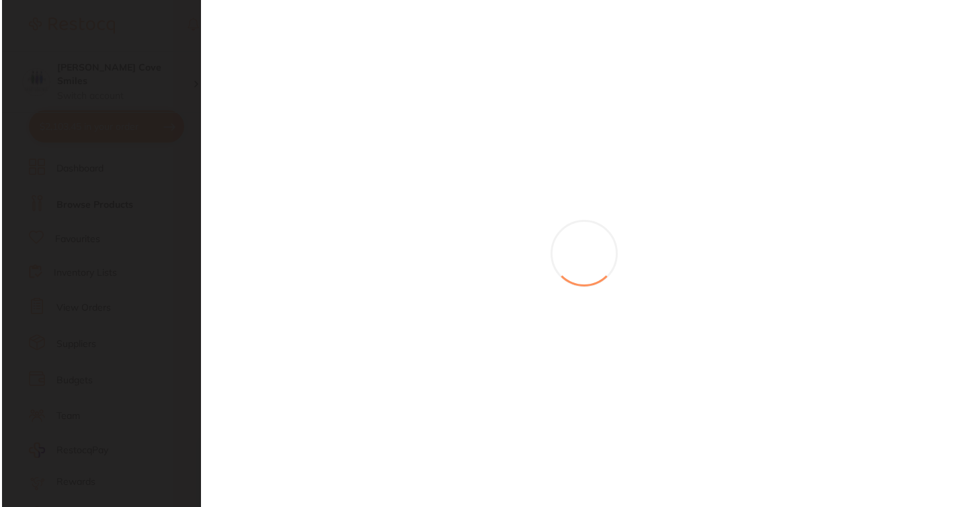
scroll to position [0, 0]
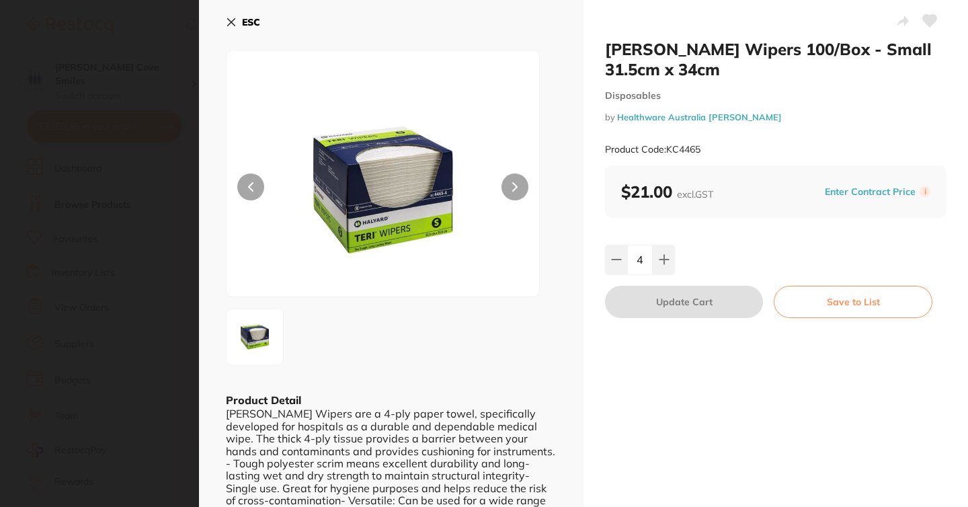
click at [239, 21] on button "ESC" at bounding box center [243, 22] width 34 height 23
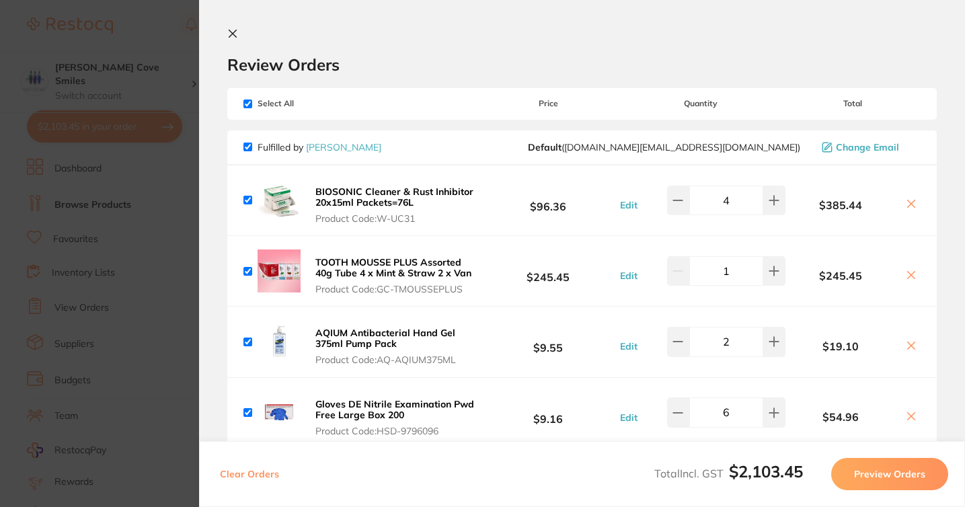
scroll to position [1398, 0]
click at [229, 32] on icon at bounding box center [232, 33] width 11 height 11
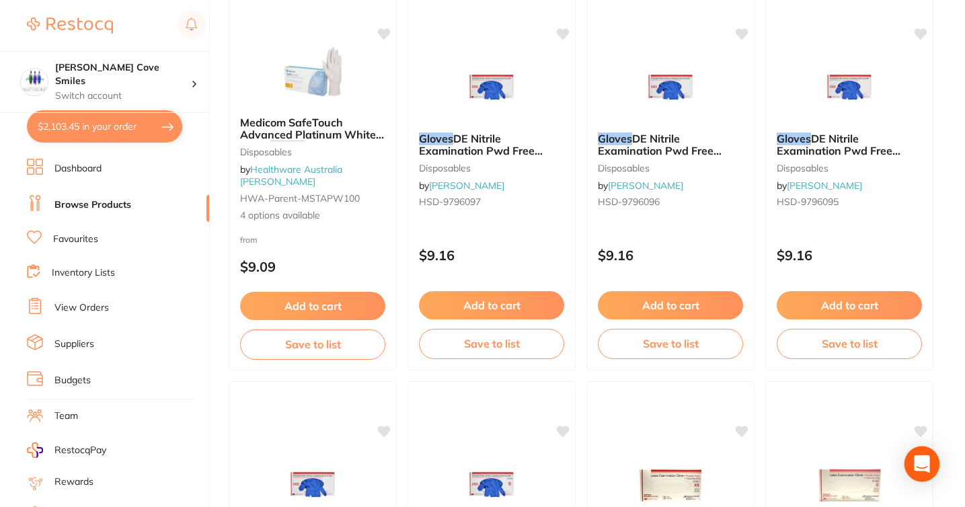
click at [924, 473] on div "Open Intercom Messenger" at bounding box center [922, 464] width 36 height 36
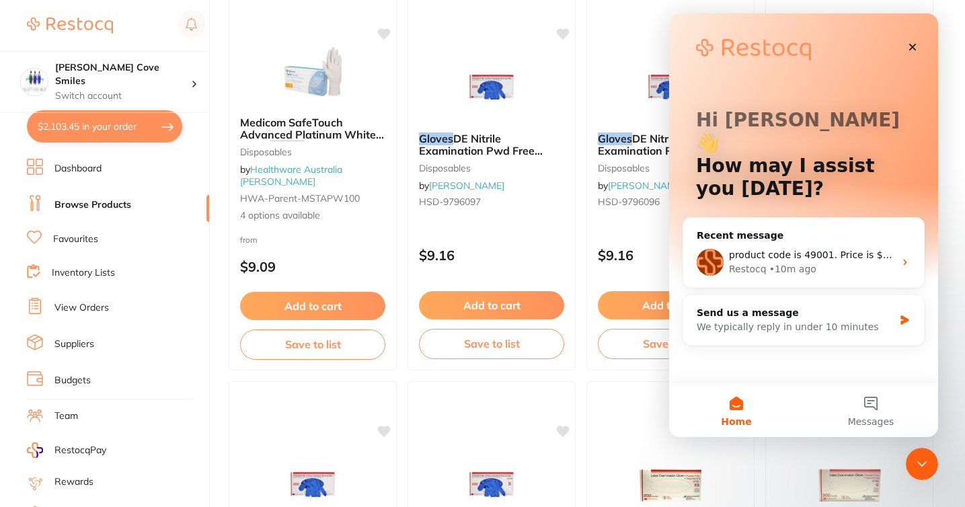
scroll to position [0, 0]
click at [863, 262] on div "Restocq • 10m ago" at bounding box center [811, 269] width 165 height 14
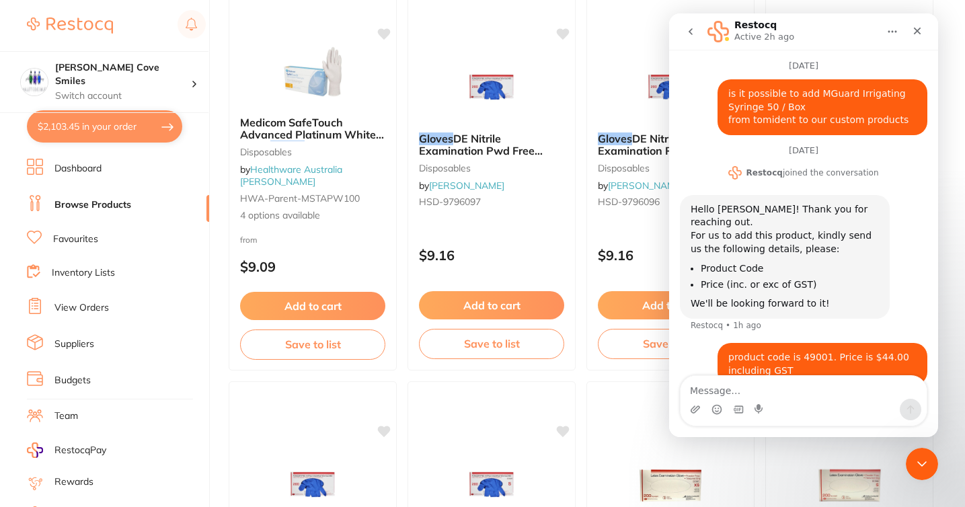
scroll to position [40, 0]
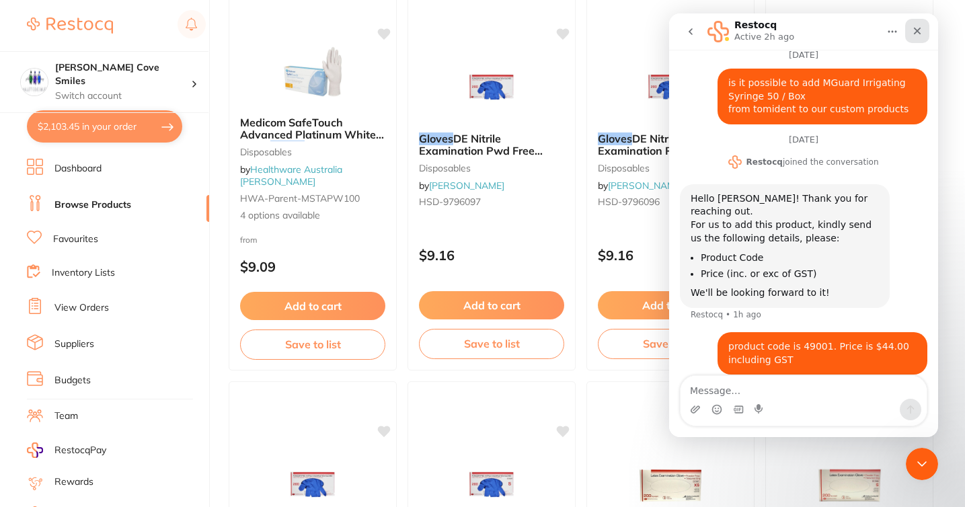
click at [918, 30] on icon "Close" at bounding box center [917, 31] width 7 height 7
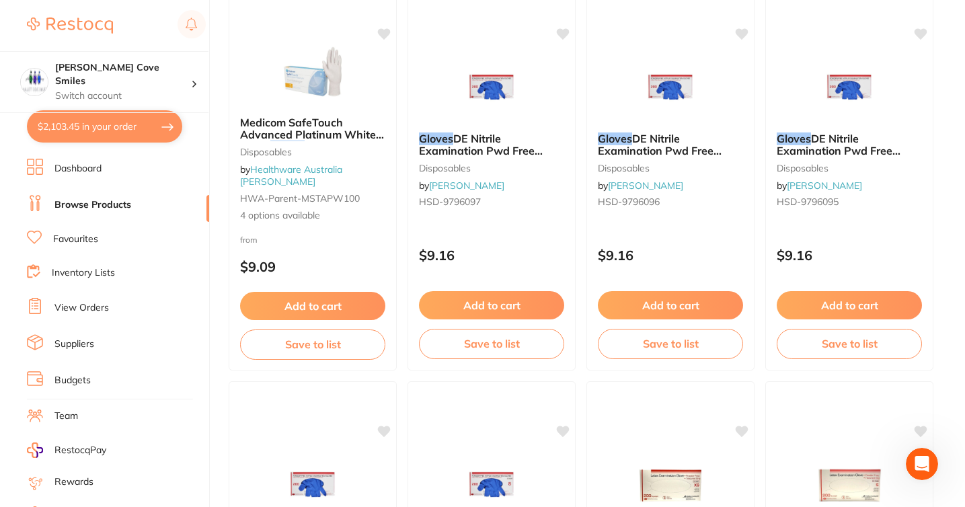
click at [136, 128] on button "$2,103.45 in your order" at bounding box center [104, 126] width 155 height 32
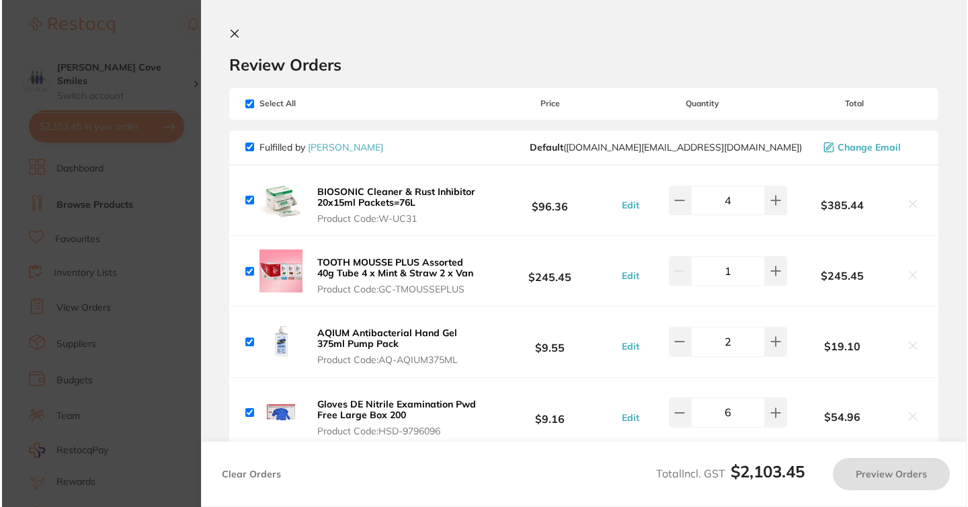
scroll to position [0, 0]
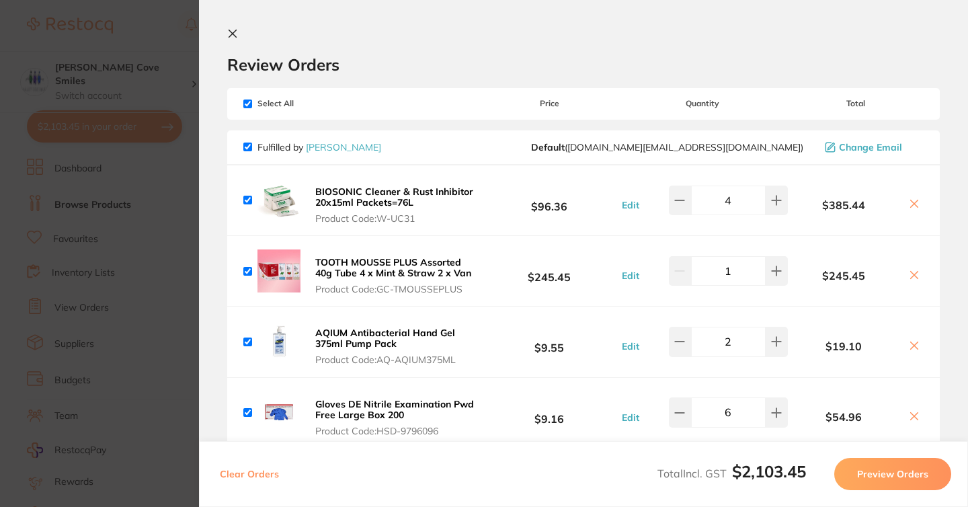
click at [226, 30] on section "Review Orders Your orders are being processed and we will notify you once we ha…" at bounding box center [583, 253] width 769 height 507
click at [232, 33] on icon at bounding box center [232, 33] width 7 height 7
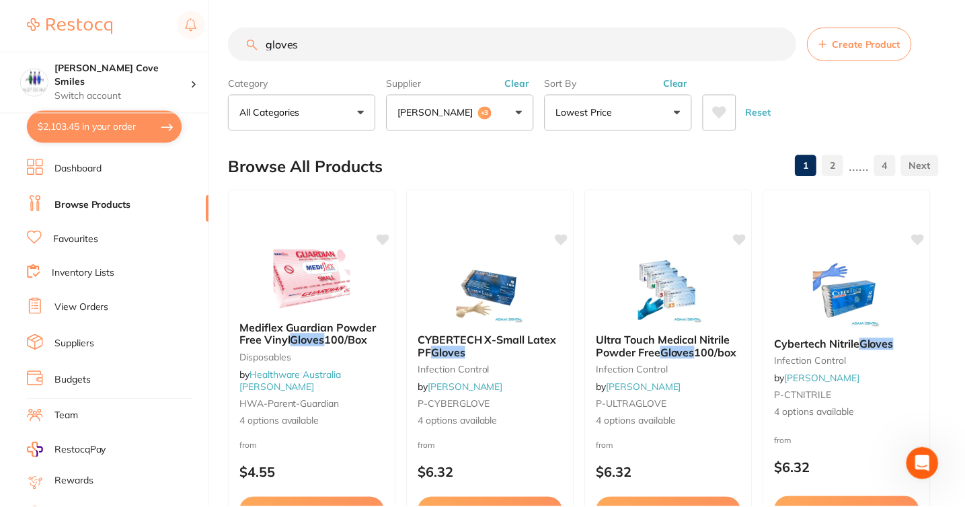
scroll to position [1398, 0]
